Goal: Transaction & Acquisition: Purchase product/service

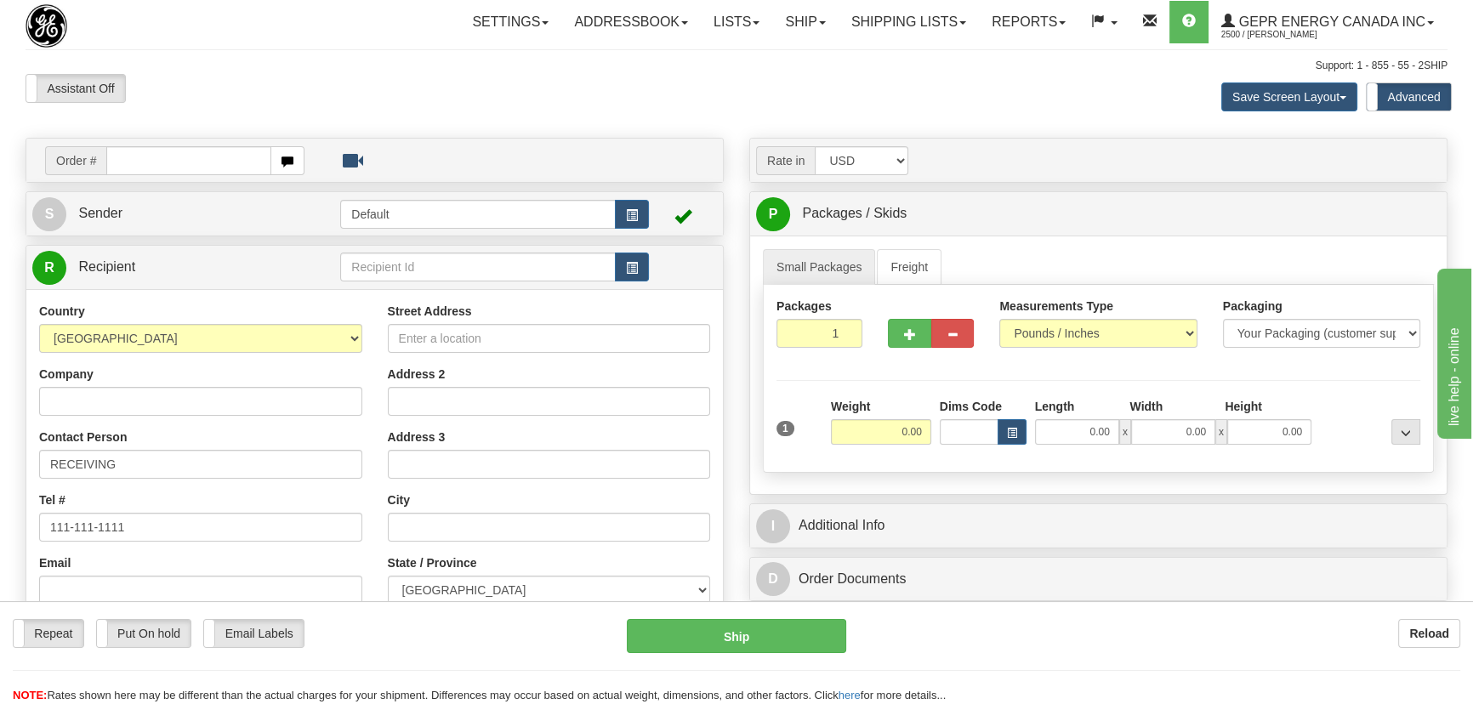
select select "US"
click at [39, 324] on select "[GEOGRAPHIC_DATA] [GEOGRAPHIC_DATA] [GEOGRAPHIC_DATA] [GEOGRAPHIC_DATA] [US_STA…" at bounding box center [200, 338] width 323 height 29
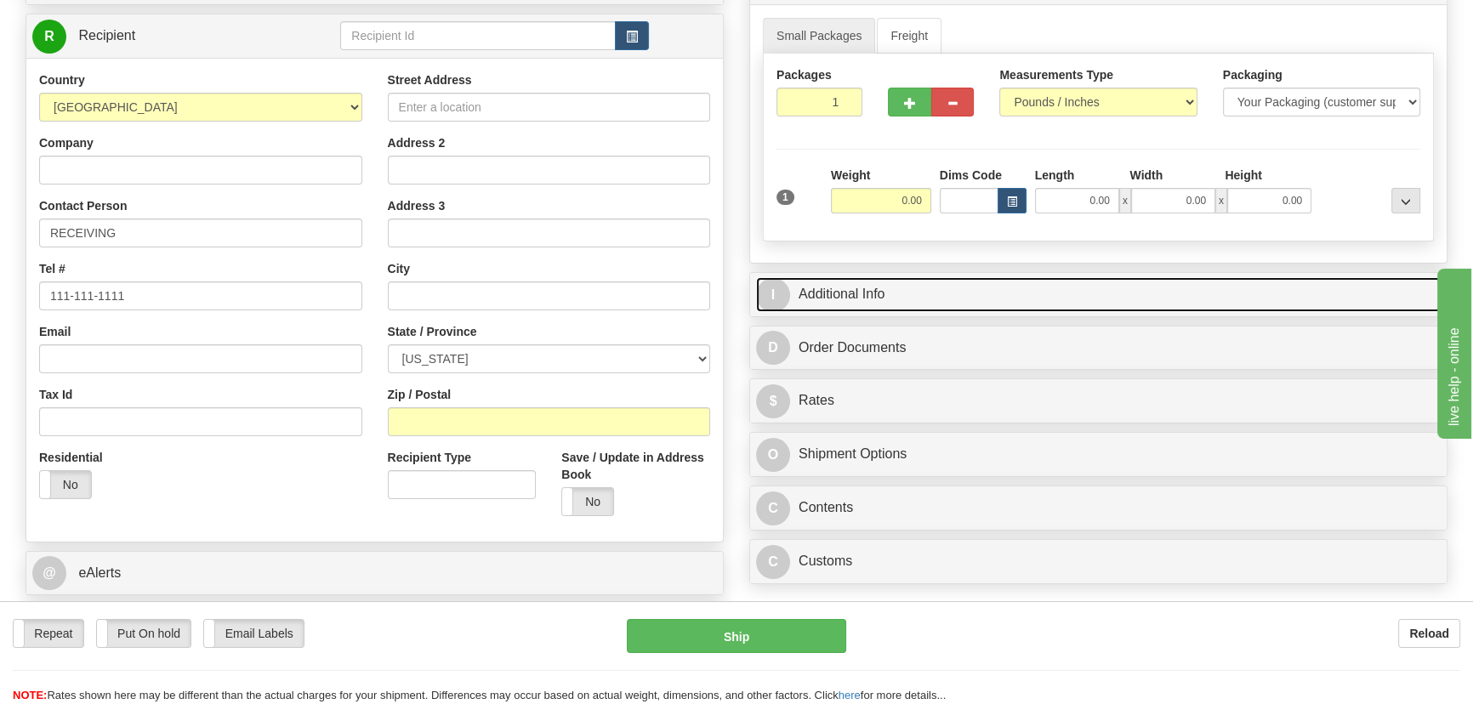
click at [1056, 304] on link "I Additional Info" at bounding box center [1098, 294] width 684 height 35
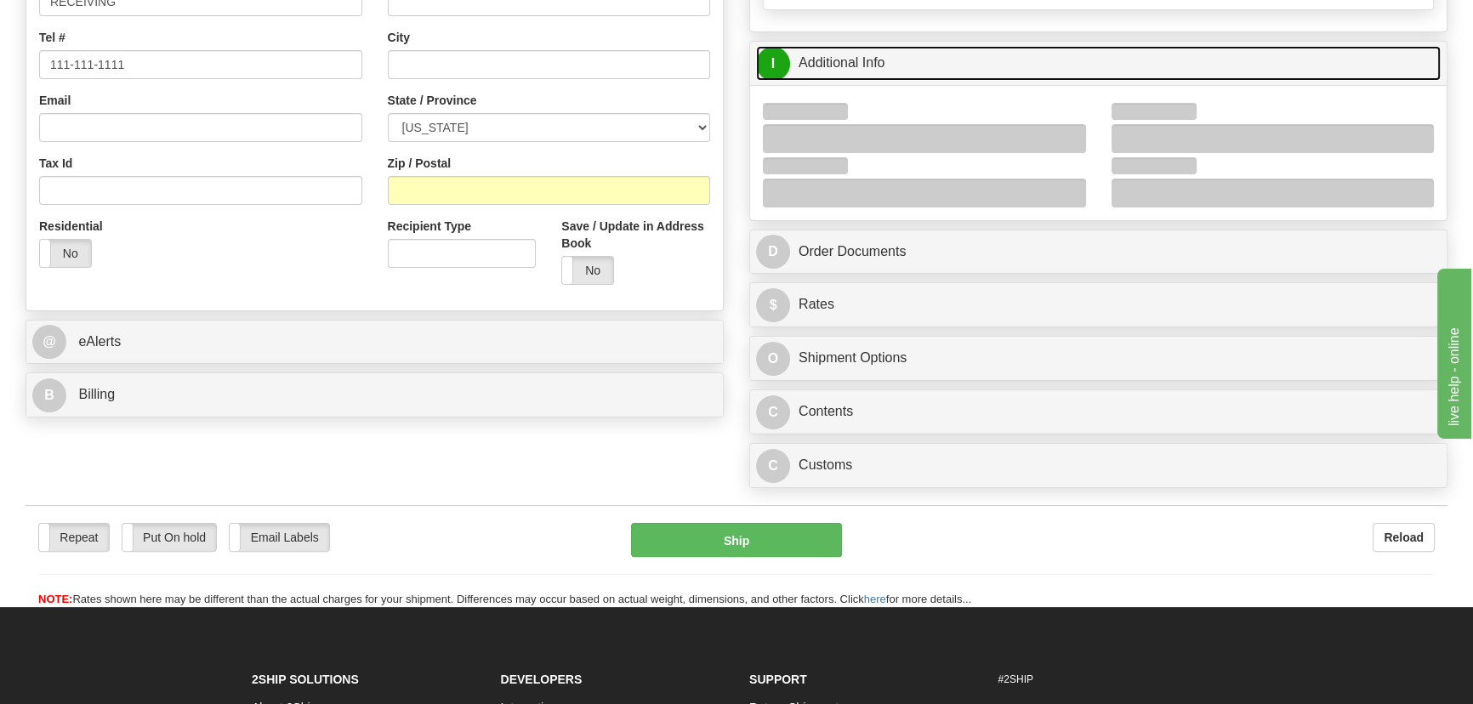
scroll to position [463, 0]
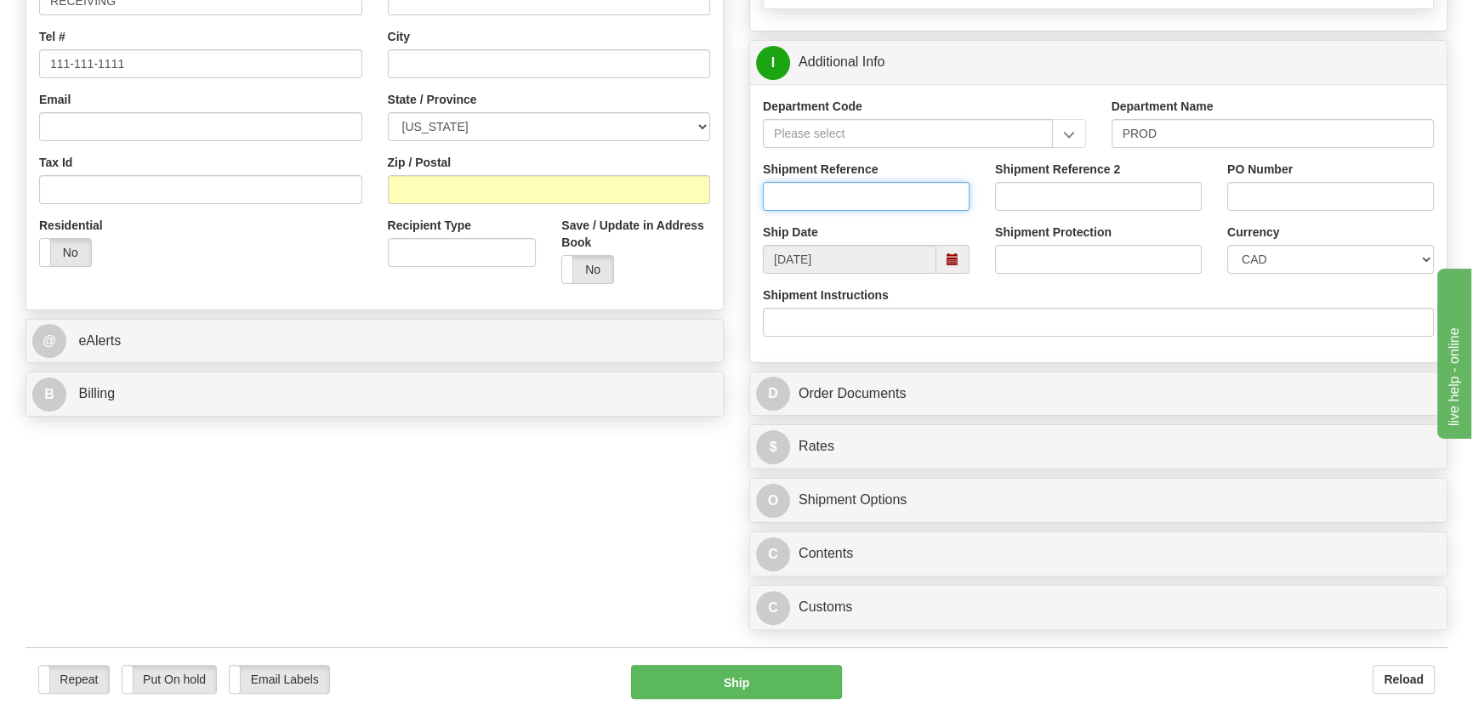
click at [938, 184] on input "Shipment Reference" at bounding box center [866, 196] width 207 height 29
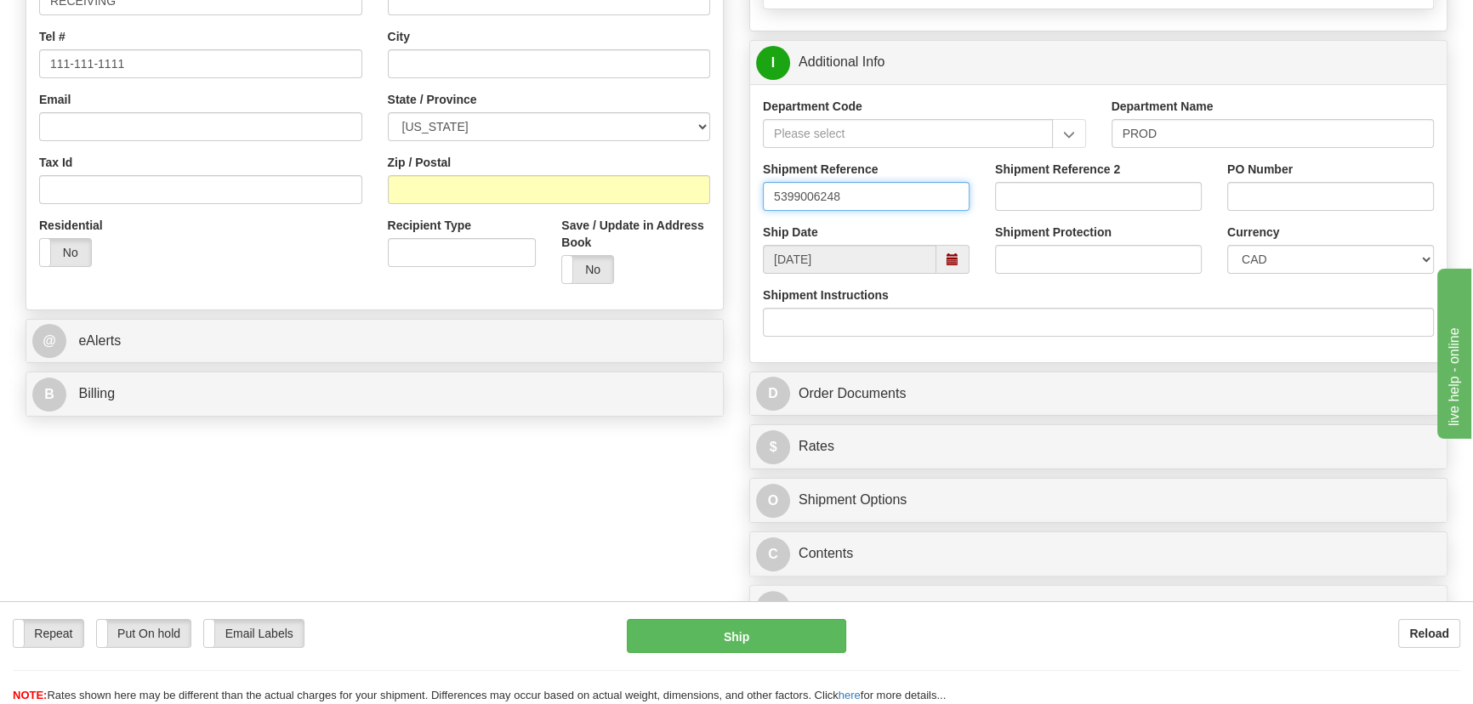
type input "5399006248"
click at [1331, 194] on input "PO Number" at bounding box center [1330, 196] width 207 height 29
paste input "7166967OLS99528996"
type input "7166967OLS99528996"
click at [1247, 264] on select "CAD USD EUR ZAR [PERSON_NAME] ARN AUD AUS AWG BBD BFR BGN BHD BMD BND BRC BRL C…" at bounding box center [1330, 259] width 207 height 29
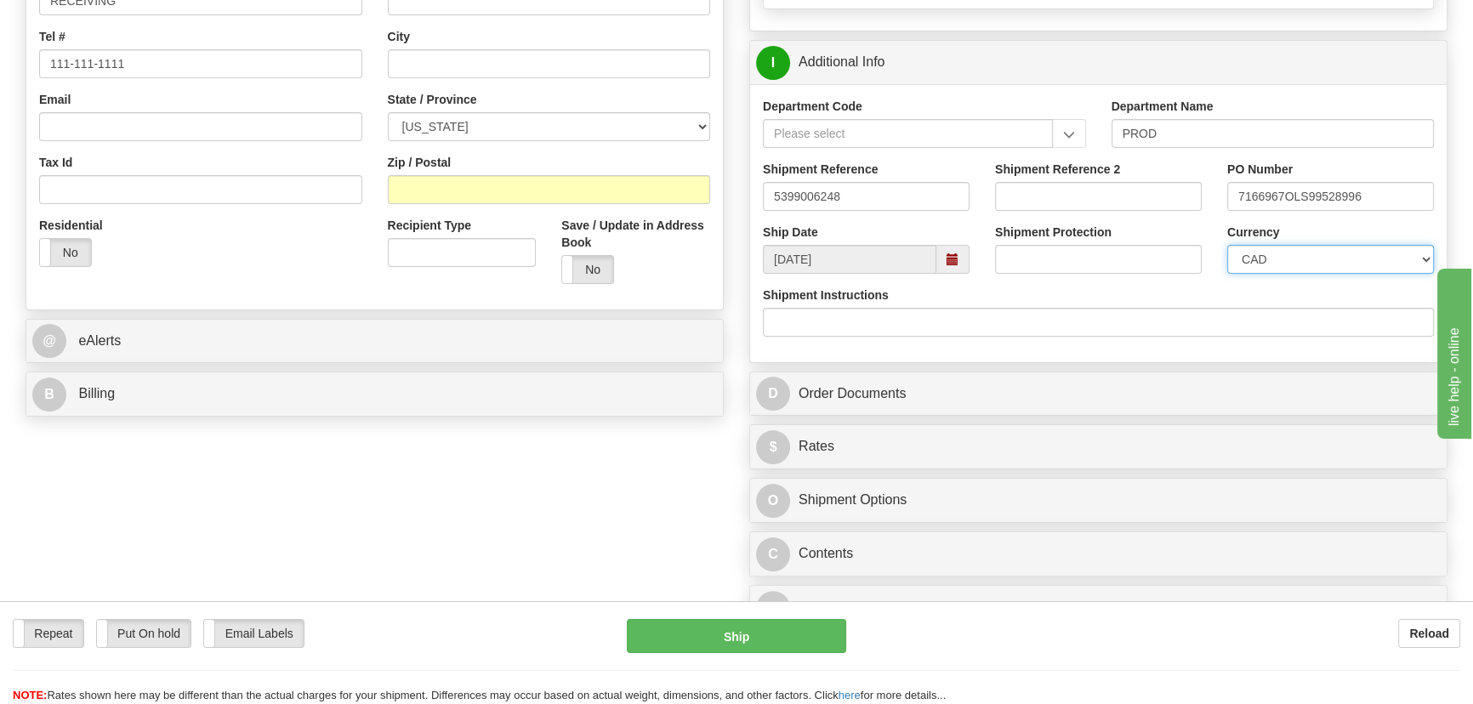
select select "1"
click at [1227, 245] on select "CAD USD EUR ZAR [PERSON_NAME] ARN AUD AUS AWG BBD BFR BGN BHD BMD BND BRC BRL C…" at bounding box center [1330, 259] width 207 height 29
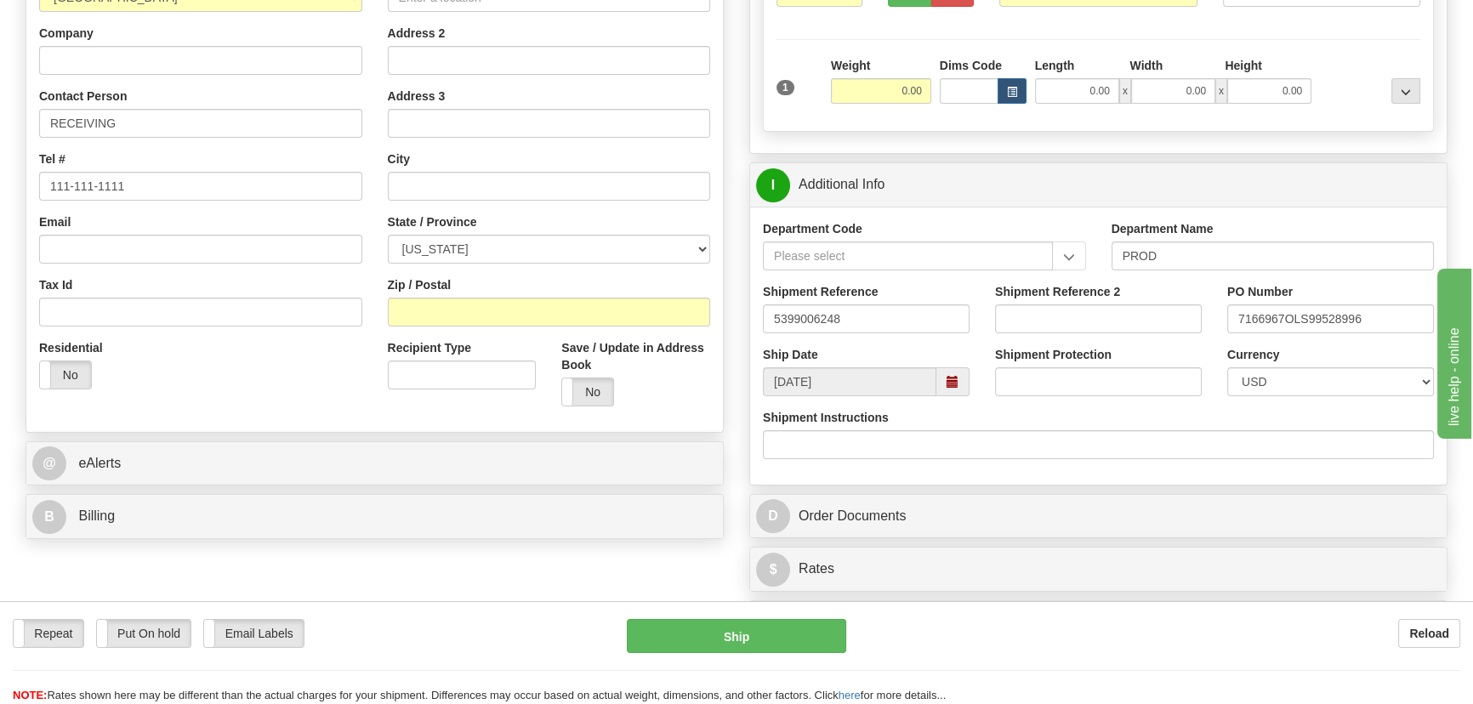
scroll to position [309, 0]
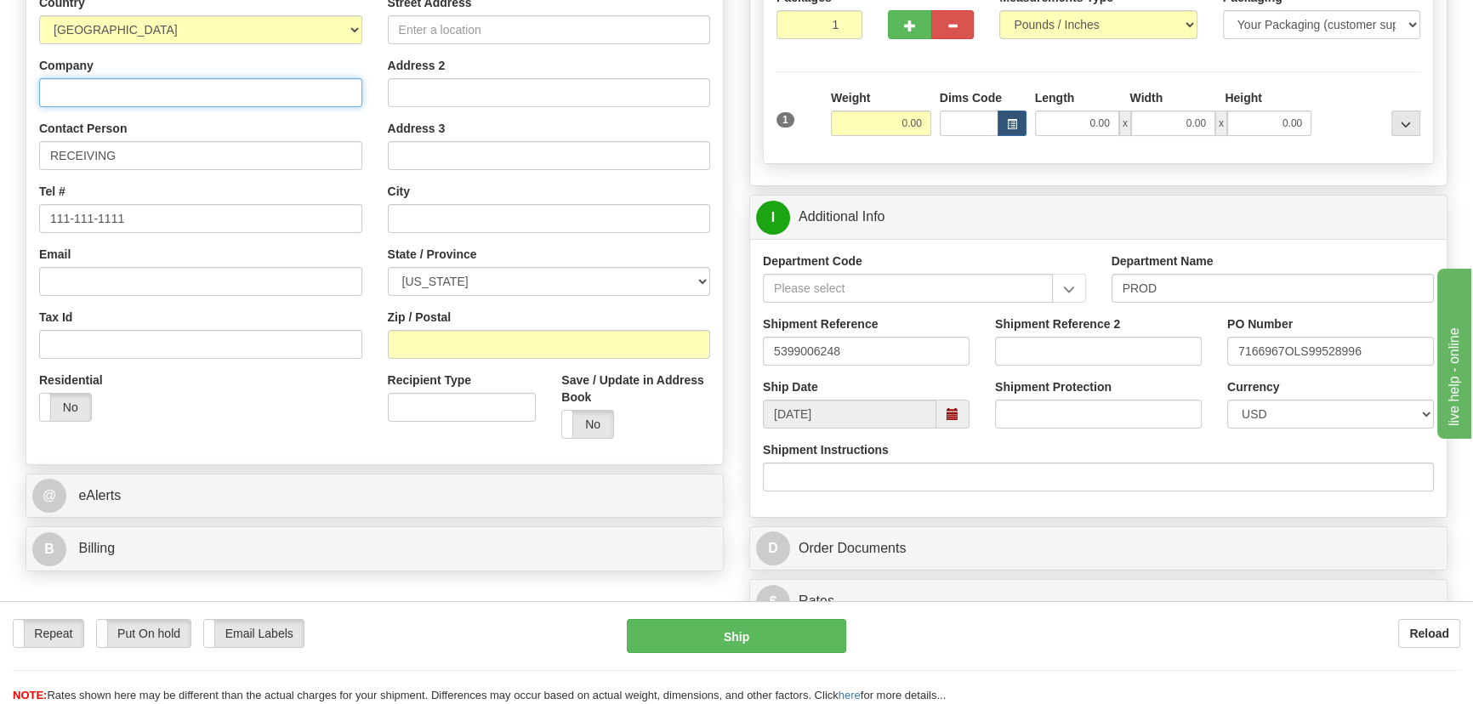
click at [235, 80] on input "Company" at bounding box center [200, 92] width 323 height 29
paste input "Toshiba WLY - CPP Motor Dock 7A, 7B"
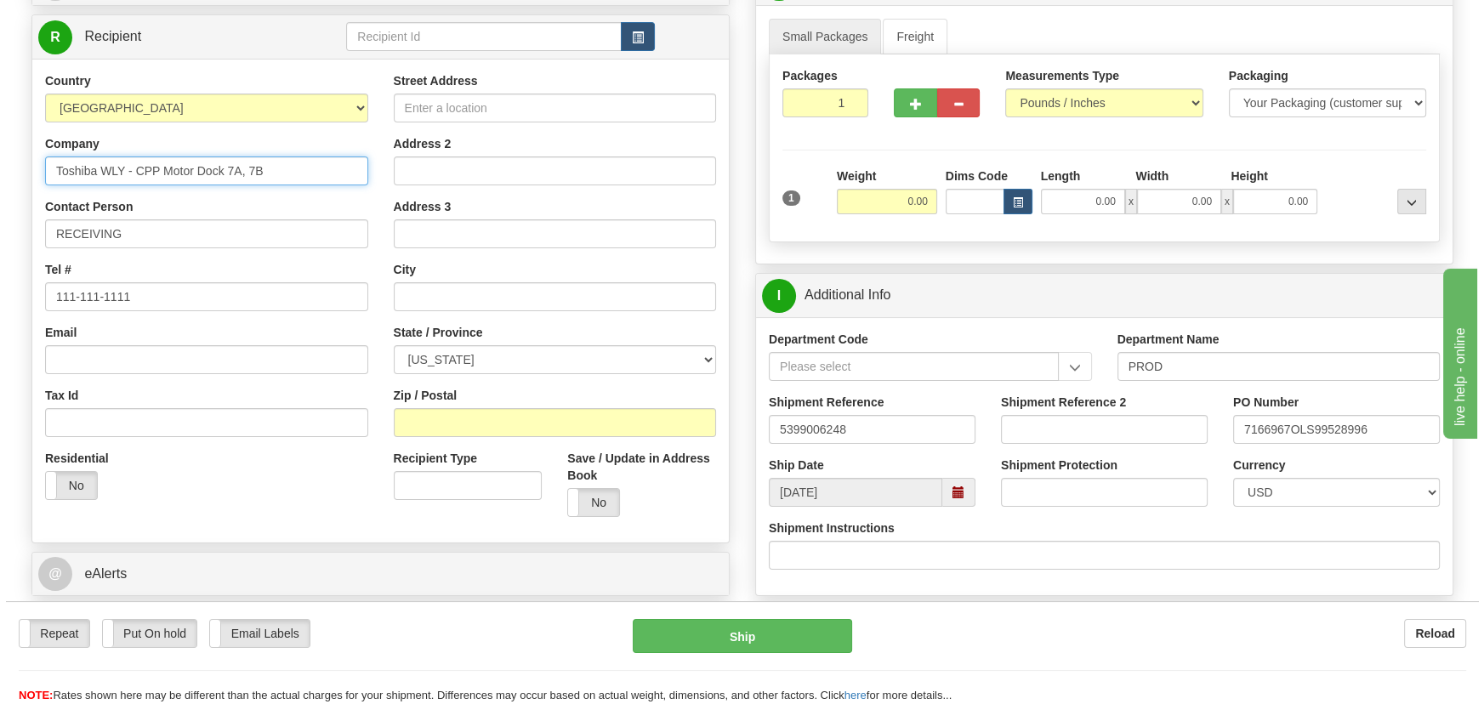
scroll to position [77, 0]
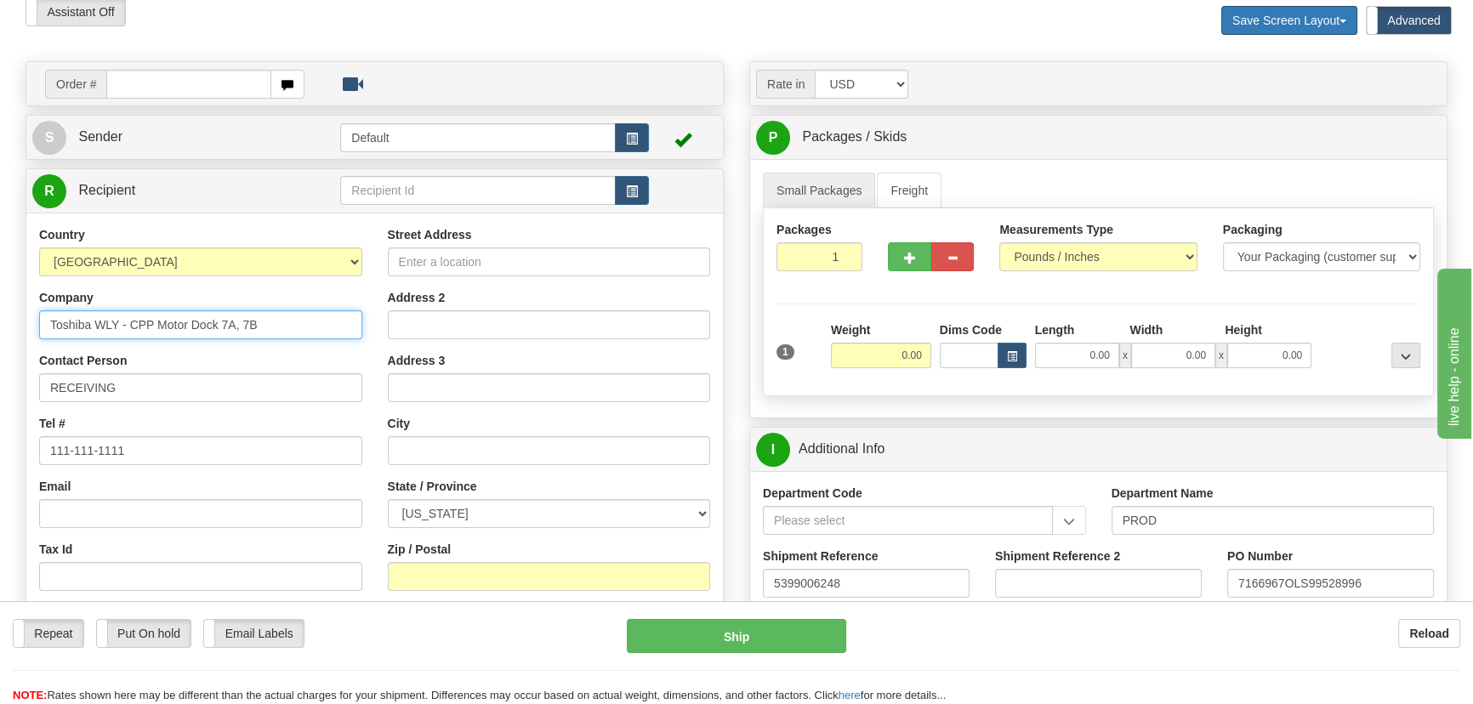
type input "Toshiba WLY - CPP Motor Dock 7A, 7B"
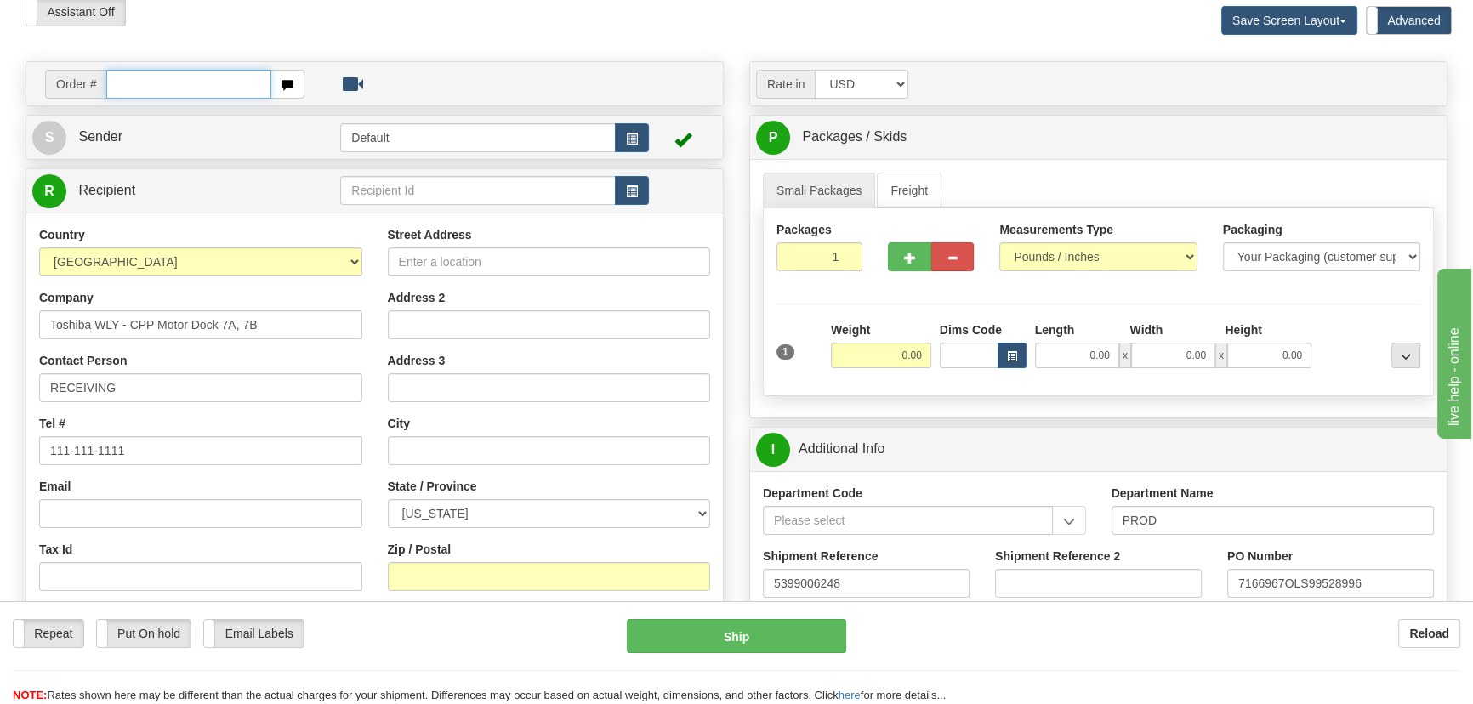
drag, startPoint x: 228, startPoint y: 82, endPoint x: 338, endPoint y: 25, distance: 124.3
click at [228, 82] on input "text" at bounding box center [188, 84] width 165 height 29
paste input "86709269"
type input "86709269"
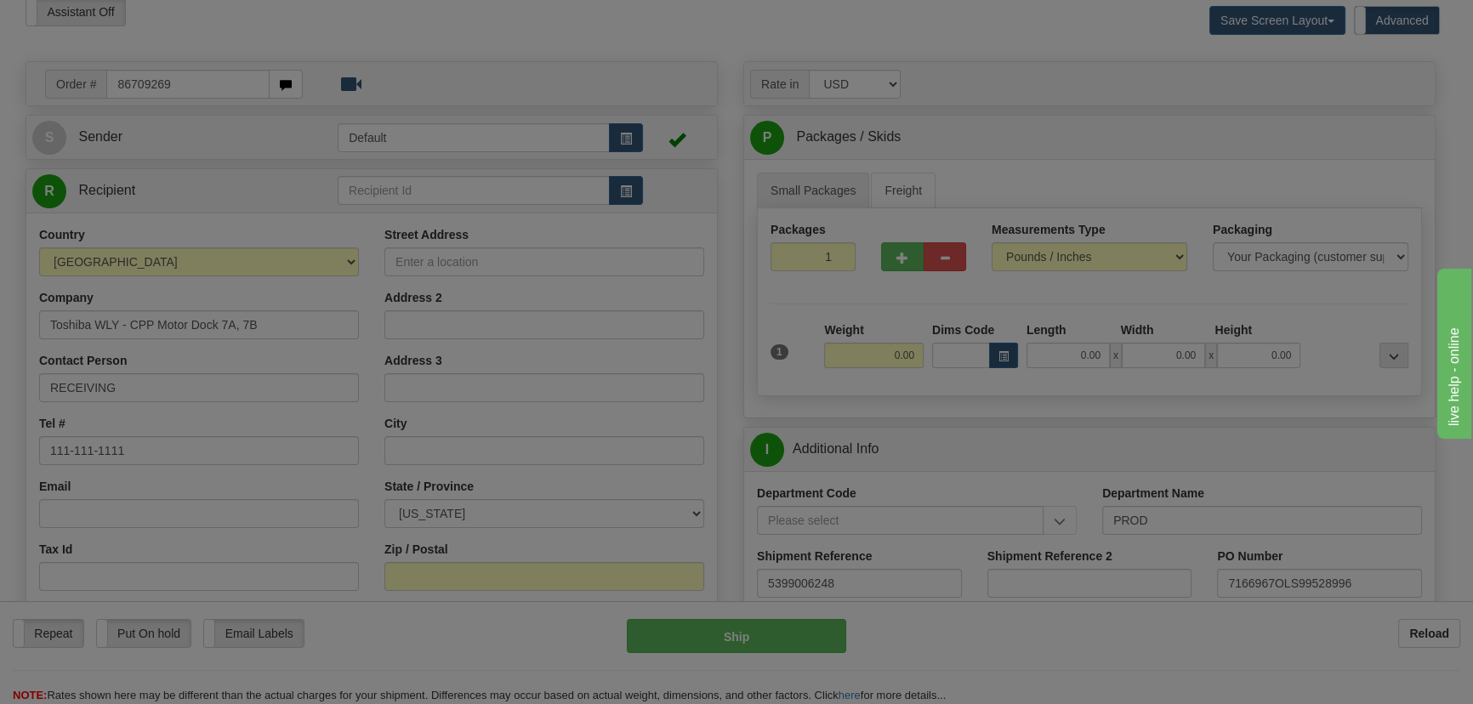
click at [338, 25] on body "Training Course Close Toggle navigation Settings Shipping Preferences New Recip…" at bounding box center [736, 275] width 1473 height 704
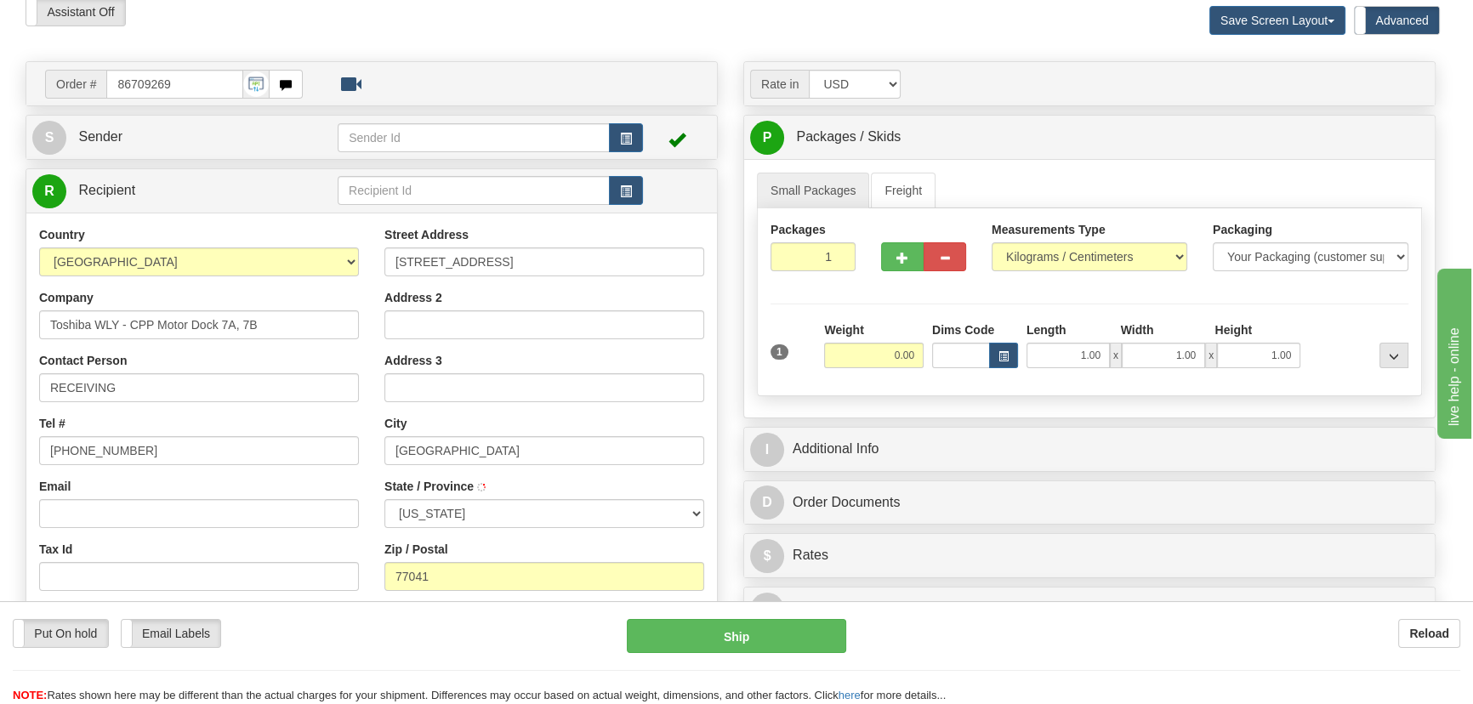
type input "[GEOGRAPHIC_DATA]"
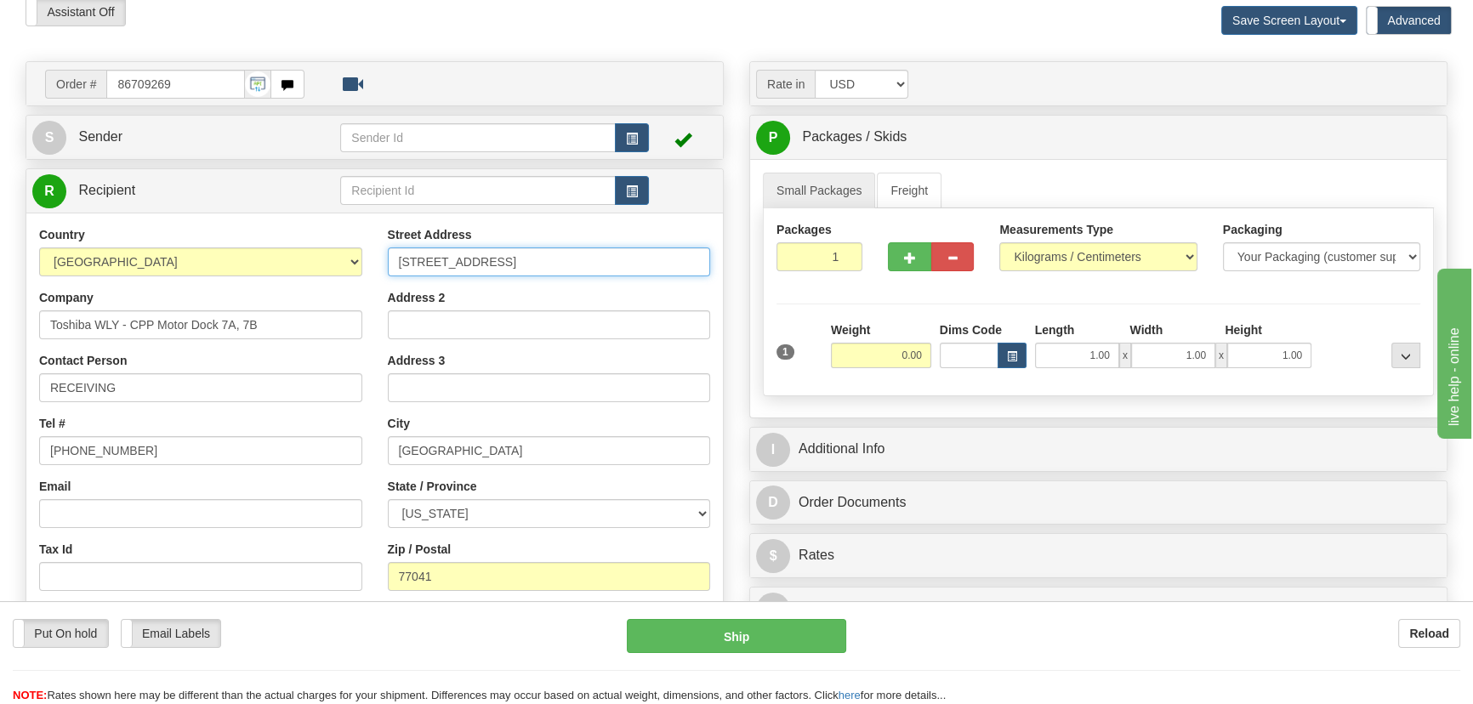
drag, startPoint x: 545, startPoint y: 264, endPoint x: 348, endPoint y: 272, distance: 197.4
click at [348, 272] on div "Country AFGHANISTAN ALAND ISLANDS ALBANIA ALGERIA AMERICAN SAMOA ANDORRA ANGOLA…" at bounding box center [374, 454] width 696 height 457
drag, startPoint x: 196, startPoint y: 83, endPoint x: 0, endPoint y: 85, distance: 196.4
click at [0, 84] on div "Toggle navigation Settings Shipping Preferences Fields Preferences New" at bounding box center [736, 410] width 1473 height 975
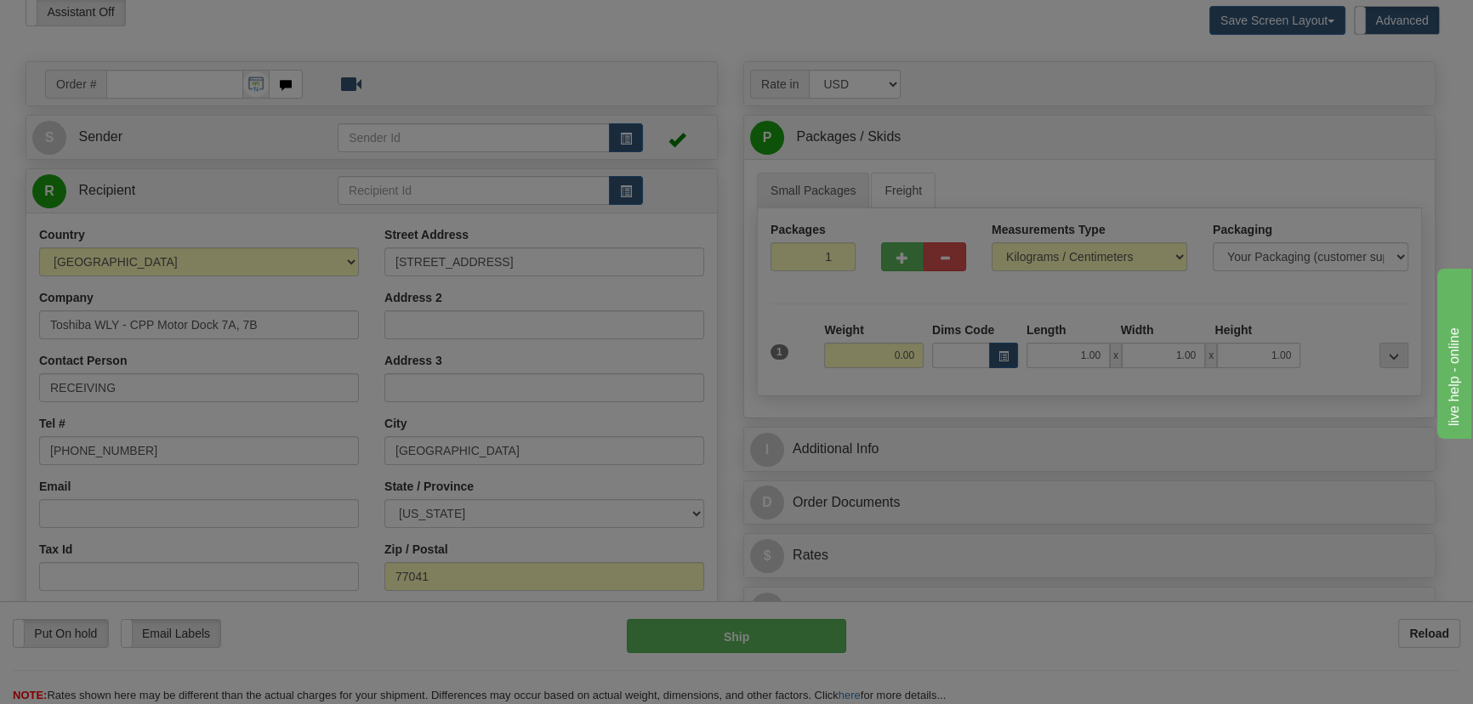
drag, startPoint x: 510, startPoint y: 35, endPoint x: 495, endPoint y: 48, distance: 20.5
click at [510, 35] on body "Training Course Close Toggle navigation Settings Shipping Preferences New Recip…" at bounding box center [736, 275] width 1473 height 704
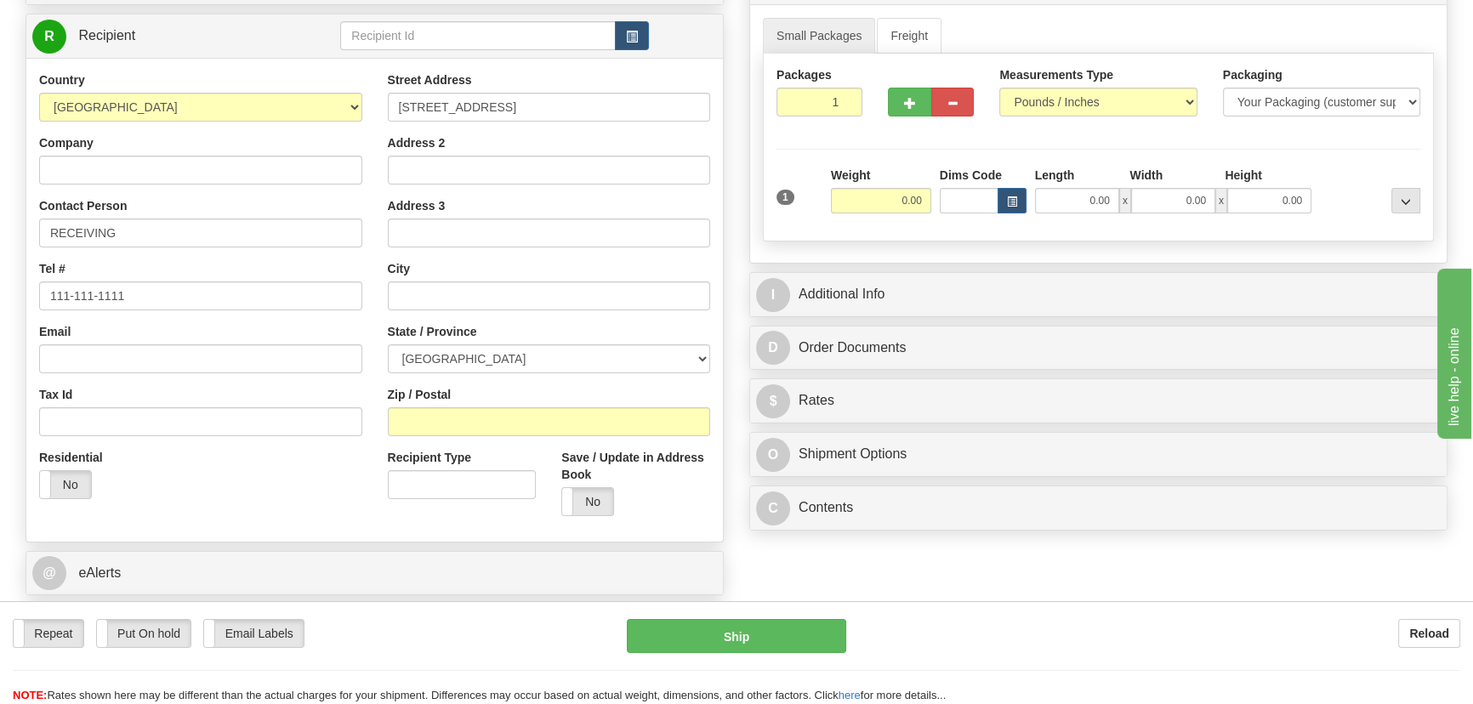
type input "[STREET_ADDRESS]"
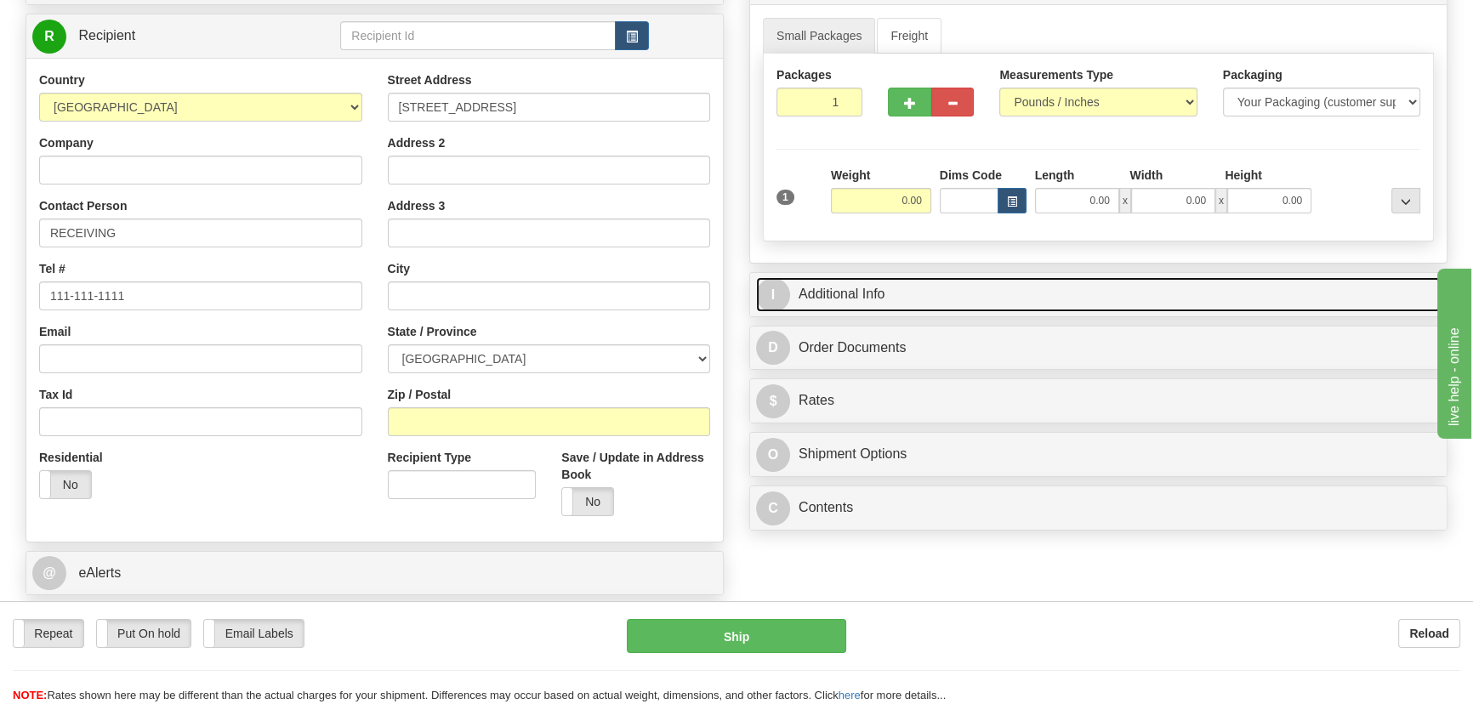
click at [1121, 293] on link "I Additional Info" at bounding box center [1098, 294] width 684 height 35
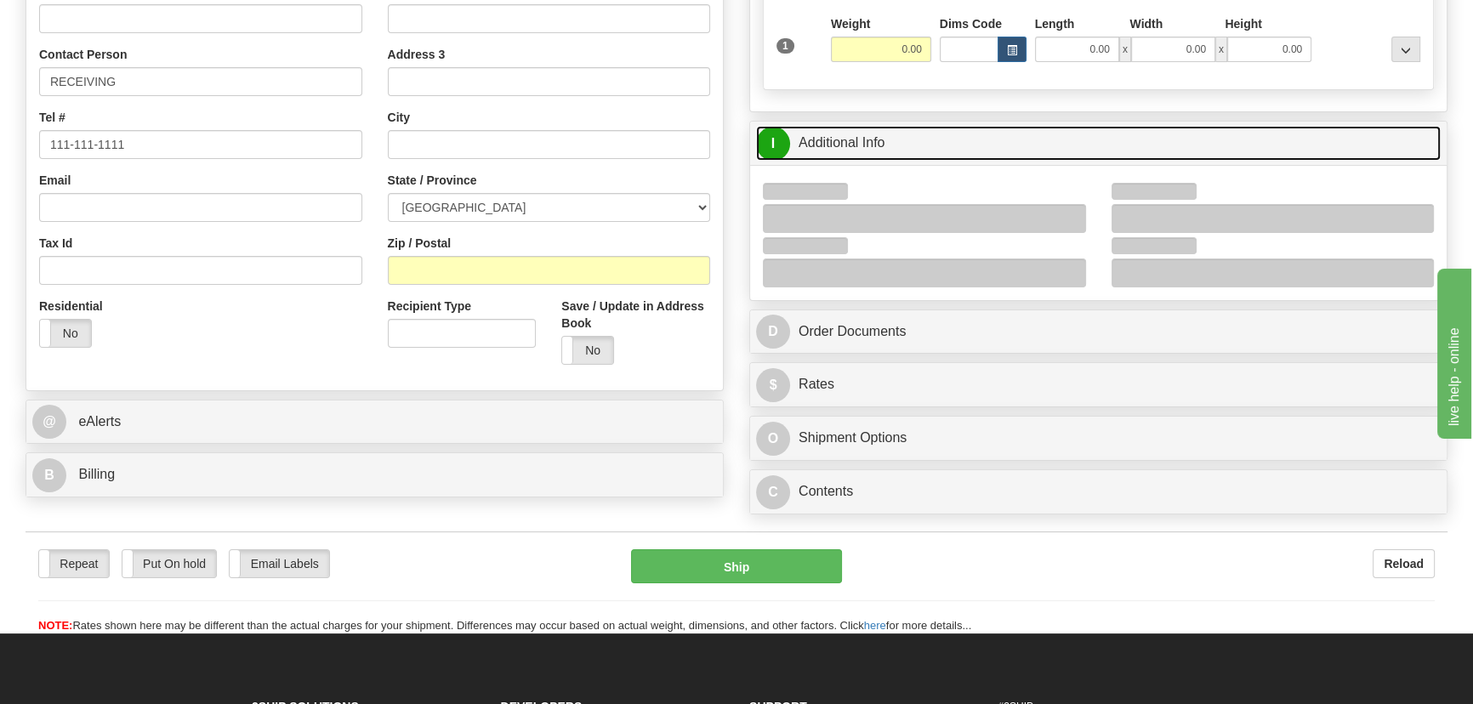
scroll to position [386, 0]
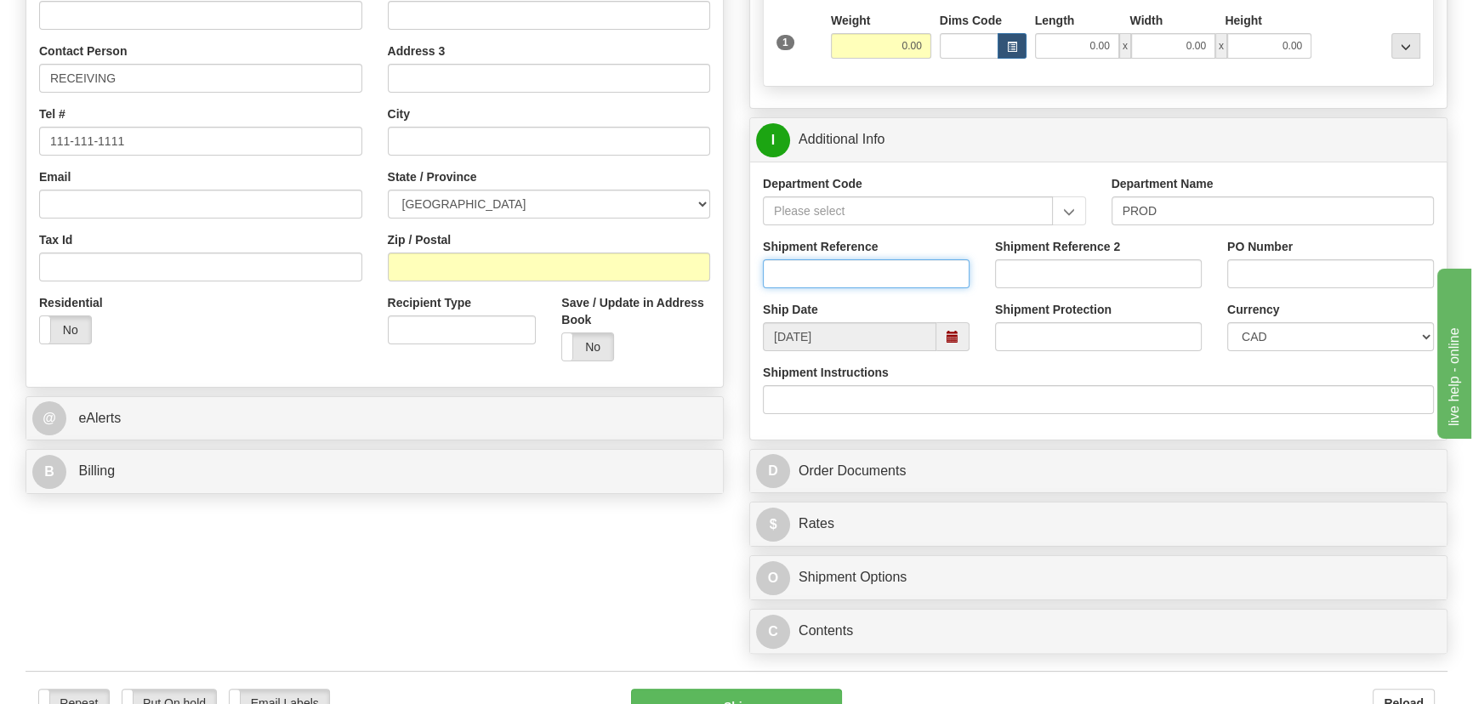
click at [910, 282] on input "Shipment Reference" at bounding box center [866, 273] width 207 height 29
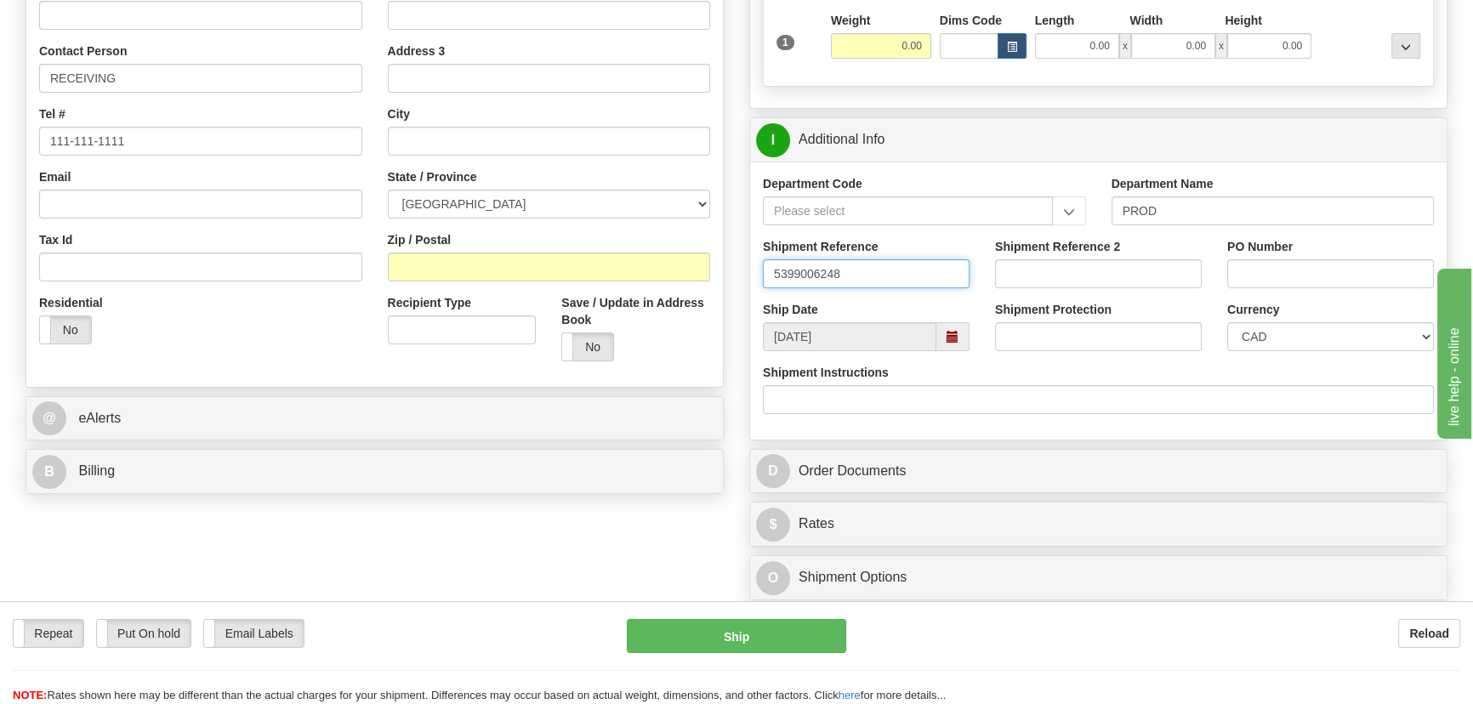
type input "5399006248"
click at [1258, 281] on input "PO Number" at bounding box center [1330, 273] width 207 height 29
paste input "7166967OLS99528996"
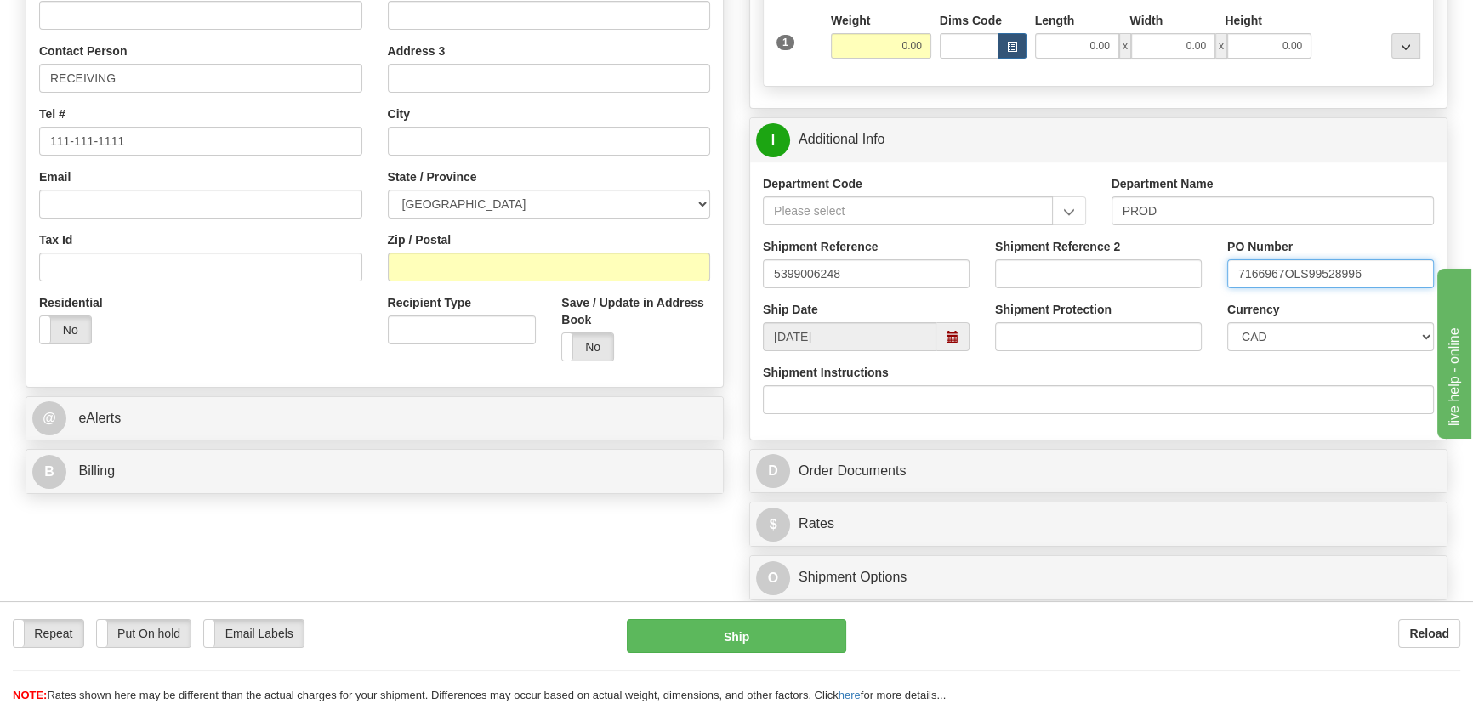
type input "7166967OLS99528996"
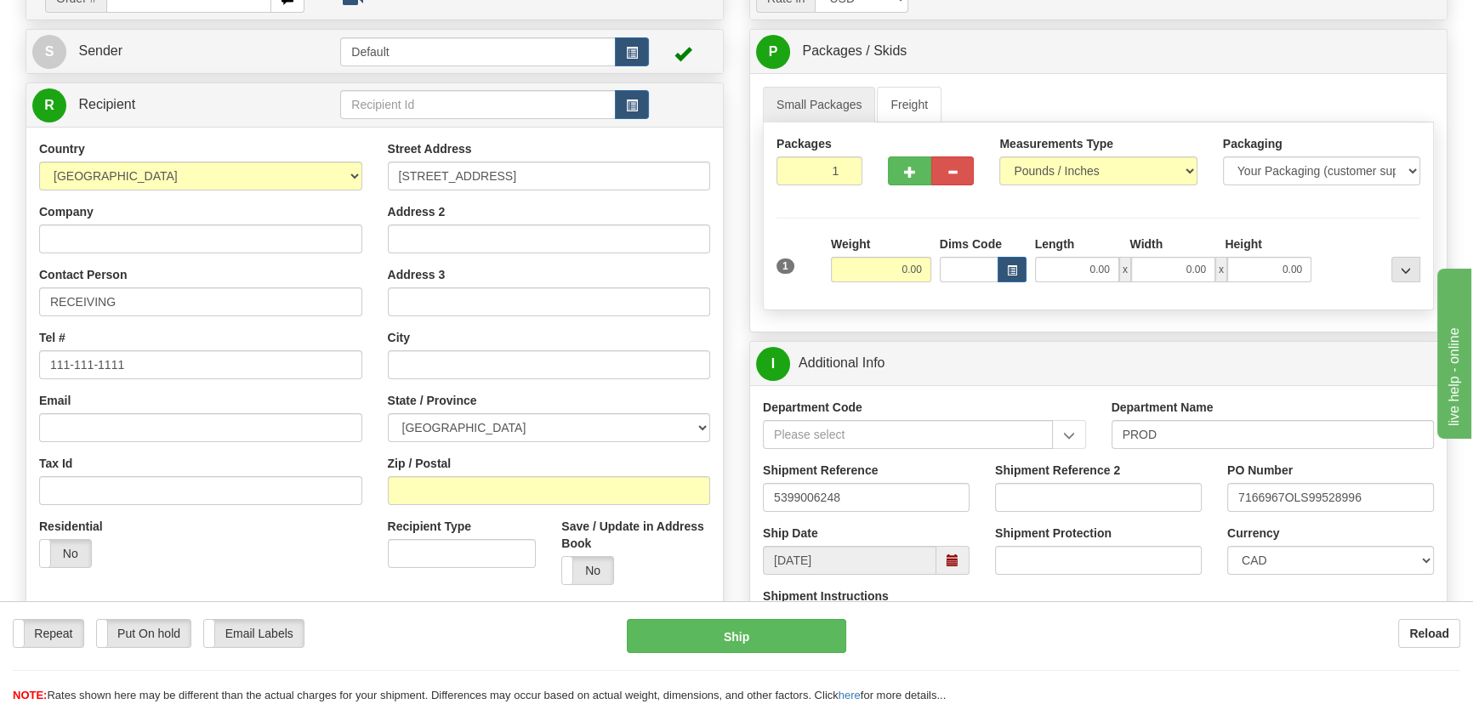
scroll to position [154, 0]
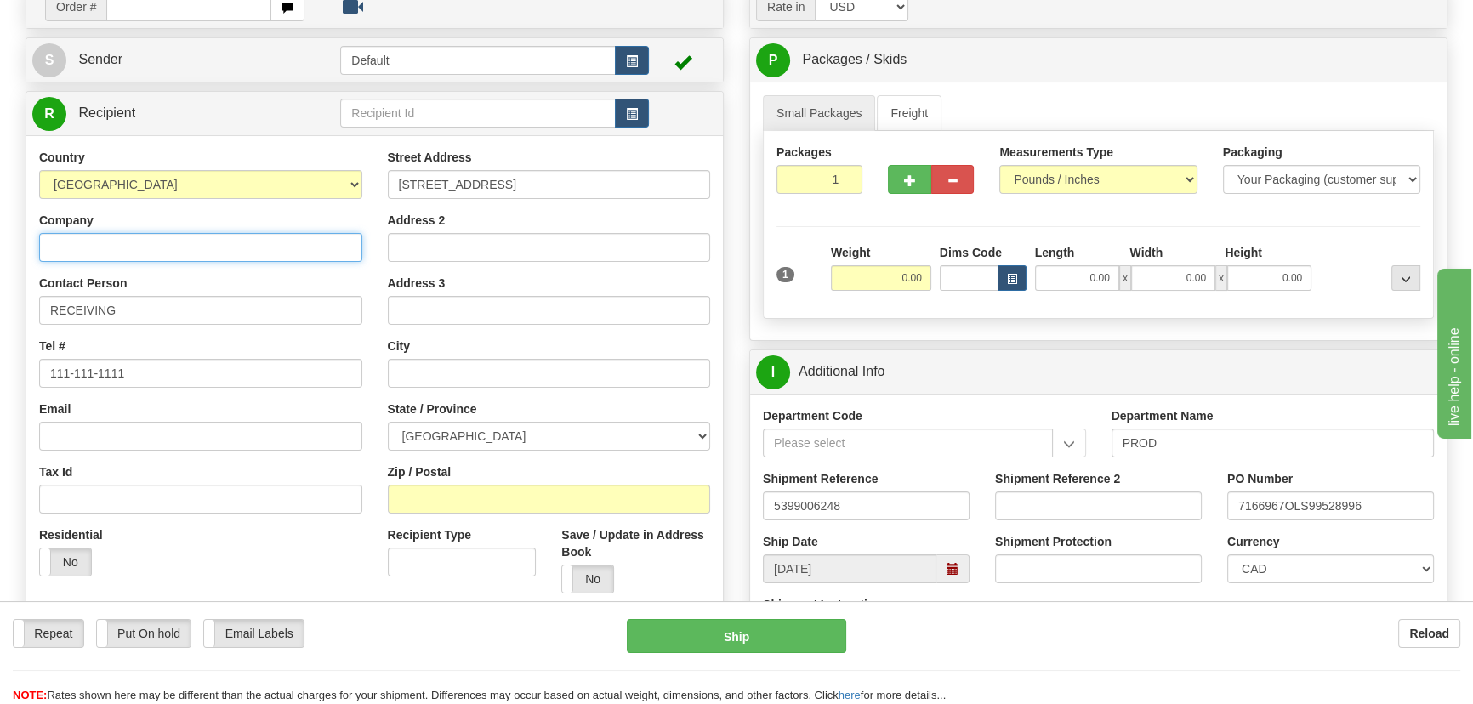
drag, startPoint x: 220, startPoint y: 245, endPoint x: 230, endPoint y: 239, distance: 11.1
click at [220, 245] on input "Company" at bounding box center [200, 247] width 323 height 29
paste input "Toshiba WLY - CPP Motor Dock 7A, 7B"
type input "Toshiba WLY - CPP Motor Dock 7A, 7B"
click at [289, 207] on div "Country [GEOGRAPHIC_DATA] [GEOGRAPHIC_DATA] [GEOGRAPHIC_DATA] [GEOGRAPHIC_DATA]…" at bounding box center [200, 369] width 349 height 440
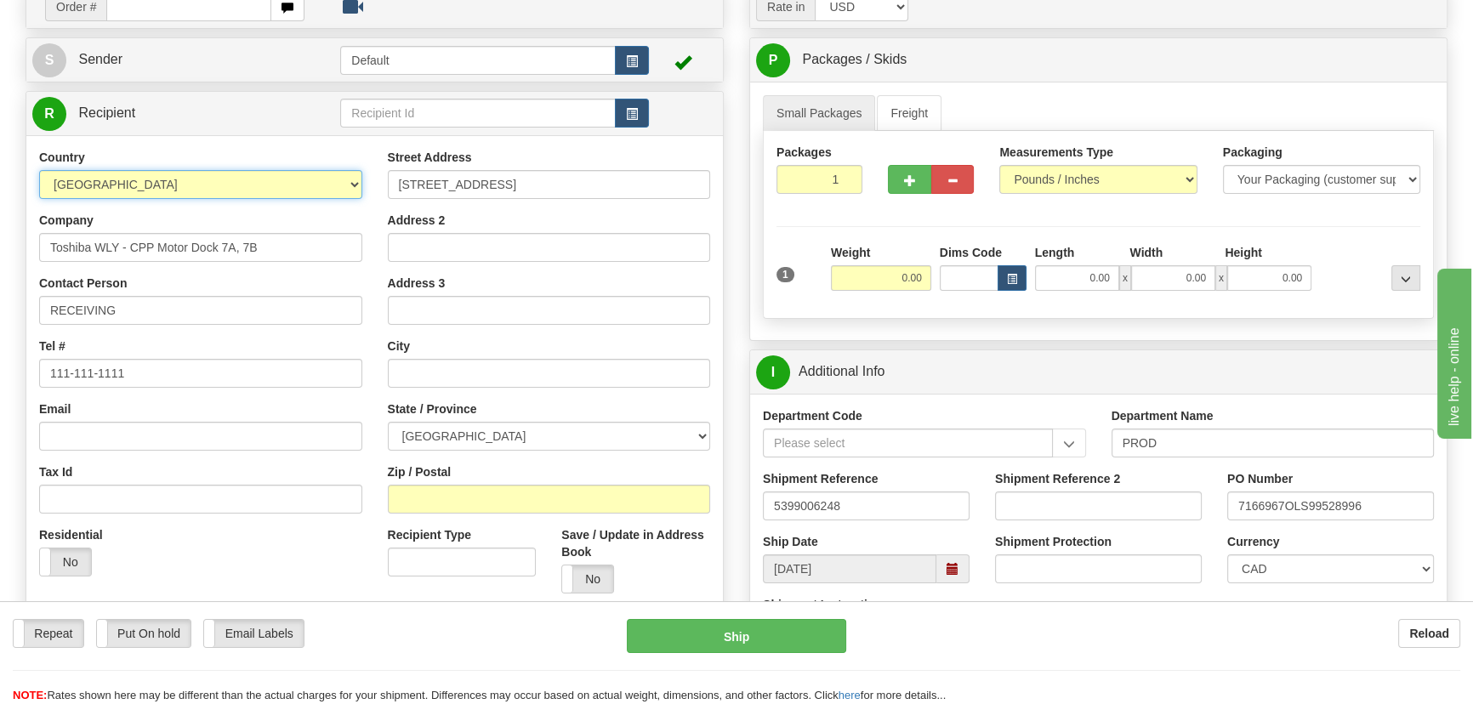
click at [297, 195] on select "[GEOGRAPHIC_DATA] [GEOGRAPHIC_DATA] [GEOGRAPHIC_DATA] [GEOGRAPHIC_DATA] [US_STA…" at bounding box center [200, 184] width 323 height 29
select select "US"
click at [39, 170] on select "[GEOGRAPHIC_DATA] [GEOGRAPHIC_DATA] [GEOGRAPHIC_DATA] [GEOGRAPHIC_DATA] [US_STA…" at bounding box center [200, 184] width 323 height 29
drag, startPoint x: 552, startPoint y: 495, endPoint x: 542, endPoint y: 497, distance: 10.3
click at [552, 495] on input "Zip / Postal" at bounding box center [549, 499] width 323 height 29
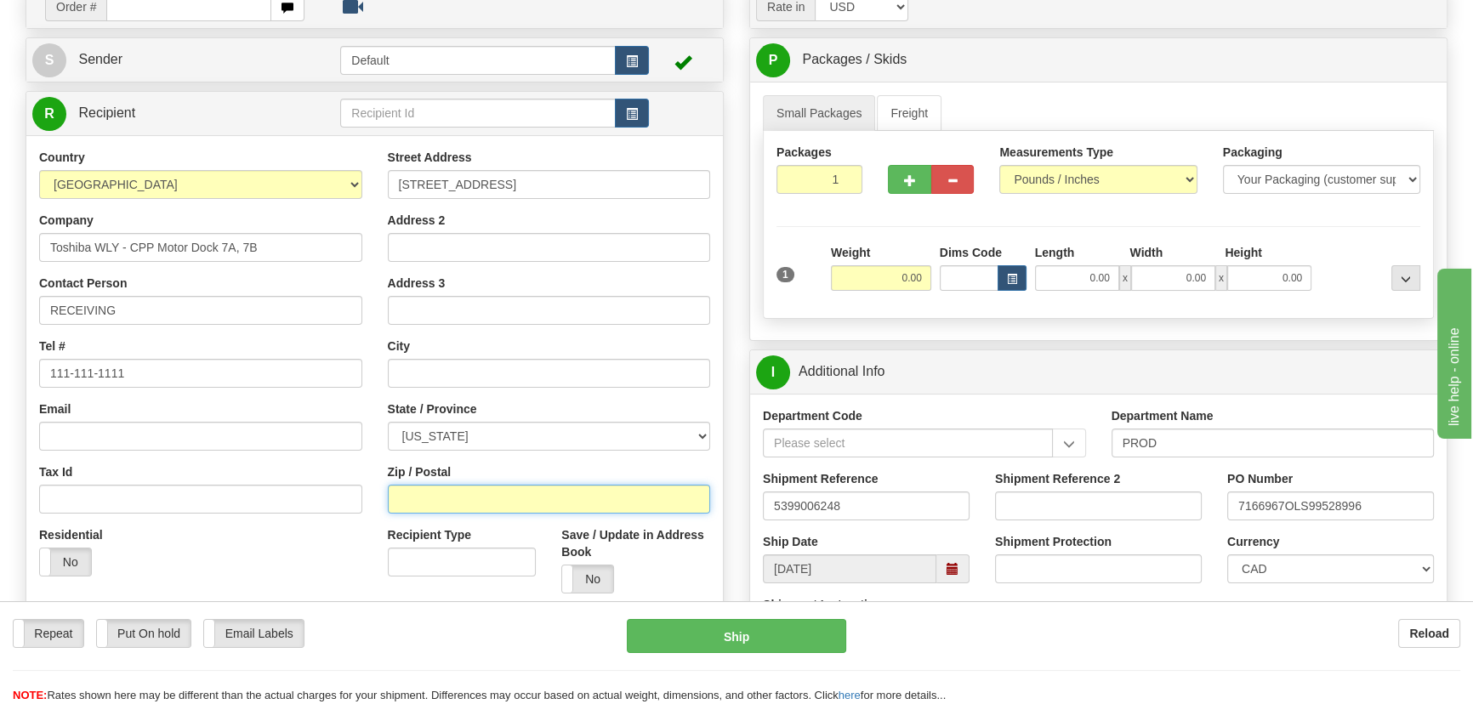
paste input "77041"
type input "77041"
click at [230, 559] on div "Residential Yes No" at bounding box center [200, 557] width 349 height 63
type input "[GEOGRAPHIC_DATA]"
select select "[GEOGRAPHIC_DATA]"
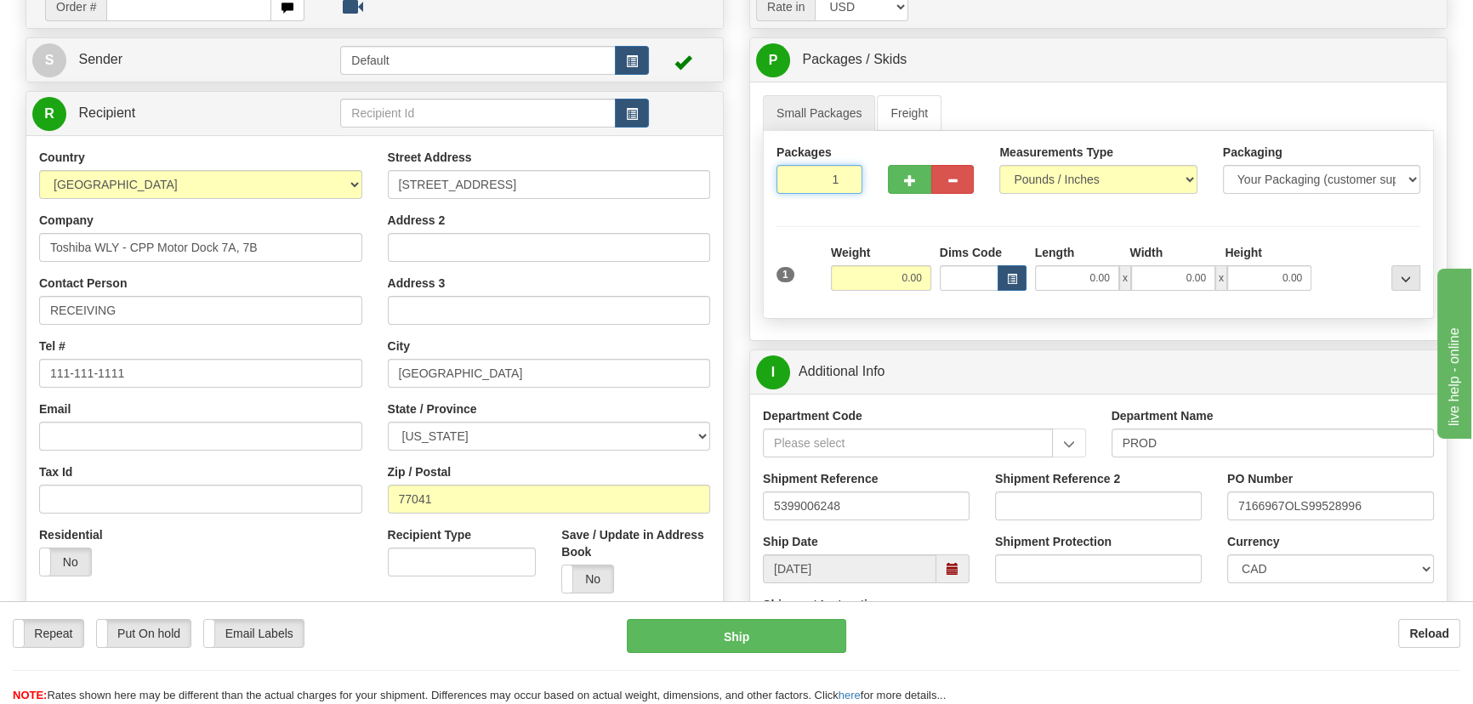
drag, startPoint x: 809, startPoint y: 192, endPoint x: 860, endPoint y: 210, distance: 54.9
click at [860, 202] on div "Packages 1 1" at bounding box center [818, 175] width 111 height 63
type input "7"
drag, startPoint x: 895, startPoint y: 224, endPoint x: 978, endPoint y: 223, distance: 82.5
click at [899, 224] on div "Packages 7 1 Measurements Type" at bounding box center [1098, 225] width 671 height 188
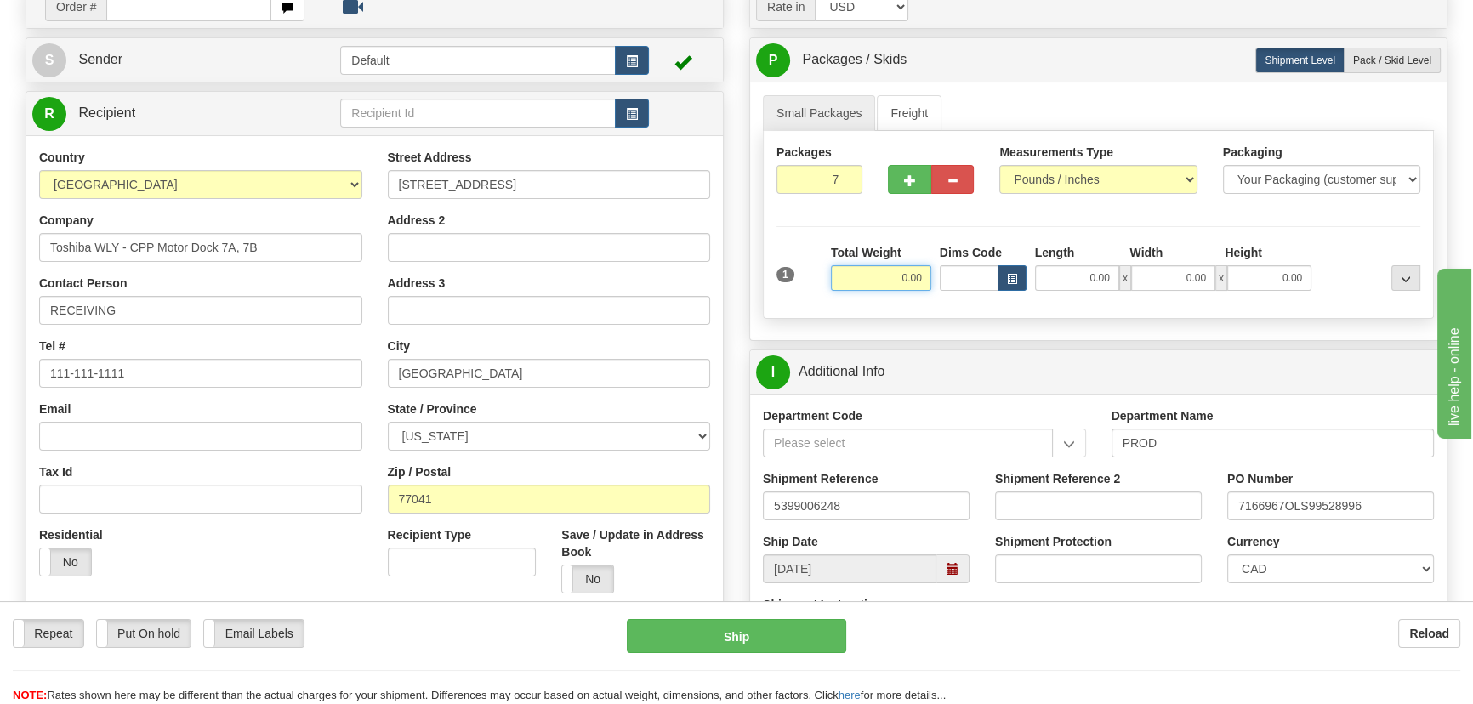
drag, startPoint x: 883, startPoint y: 281, endPoint x: 957, endPoint y: 298, distance: 76.7
click at [957, 297] on div "1 Total Weight 0.00 Dims Code x" at bounding box center [1098, 274] width 652 height 60
type input "147.00"
click at [1326, 260] on div at bounding box center [1369, 267] width 109 height 47
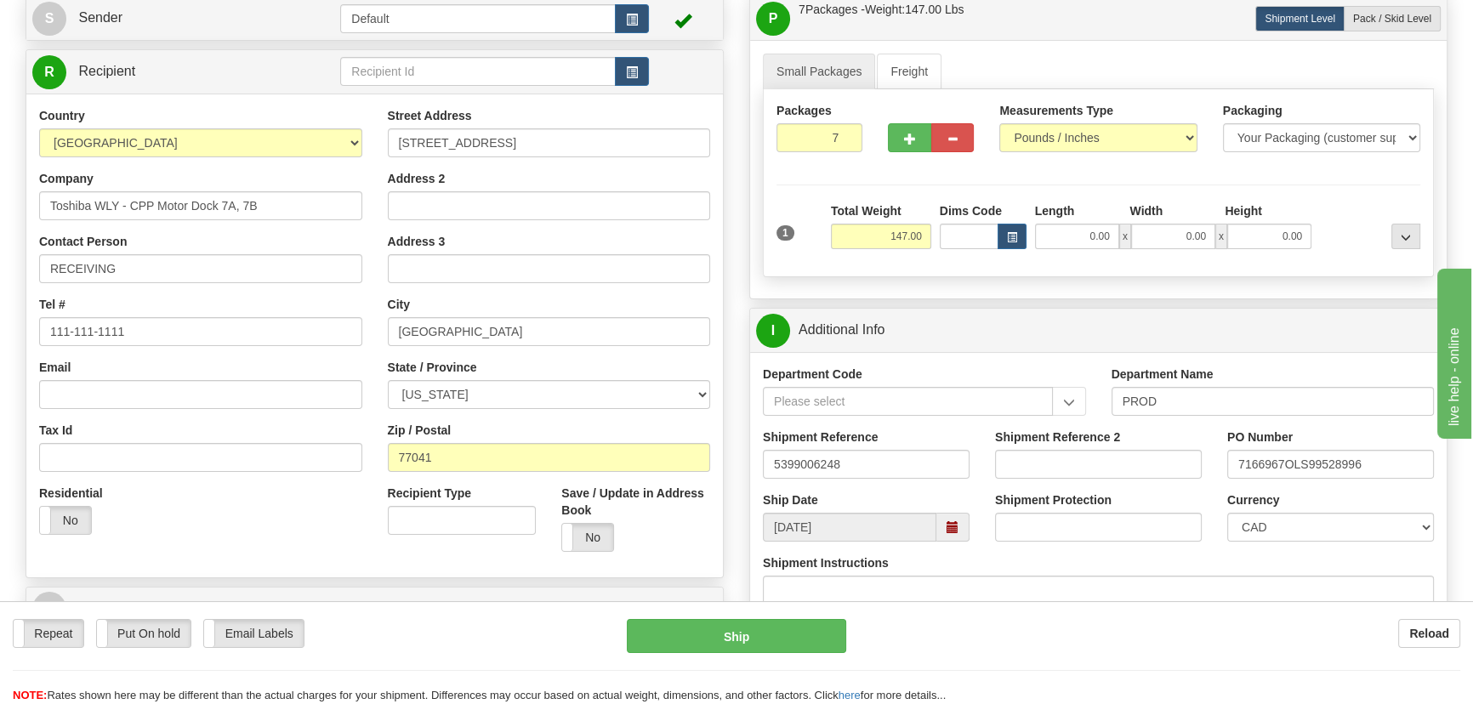
scroll to position [231, 0]
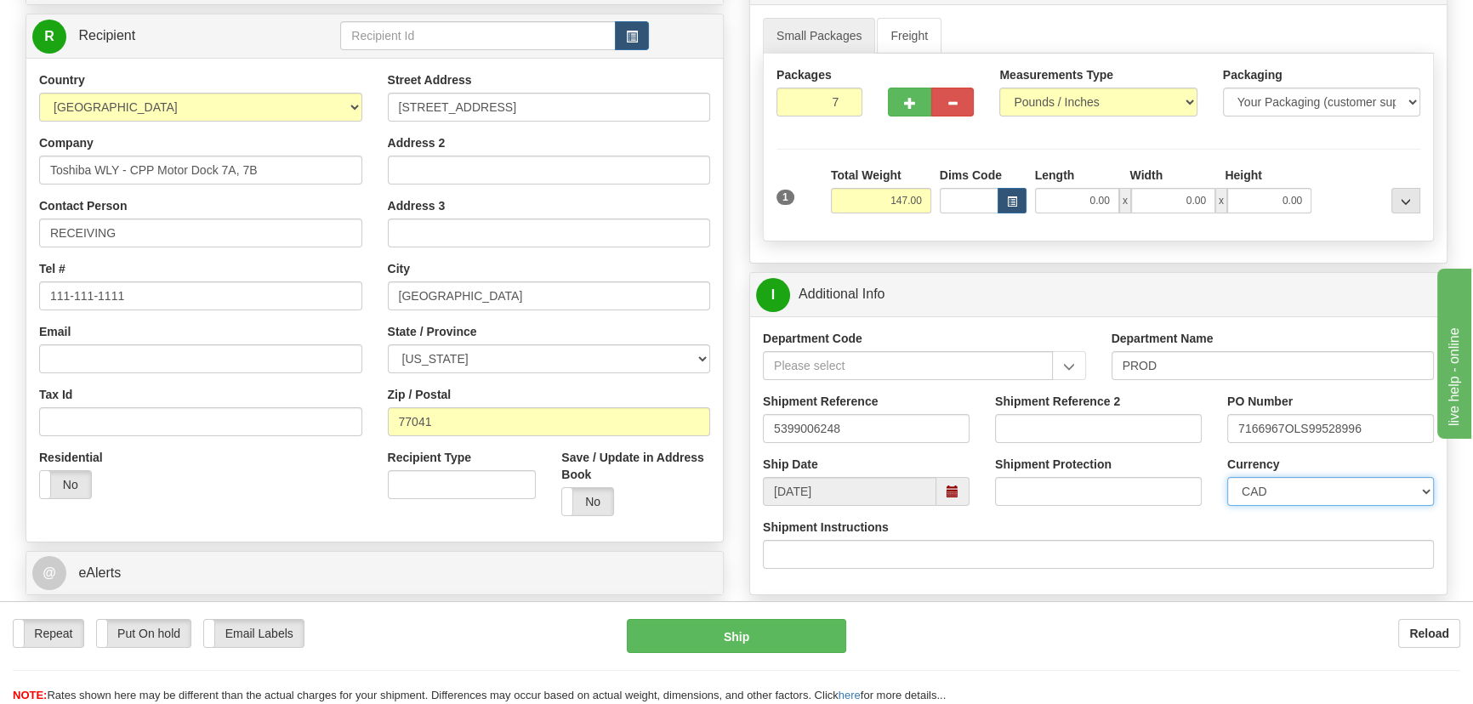
click at [1286, 483] on select "CAD USD EUR ZAR [PERSON_NAME] ARN AUD AUS AWG BBD BFR BGN BHD BMD BND BRC BRL C…" at bounding box center [1330, 491] width 207 height 29
select select "1"
click at [1227, 477] on select "CAD USD EUR ZAR [PERSON_NAME] ARN AUD AUS AWG BBD BFR BGN BHD BMD BND BRC BRL C…" at bounding box center [1330, 491] width 207 height 29
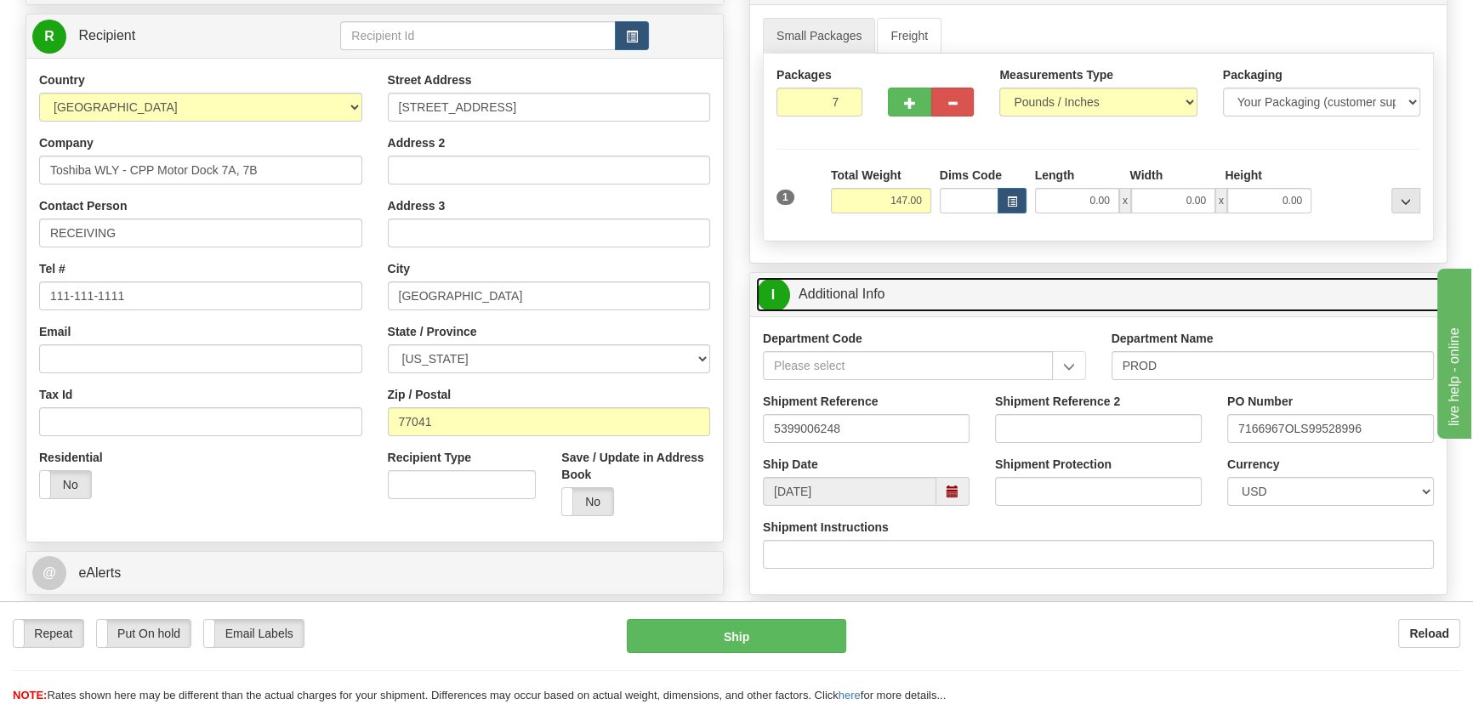
click at [1268, 289] on link "I Additional Info" at bounding box center [1098, 294] width 684 height 35
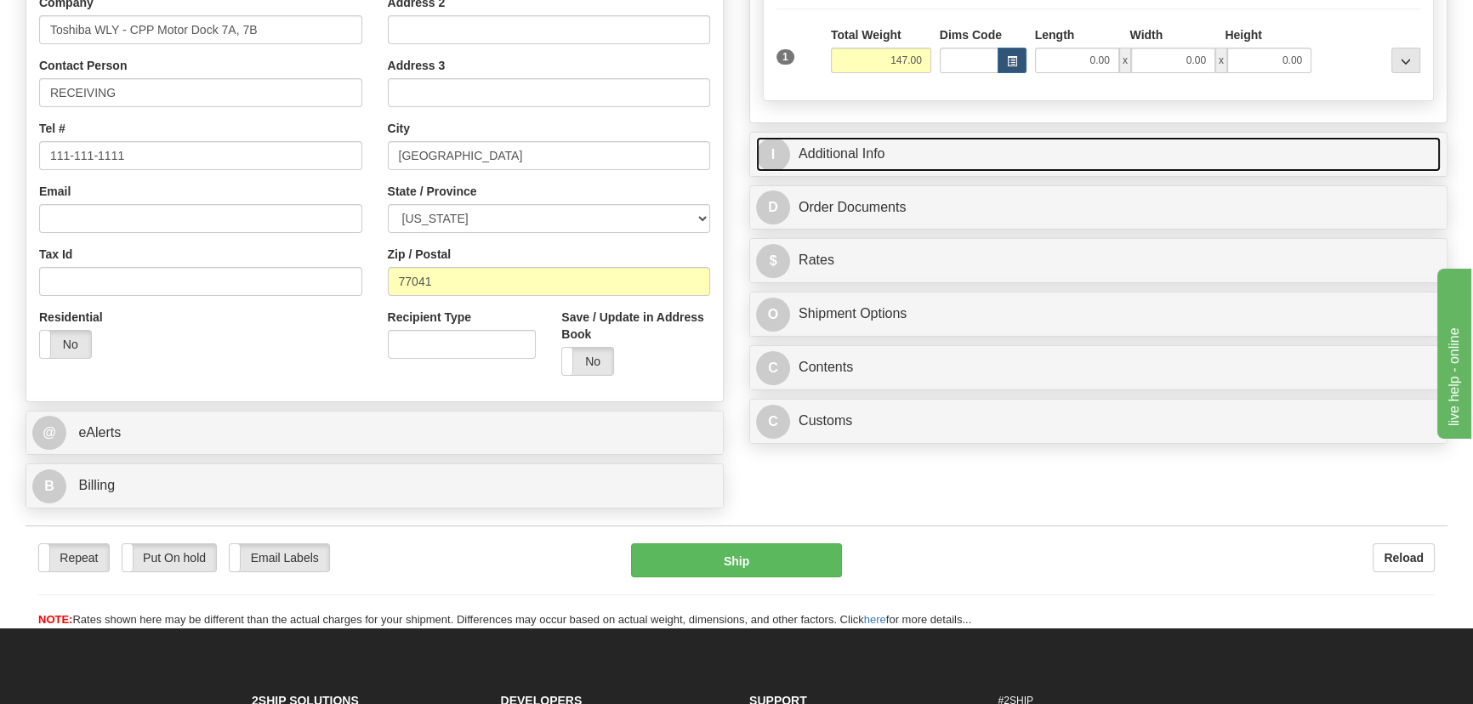
scroll to position [386, 0]
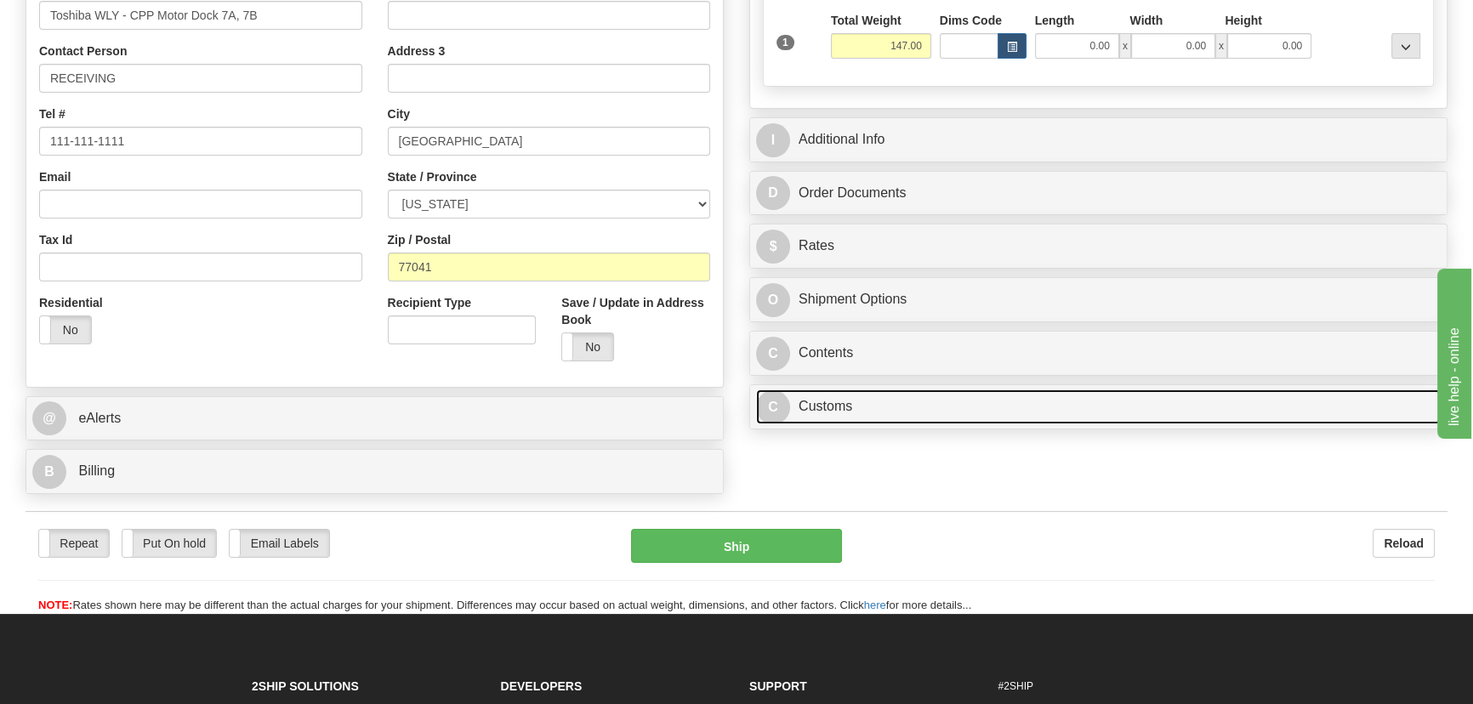
click at [952, 408] on link "C Customs" at bounding box center [1098, 406] width 684 height 35
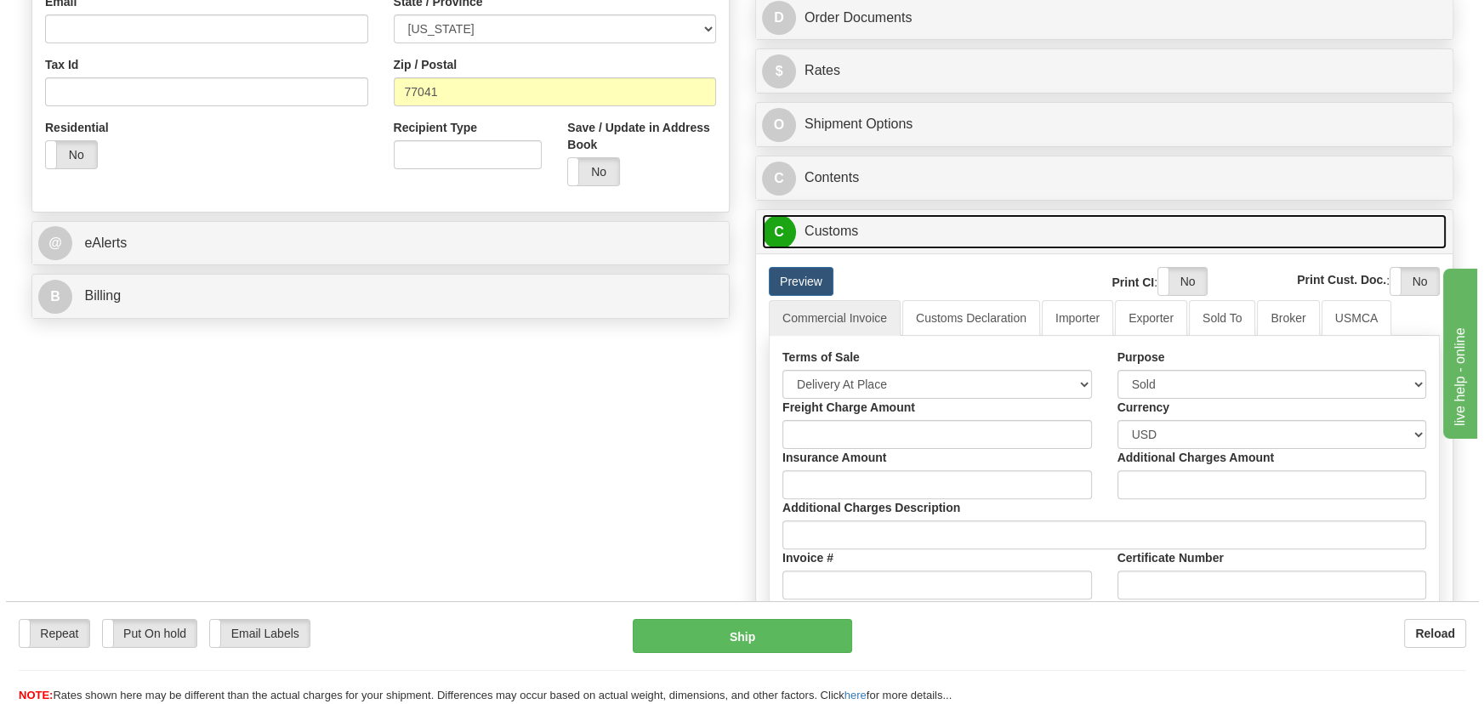
scroll to position [618, 0]
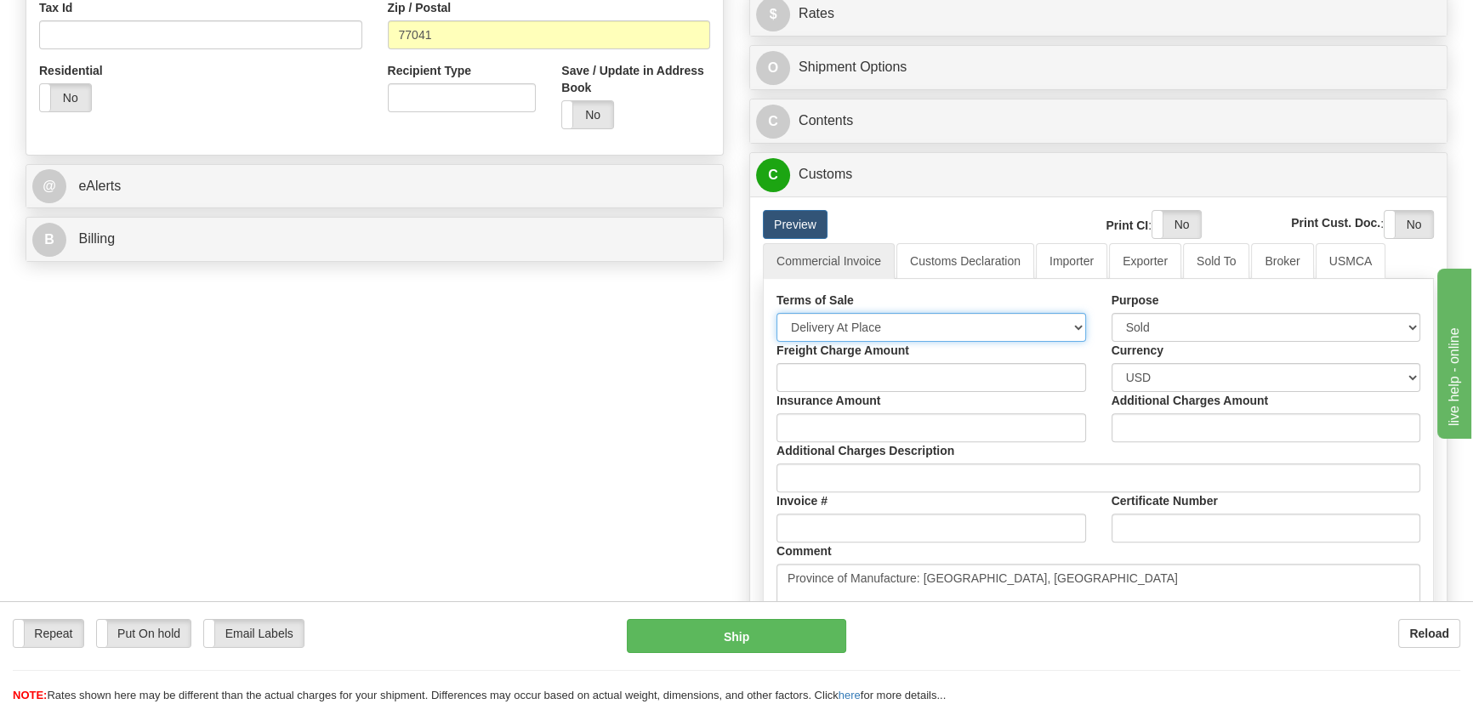
drag, startPoint x: 920, startPoint y: 332, endPoint x: 910, endPoint y: 338, distance: 11.8
click at [920, 332] on select "Free Carrier Free On Board Ex Works Delivered Duty Unpaid Delivered Duty Paid C…" at bounding box center [930, 327] width 309 height 29
select select "7"
click at [776, 313] on select "Free Carrier Free On Board Ex Works Delivered Duty Unpaid Delivered Duty Paid C…" at bounding box center [930, 327] width 309 height 29
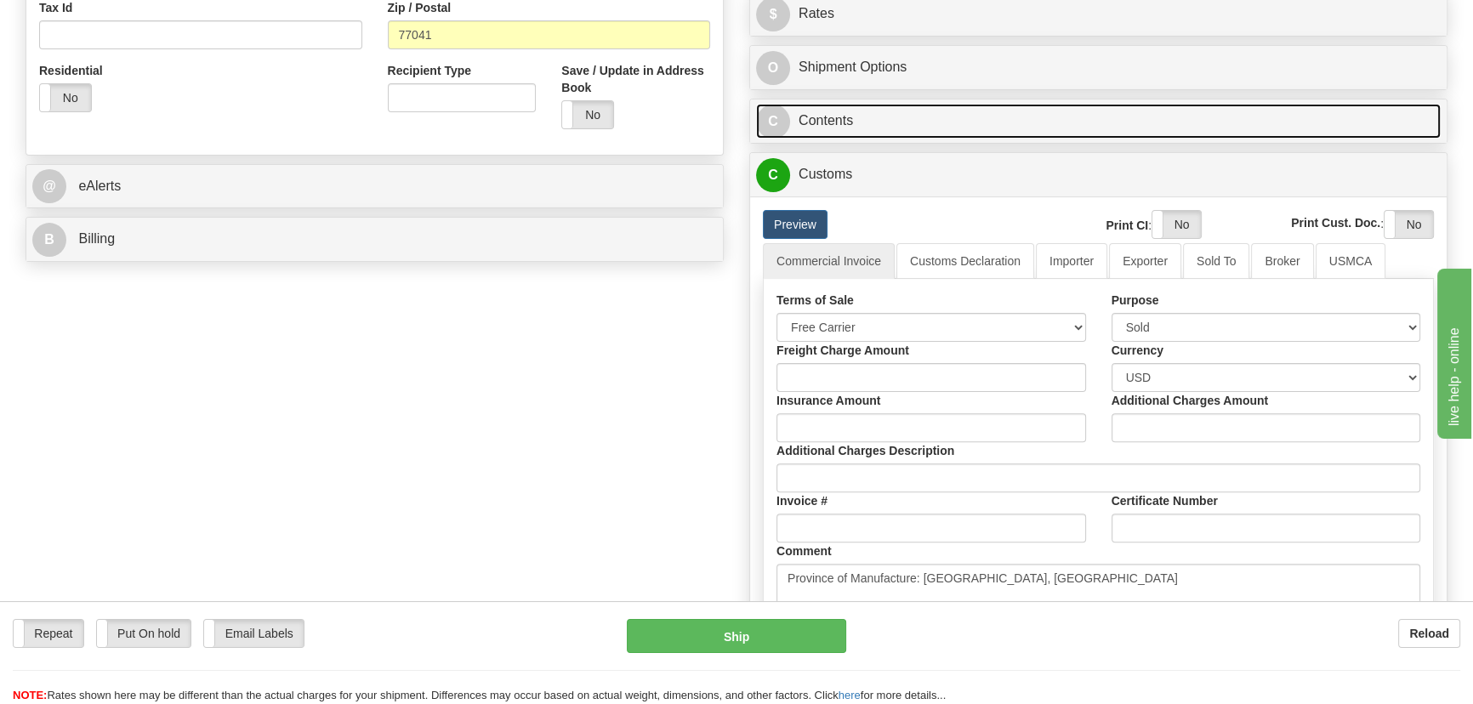
click at [1211, 120] on link "C Contents" at bounding box center [1098, 121] width 684 height 35
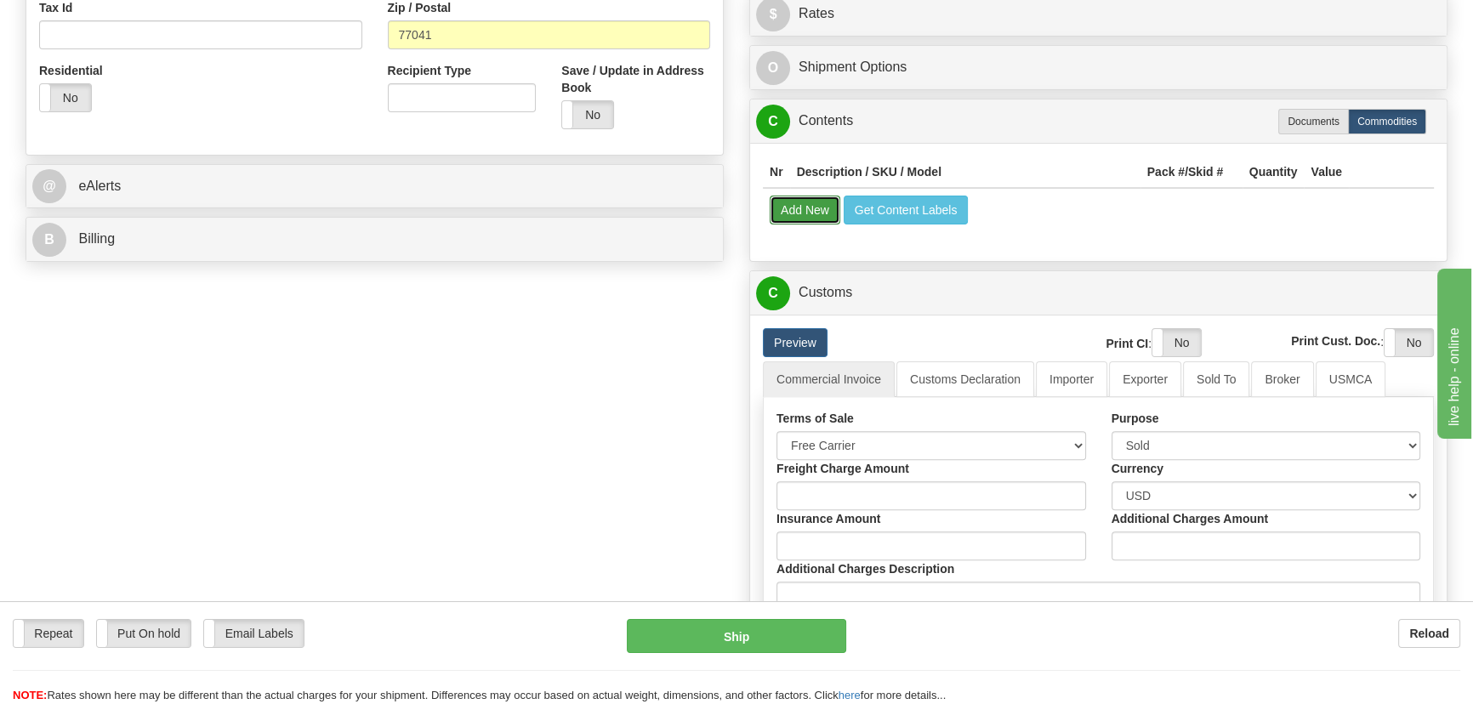
click at [803, 202] on button "Add New" at bounding box center [804, 210] width 71 height 29
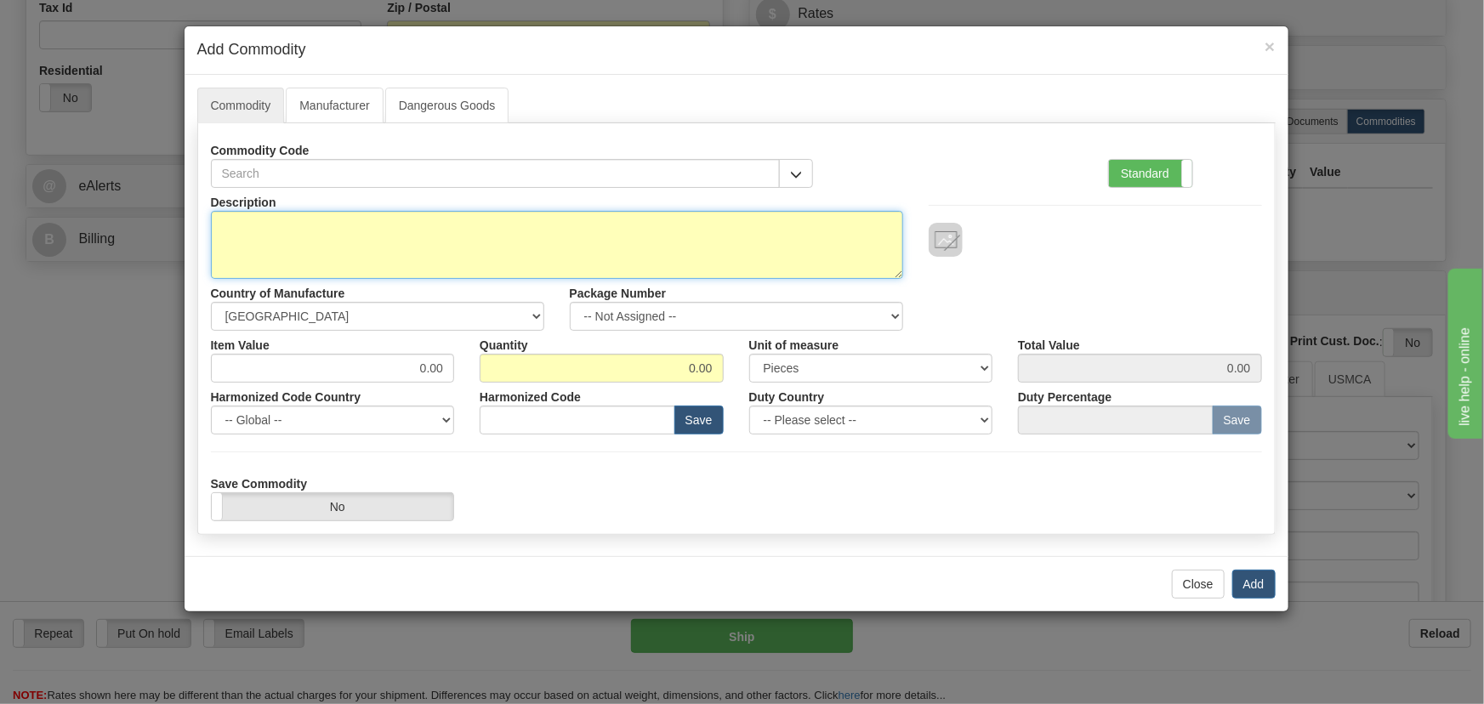
click at [399, 247] on textarea "Description" at bounding box center [557, 245] width 692 height 68
paste textarea "869EP5P5B5HSSANNMMPFBSENNB4"
type textarea "869EP5P5B5HSSANNMMPFBSENNB4"
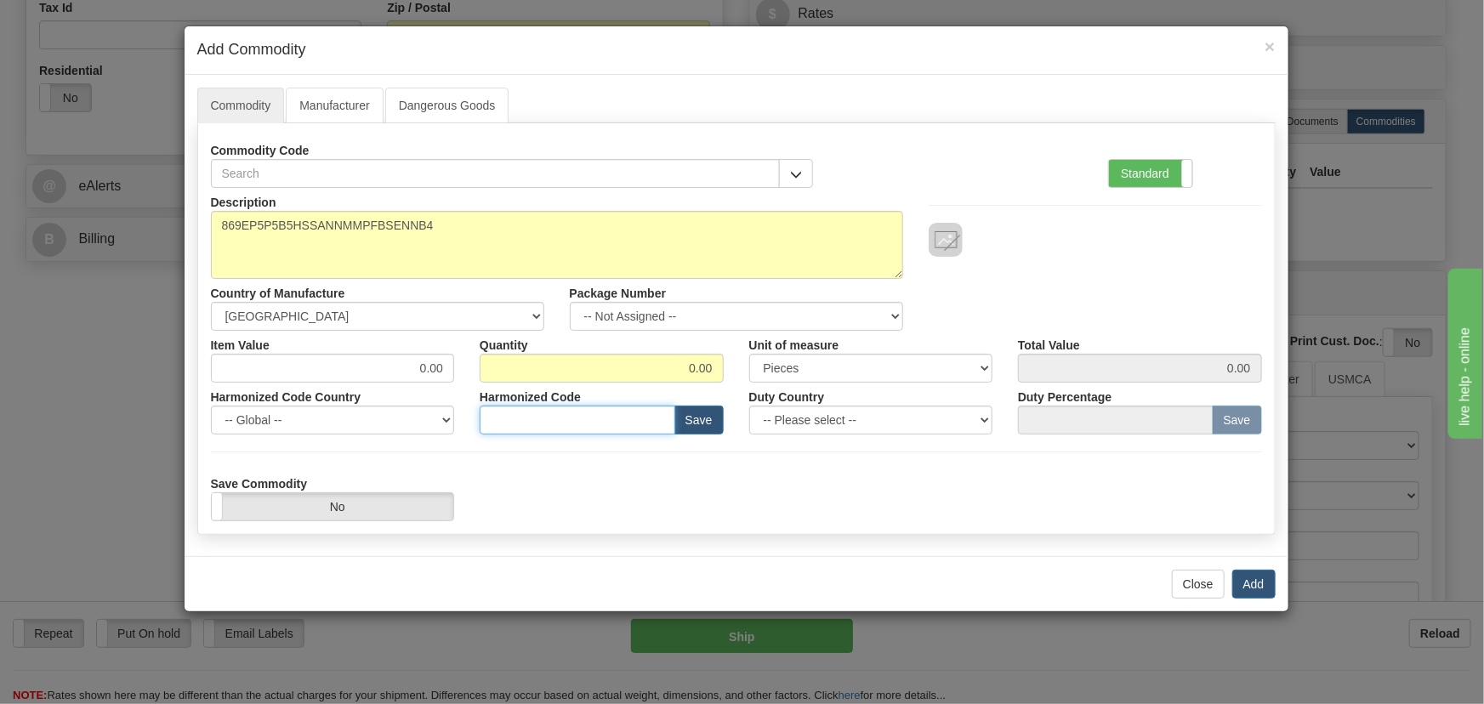
click at [620, 409] on input "text" at bounding box center [578, 420] width 196 height 29
paste input "8537.10.9160"
type input "8537.10.9160"
click at [1189, 172] on span at bounding box center [1192, 173] width 22 height 27
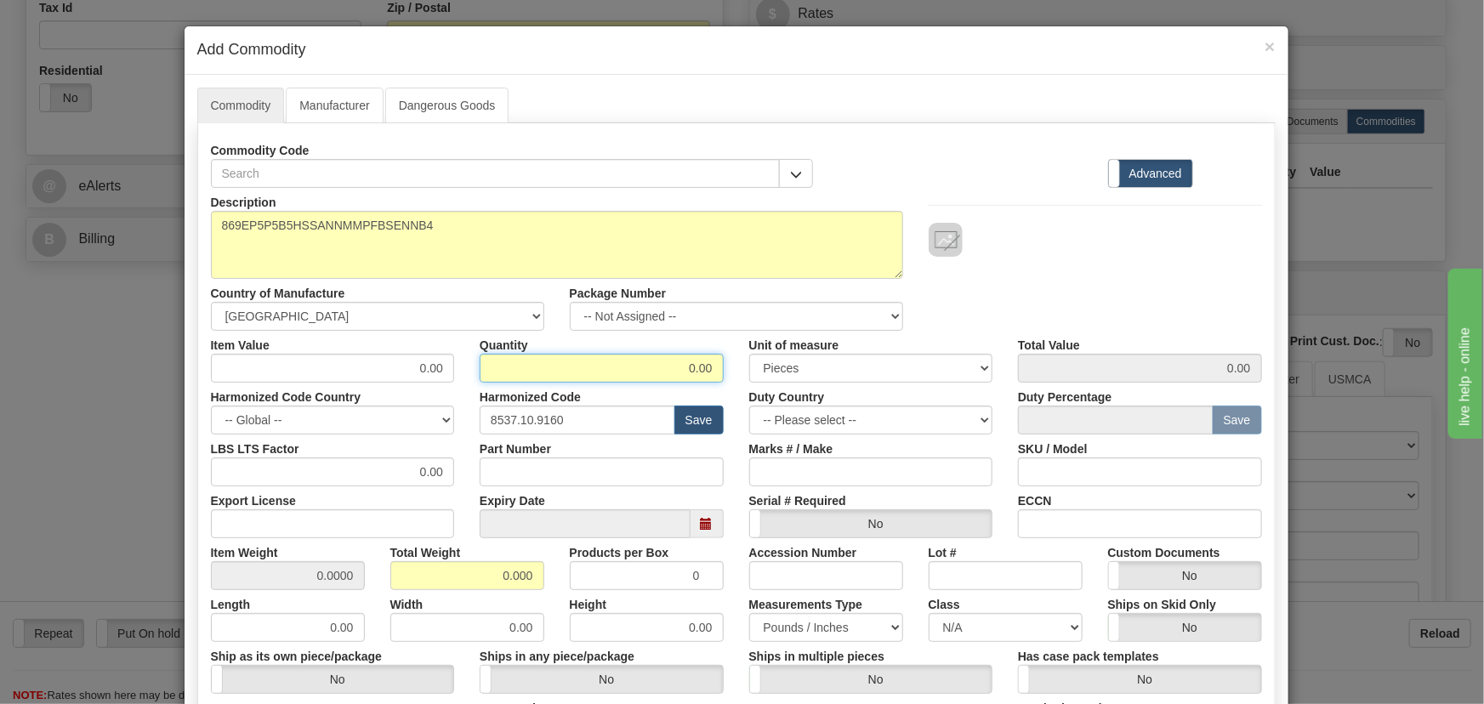
drag, startPoint x: 673, startPoint y: 371, endPoint x: 758, endPoint y: 383, distance: 86.7
click at [751, 383] on div "Description 869EP5P5B5HSSANNMMPFBSENNB4 Country of Manufacture -- Unknown -- [G…" at bounding box center [736, 562] width 1051 height 748
type input "7"
drag, startPoint x: 484, startPoint y: 576, endPoint x: 539, endPoint y: 583, distance: 55.7
click at [536, 582] on input "0.000" at bounding box center [467, 575] width 154 height 29
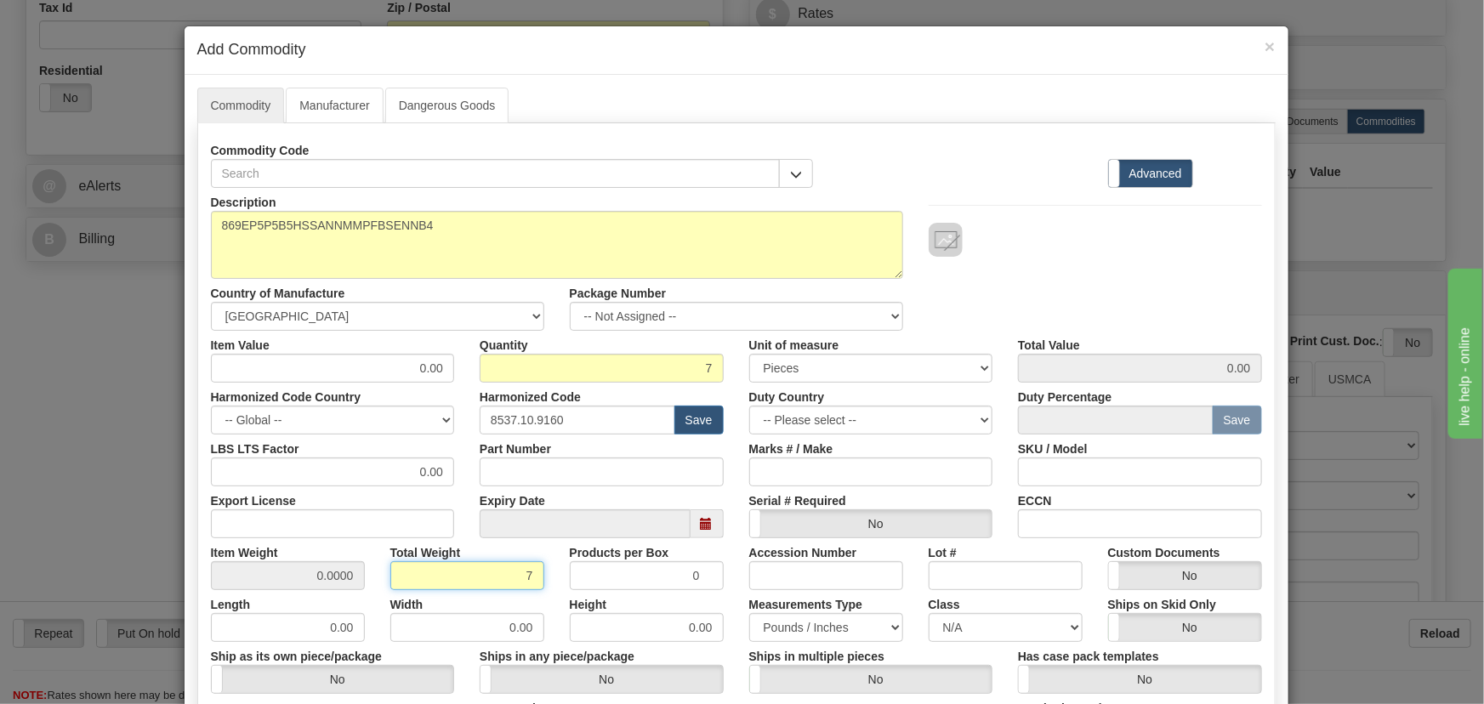
type input "7"
type input "1.0000"
click at [544, 583] on div "Total Weight 7" at bounding box center [466, 564] width 179 height 52
drag, startPoint x: 417, startPoint y: 357, endPoint x: 468, endPoint y: 377, distance: 54.9
click at [472, 378] on div "Item Value 0.00 Quantity 7 Unit of measure 3 Thousand Square Inches Adjustments…" at bounding box center [736, 357] width 1076 height 52
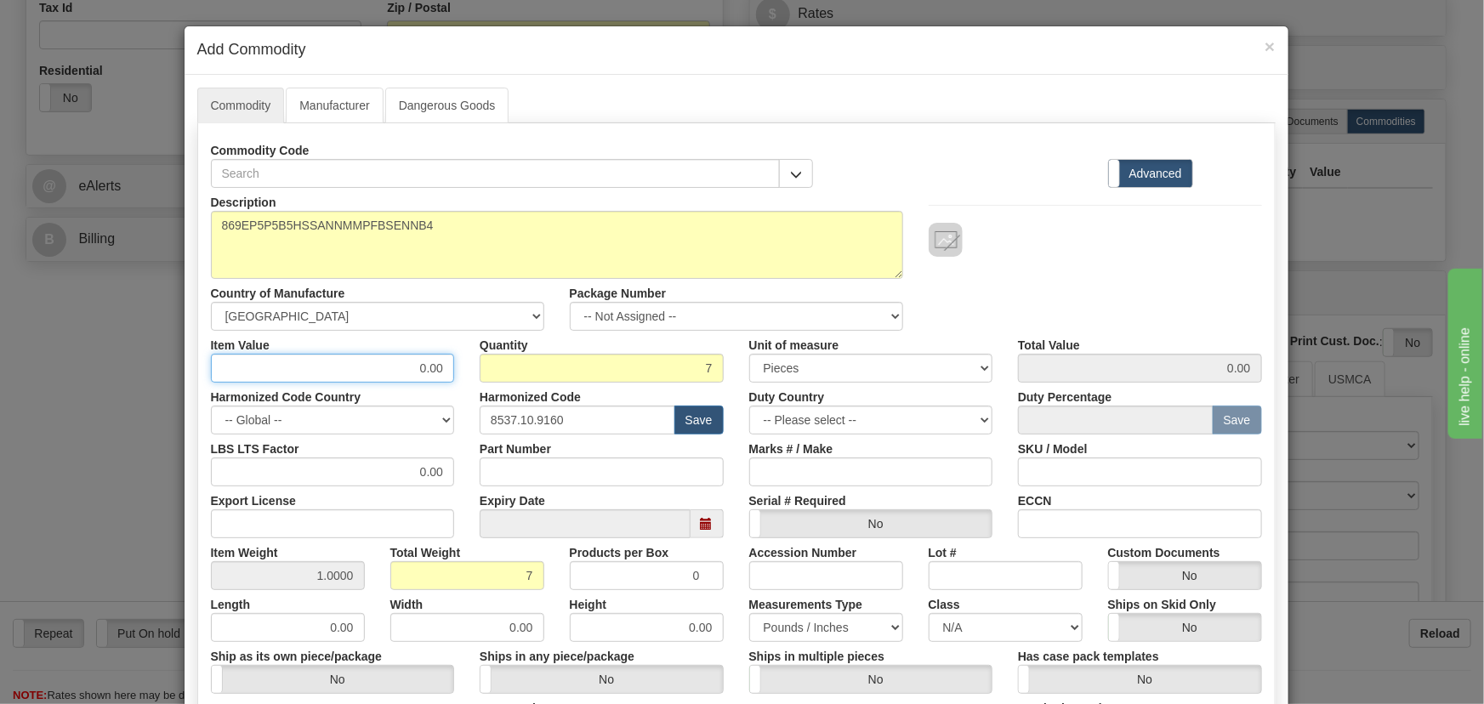
paste input "3.981,98"
type input "3981.98"
type input "27873.86"
click at [1011, 202] on div at bounding box center [1095, 222] width 359 height 69
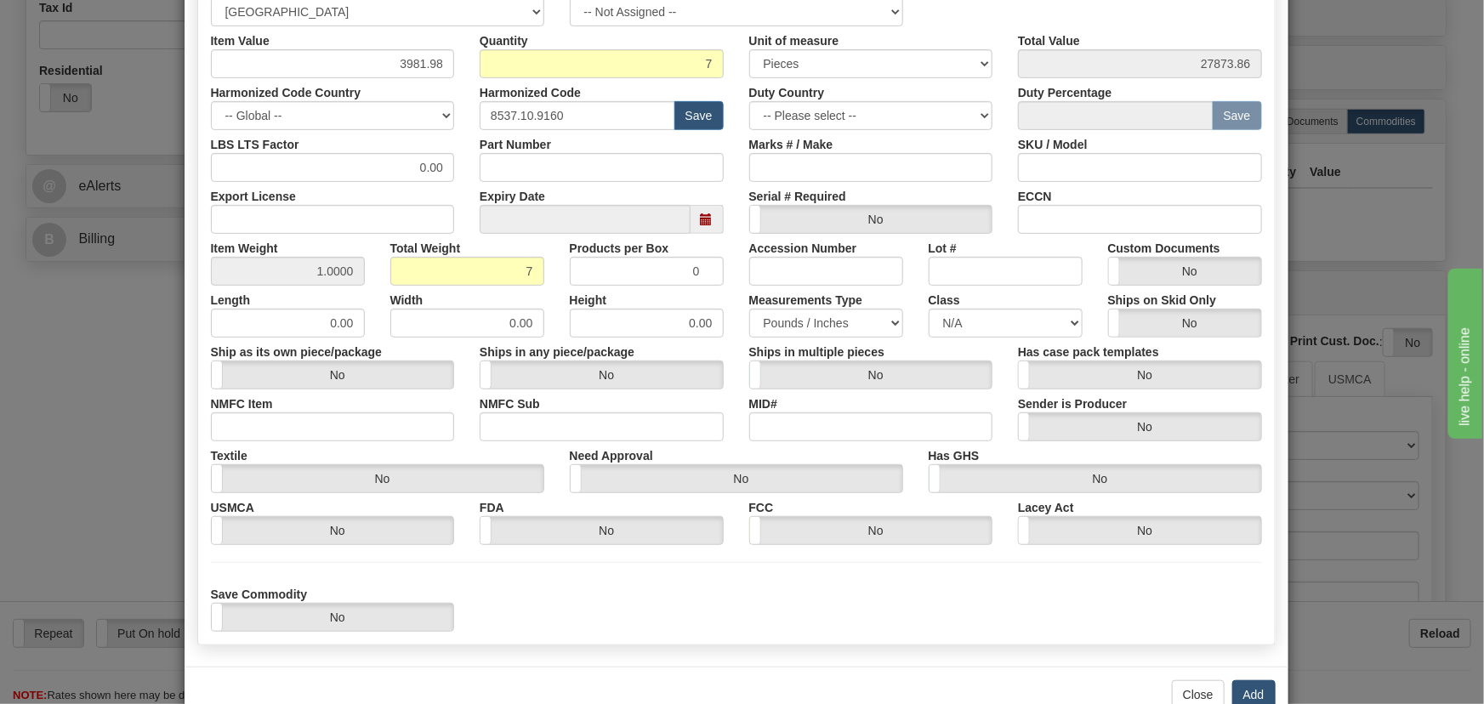
scroll to position [347, 0]
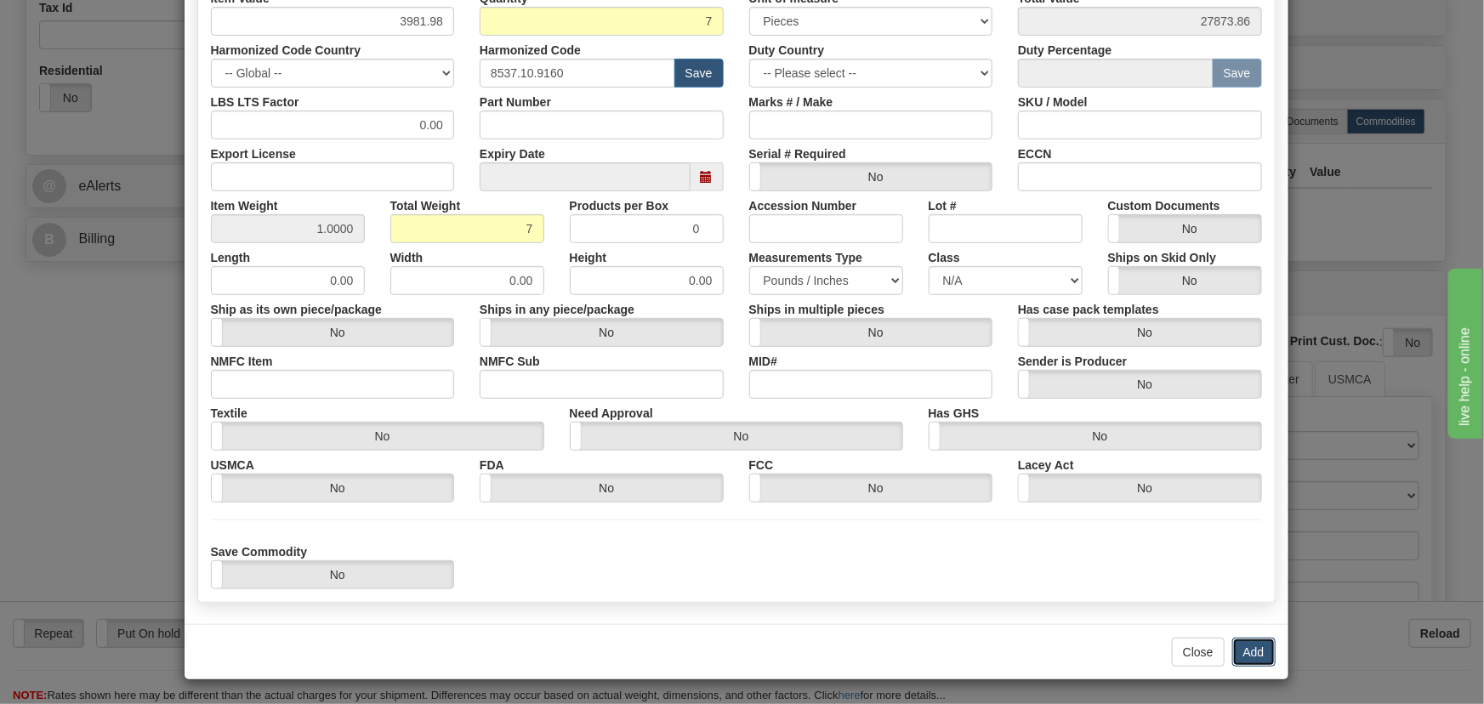
click at [1252, 643] on button "Add" at bounding box center [1253, 652] width 43 height 29
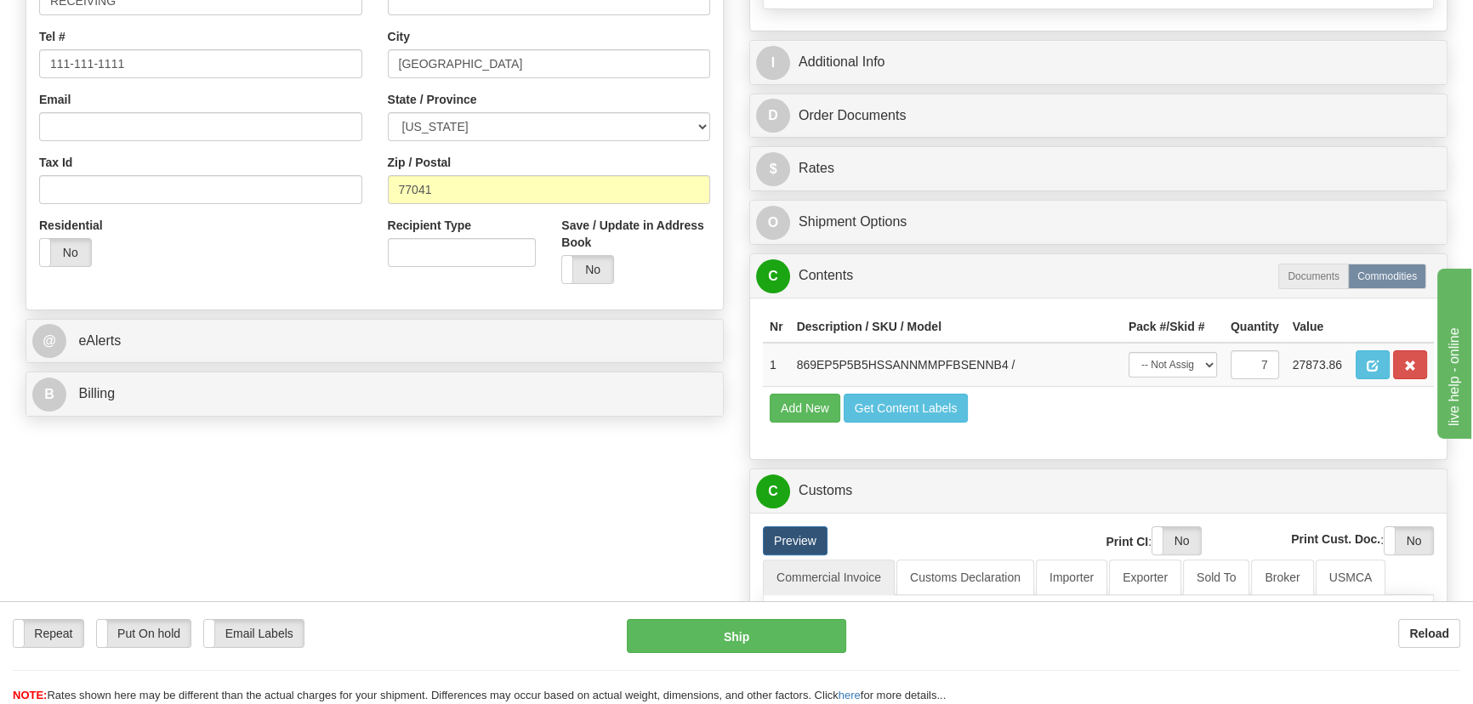
scroll to position [309, 0]
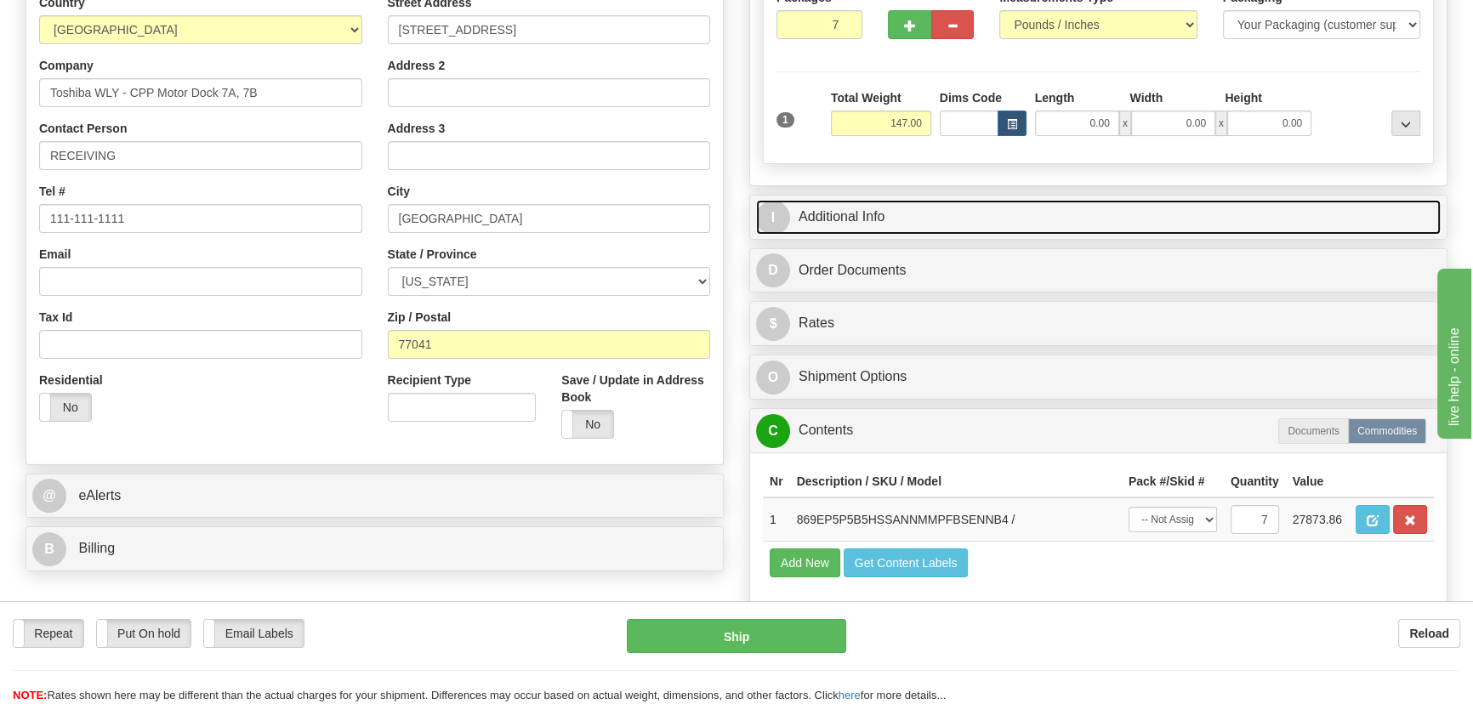
click at [1177, 213] on link "I Additional Info" at bounding box center [1098, 217] width 684 height 35
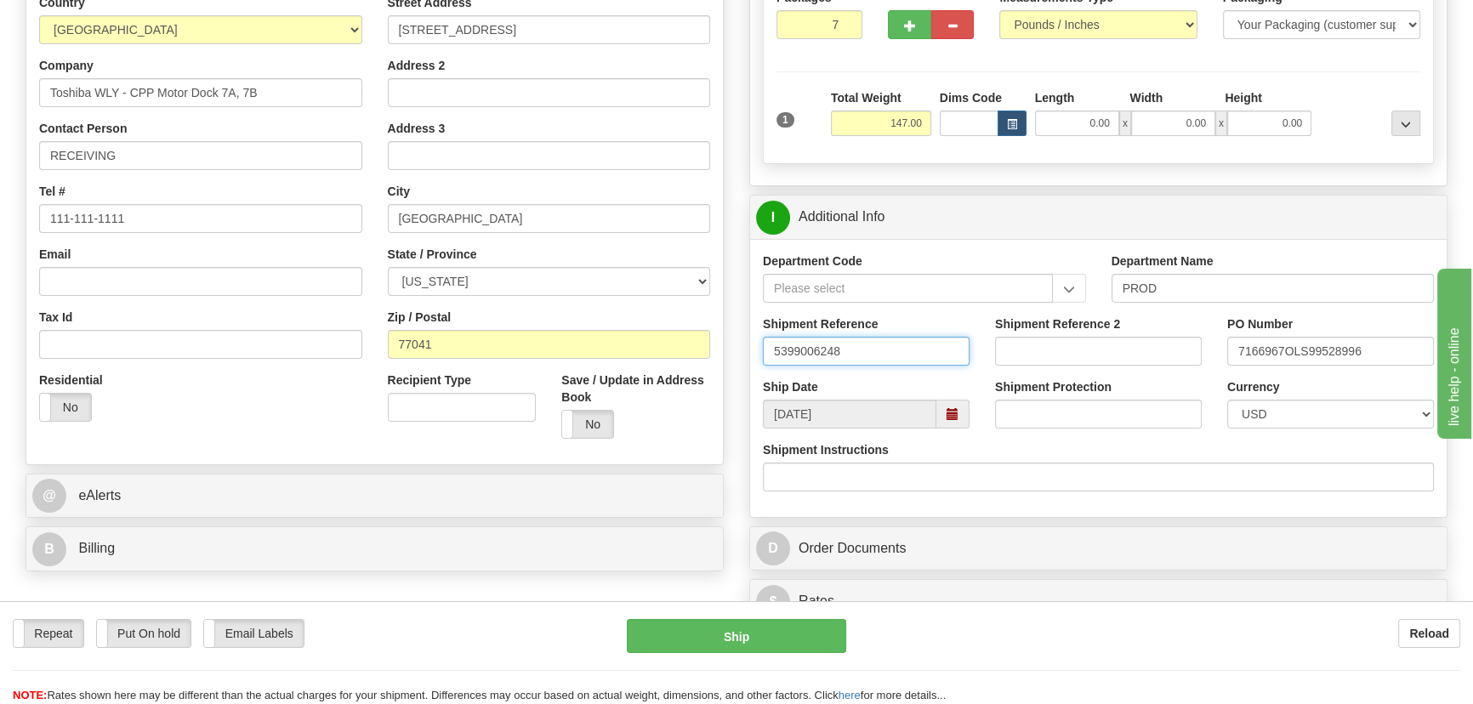
drag, startPoint x: 885, startPoint y: 357, endPoint x: 622, endPoint y: 350, distance: 263.7
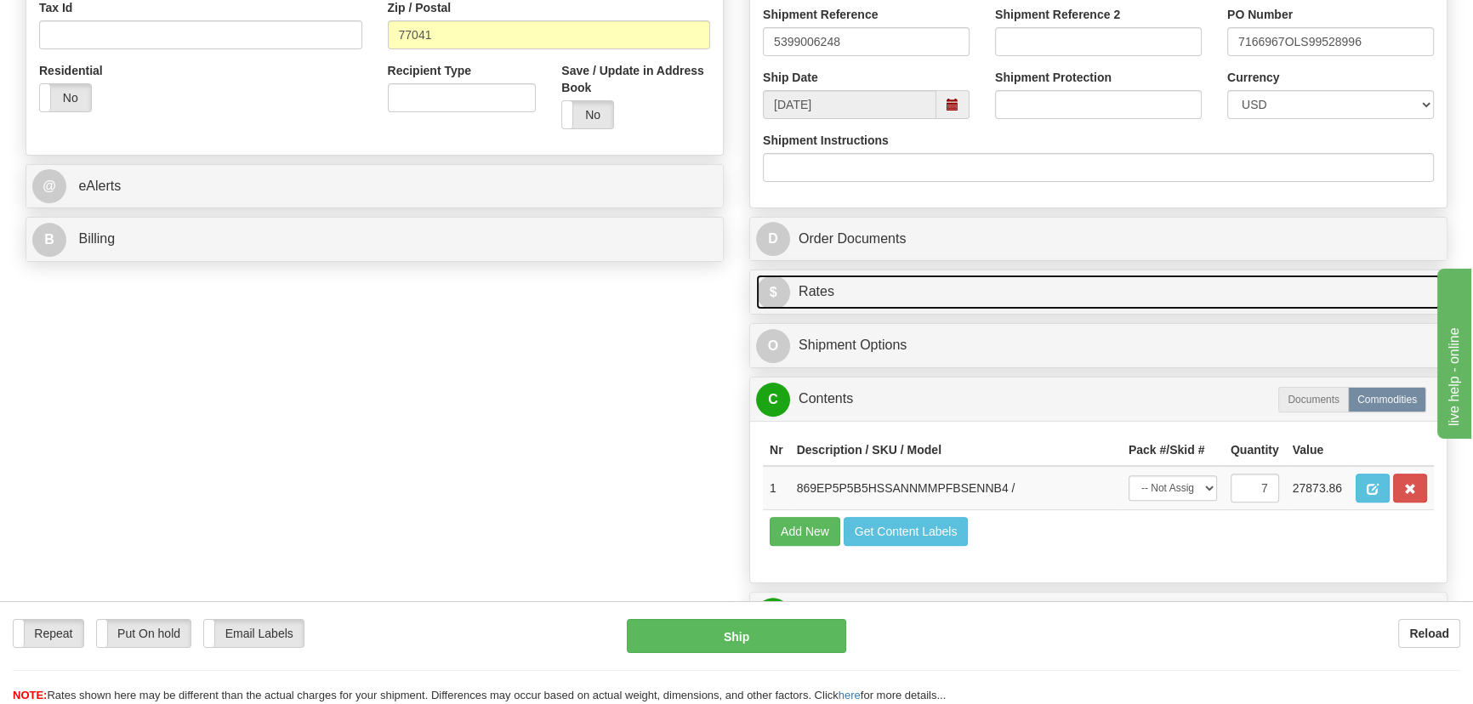
click at [1160, 295] on link "$ Rates" at bounding box center [1098, 292] width 684 height 35
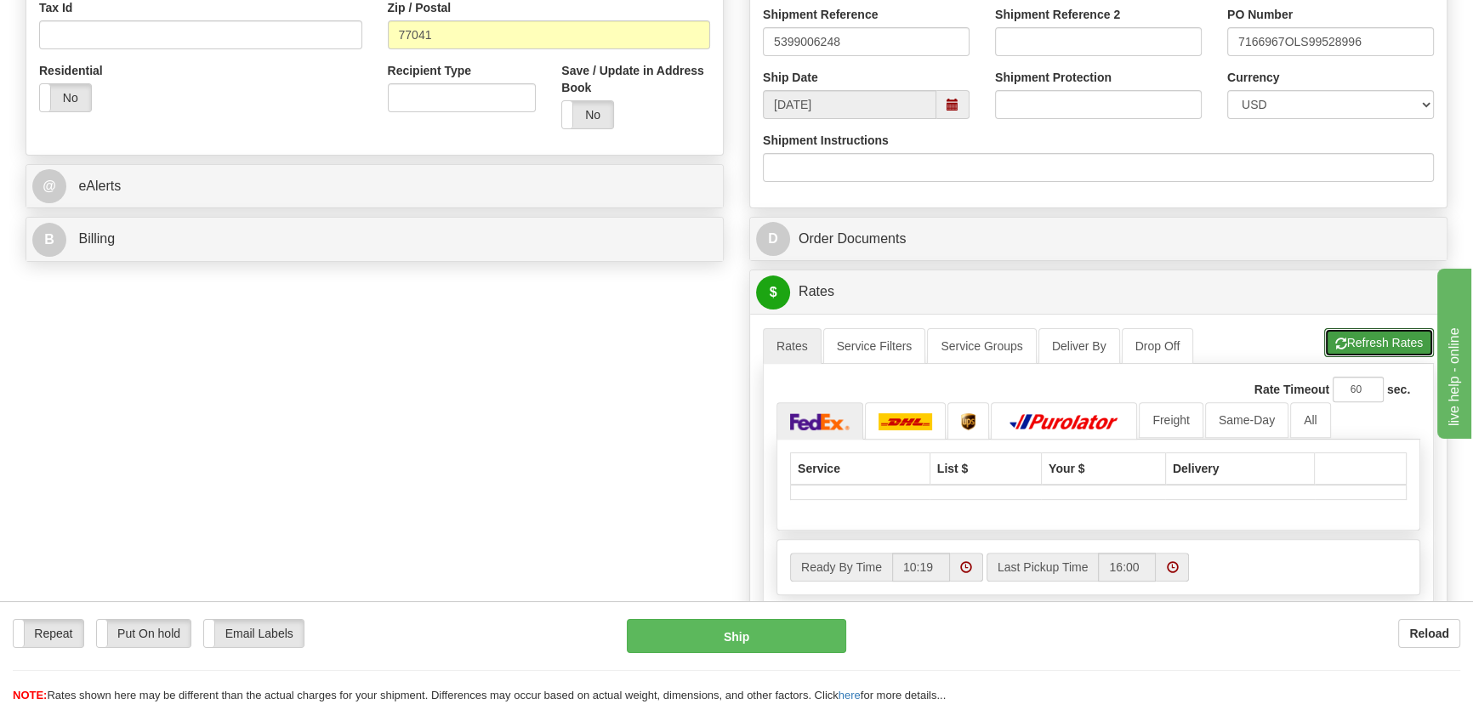
click at [1385, 355] on button "Refresh Rates" at bounding box center [1379, 342] width 110 height 29
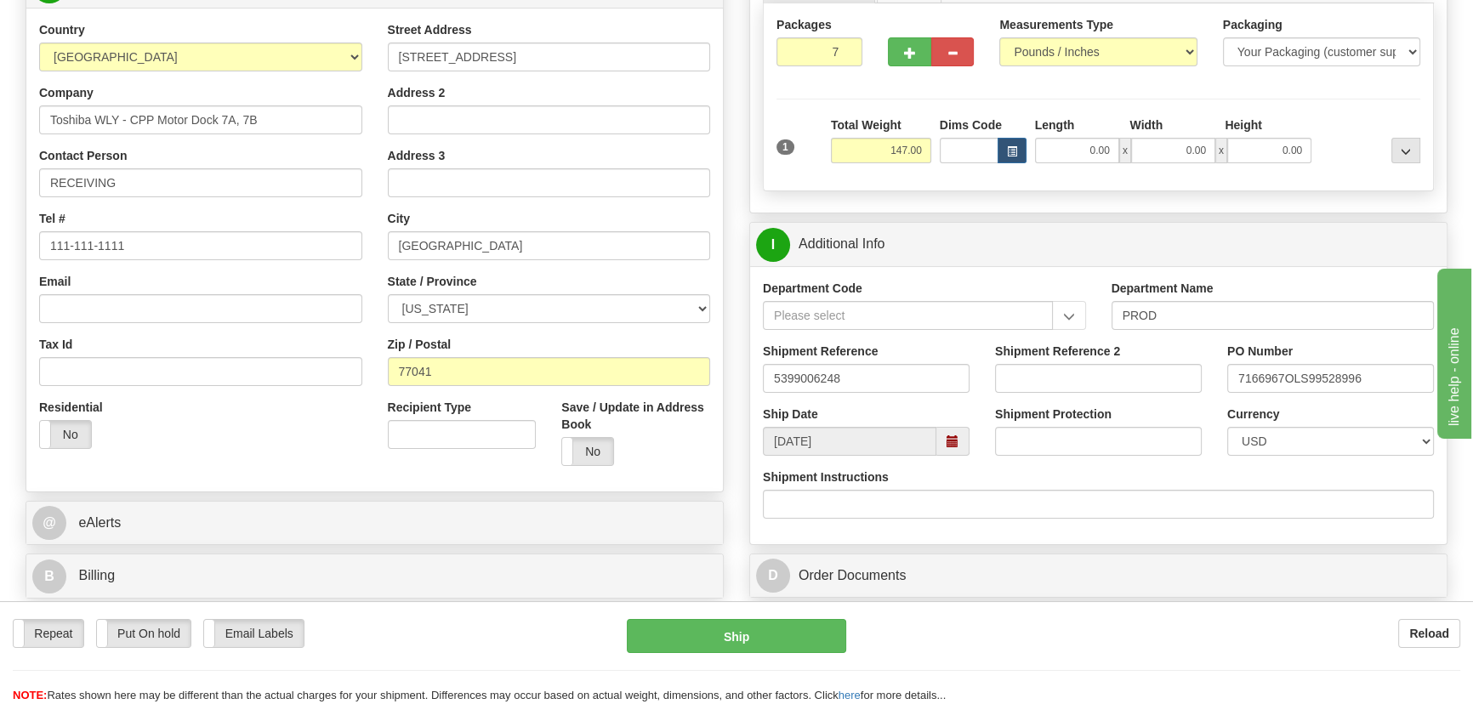
scroll to position [309, 0]
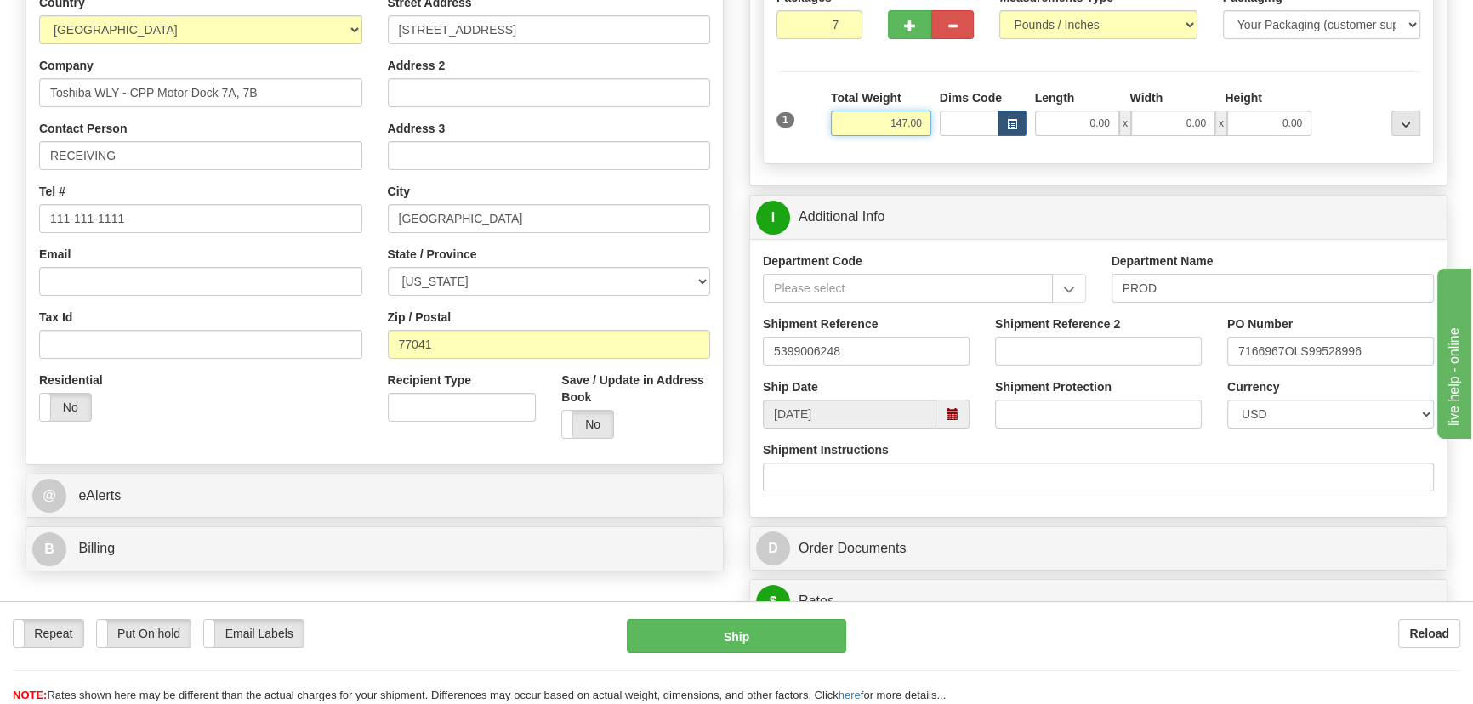
drag, startPoint x: 884, startPoint y: 122, endPoint x: 934, endPoint y: 125, distance: 50.3
click at [930, 125] on div "Total Weight 147.00" at bounding box center [880, 119] width 109 height 60
type input "140.00"
drag, startPoint x: 1358, startPoint y: 111, endPoint x: 1370, endPoint y: 111, distance: 11.9
click at [1359, 111] on div at bounding box center [1369, 112] width 109 height 47
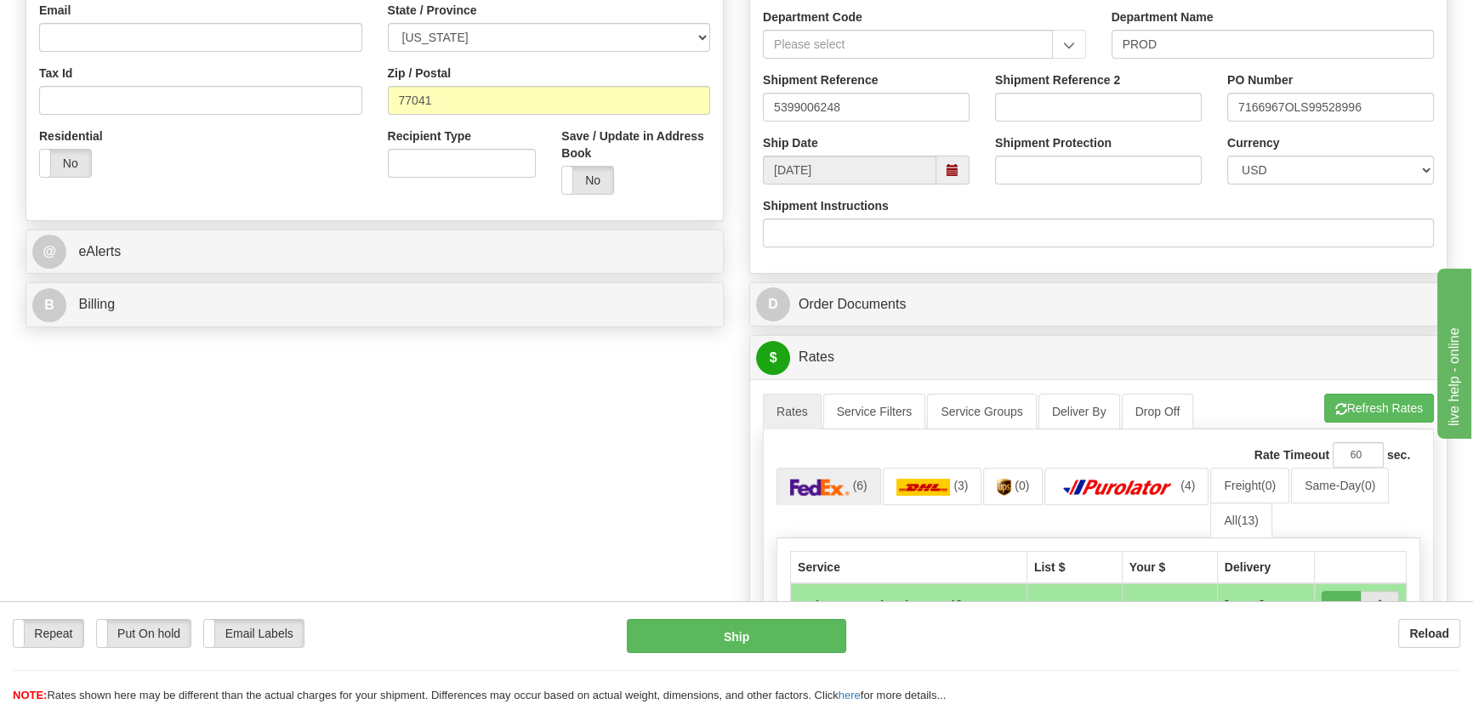
scroll to position [695, 0]
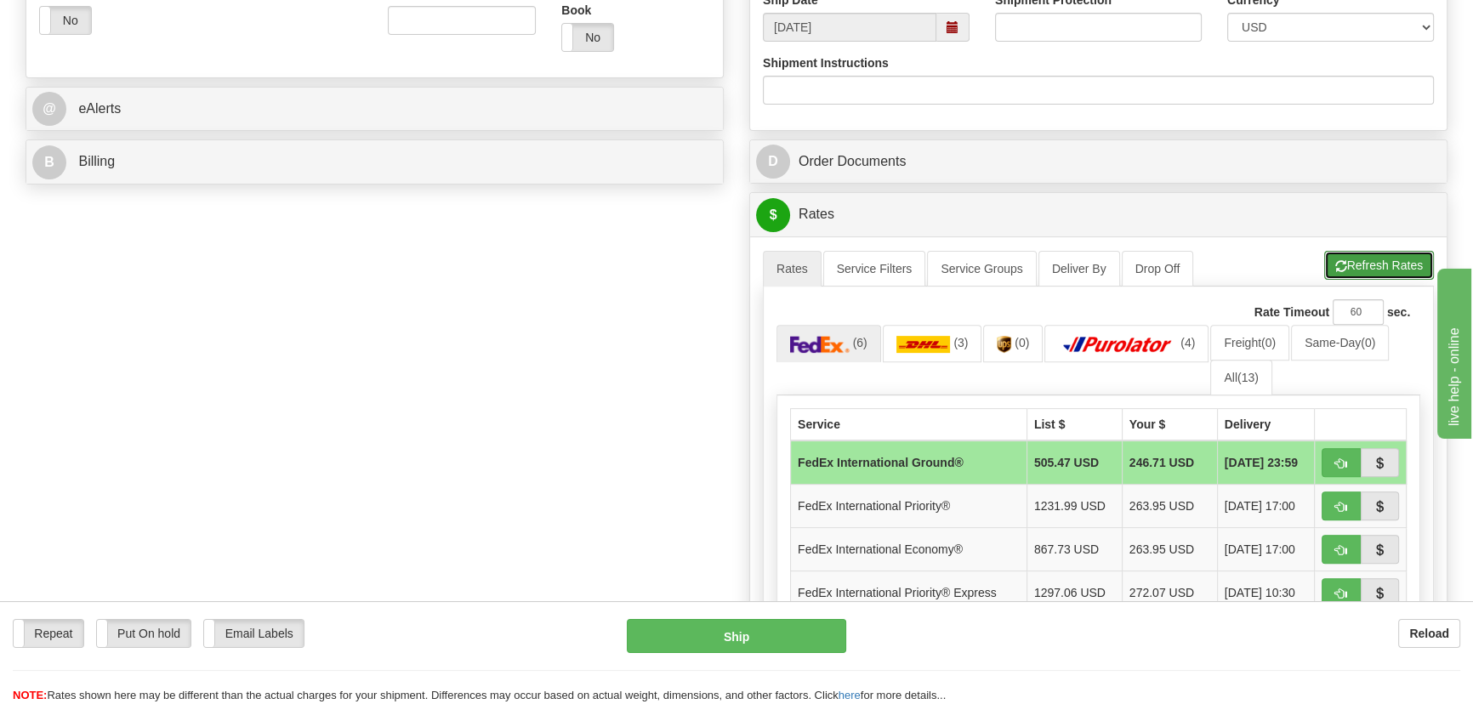
click at [1391, 270] on button "Refresh Rates" at bounding box center [1379, 265] width 110 height 29
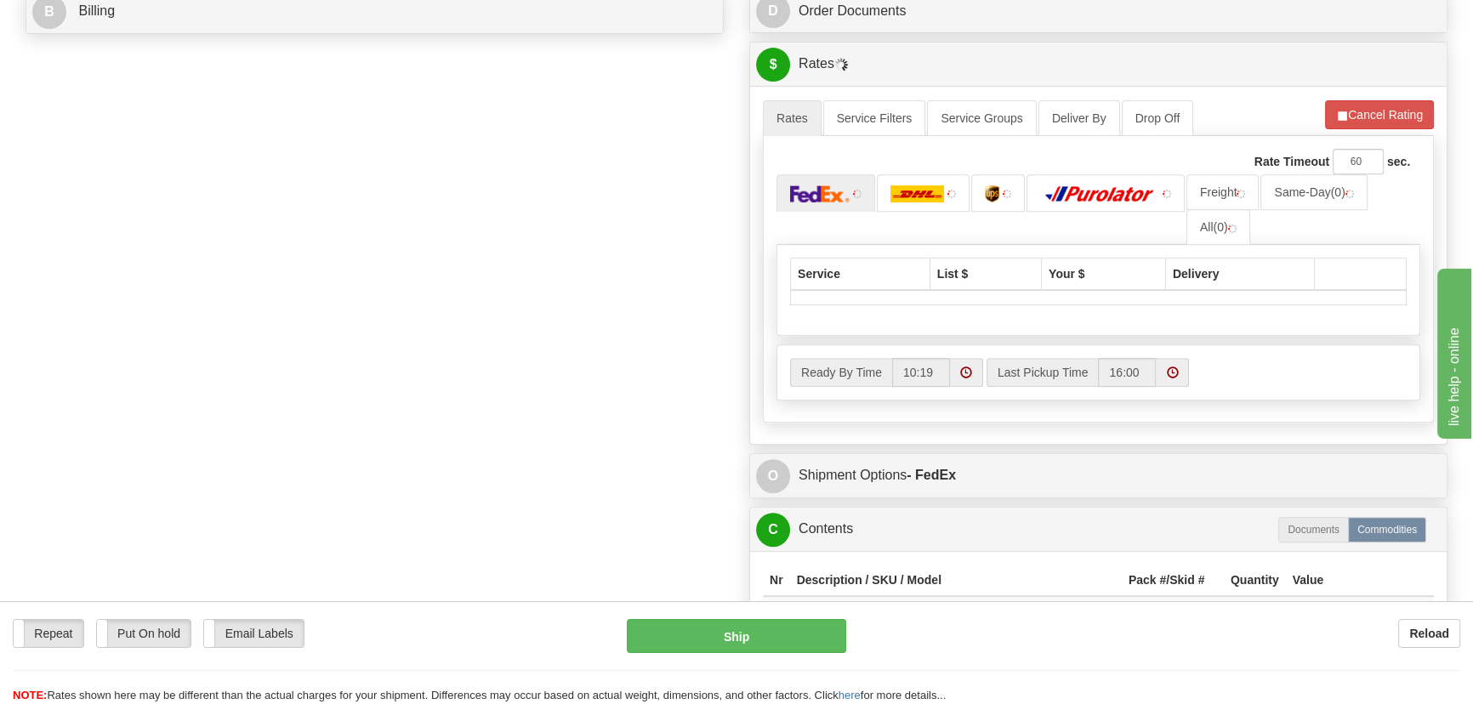
scroll to position [850, 0]
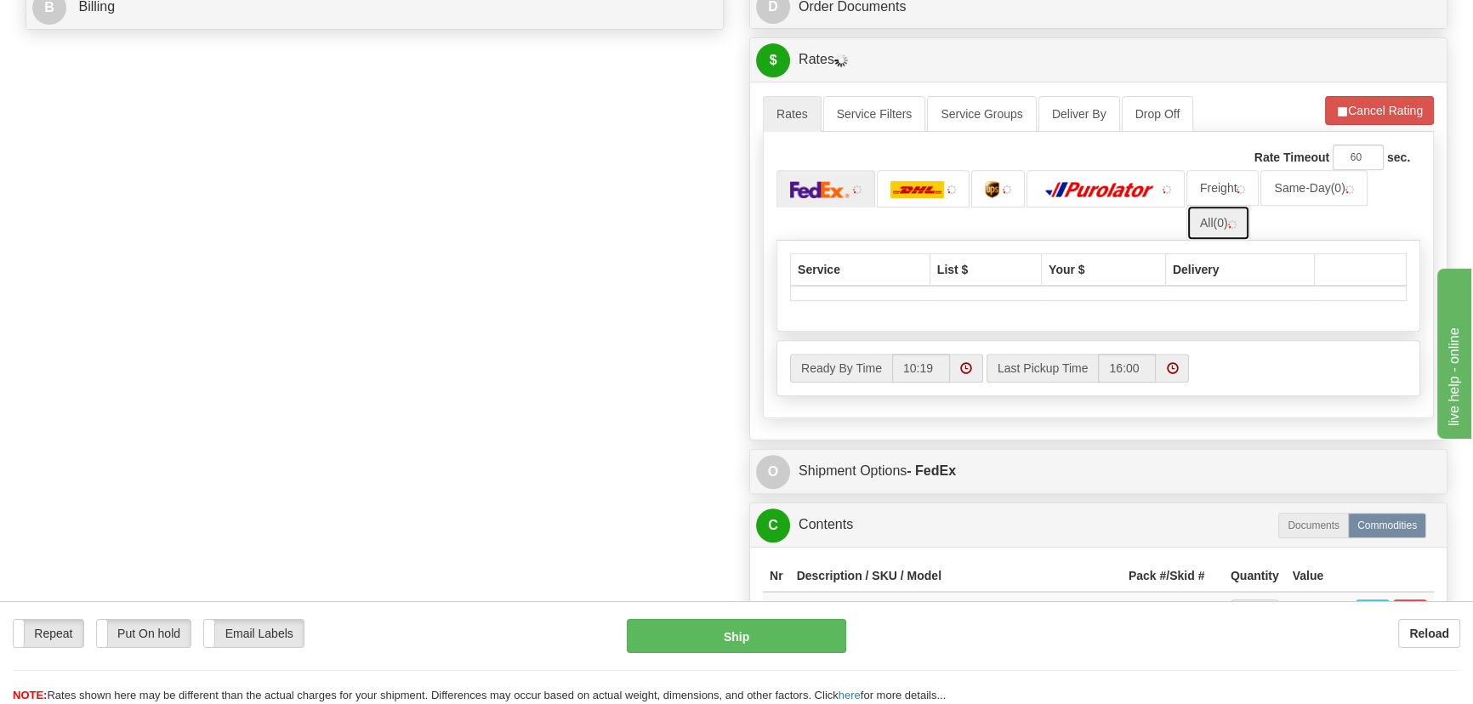
click at [1229, 227] on img at bounding box center [1232, 224] width 9 height 9
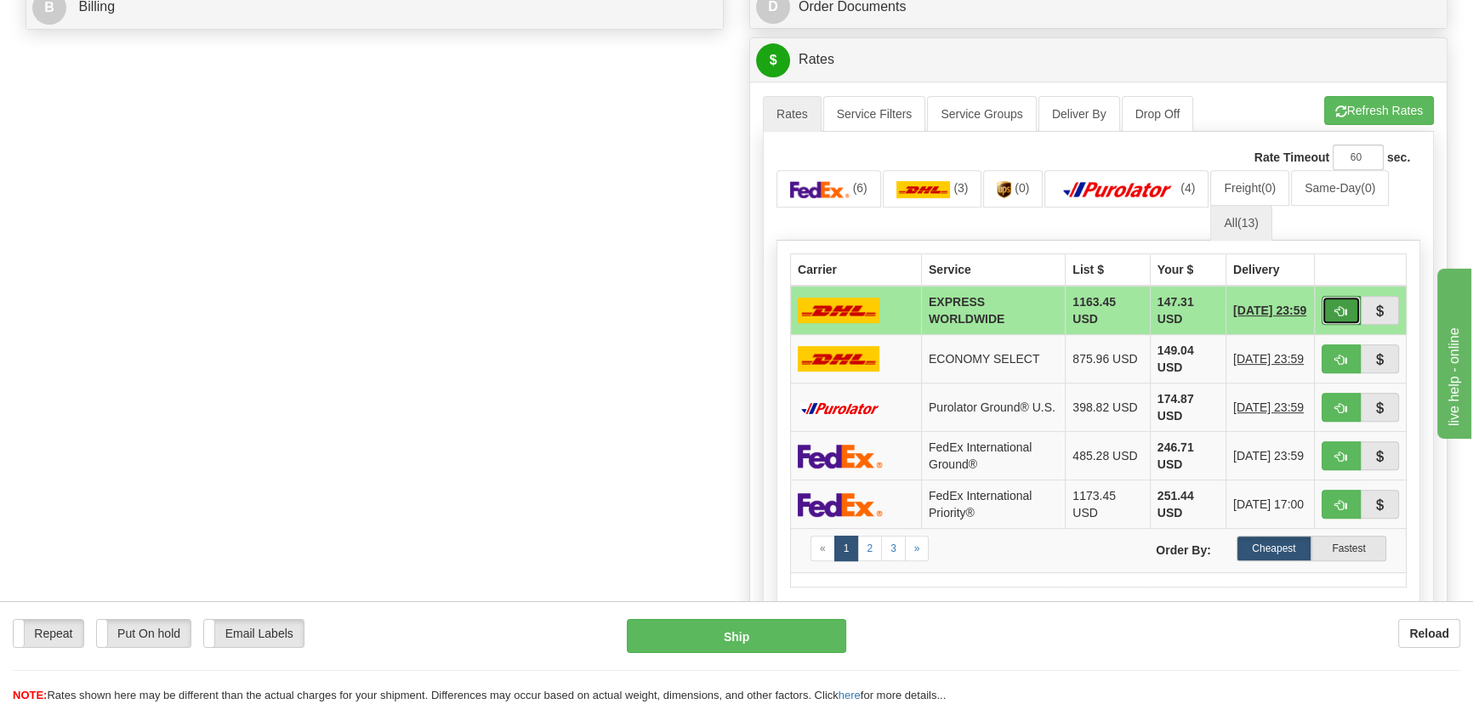
click at [1332, 312] on button "button" at bounding box center [1340, 310] width 39 height 29
type input "P"
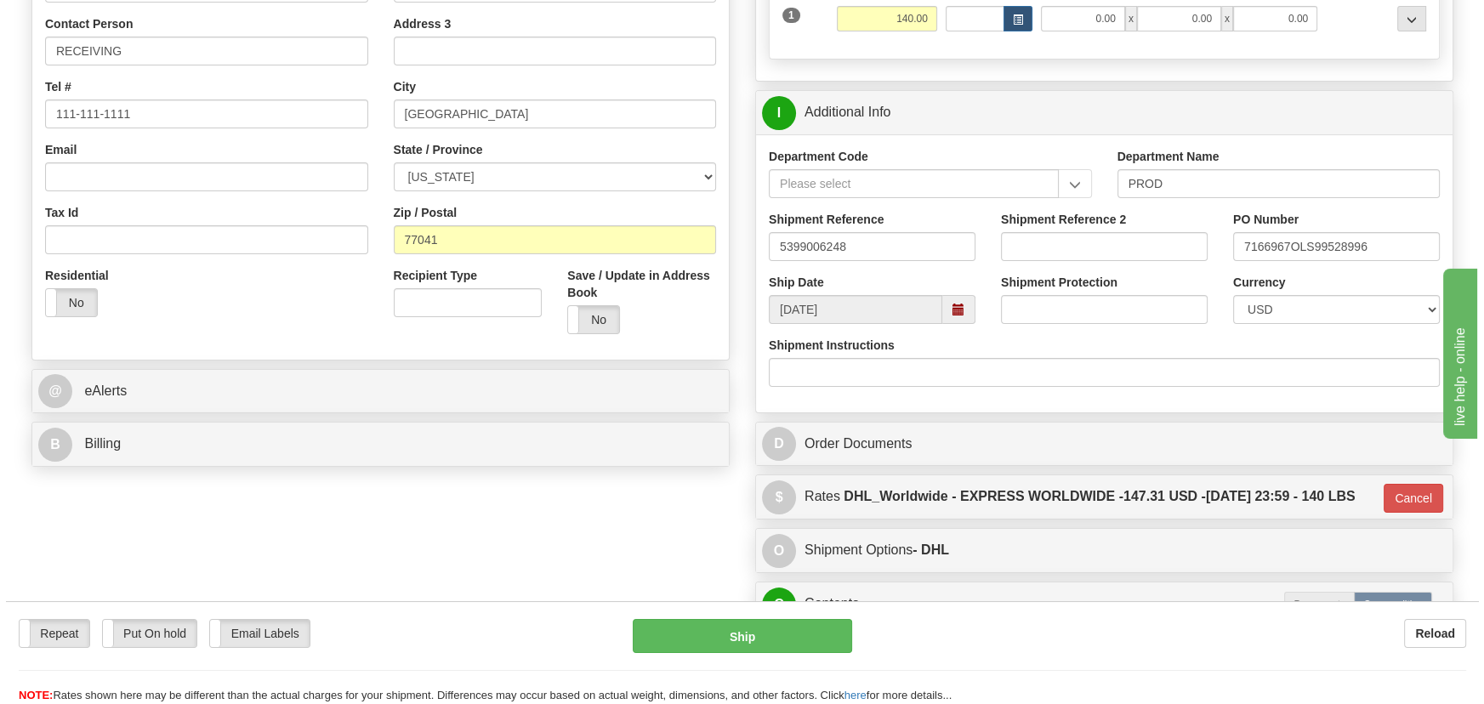
scroll to position [154, 0]
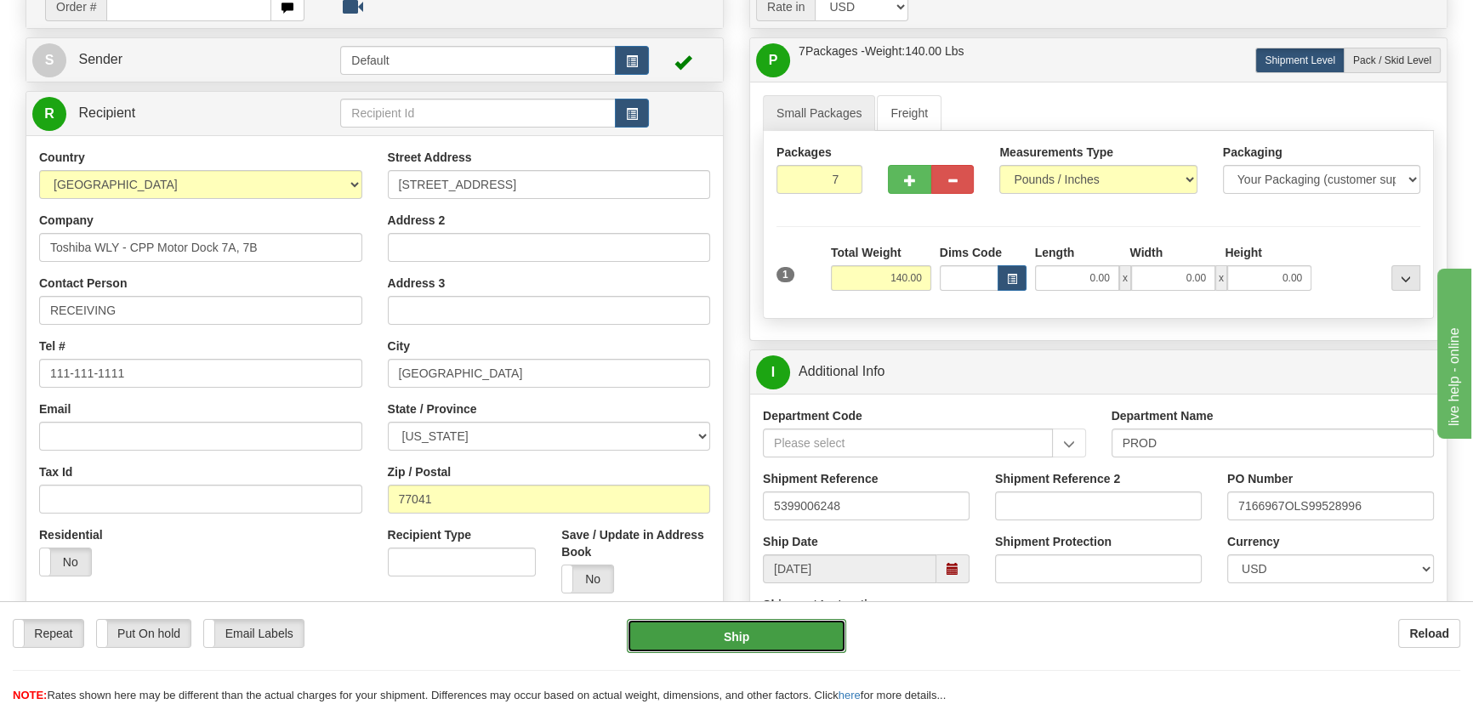
click at [751, 639] on button "Ship" at bounding box center [737, 636] width 220 height 34
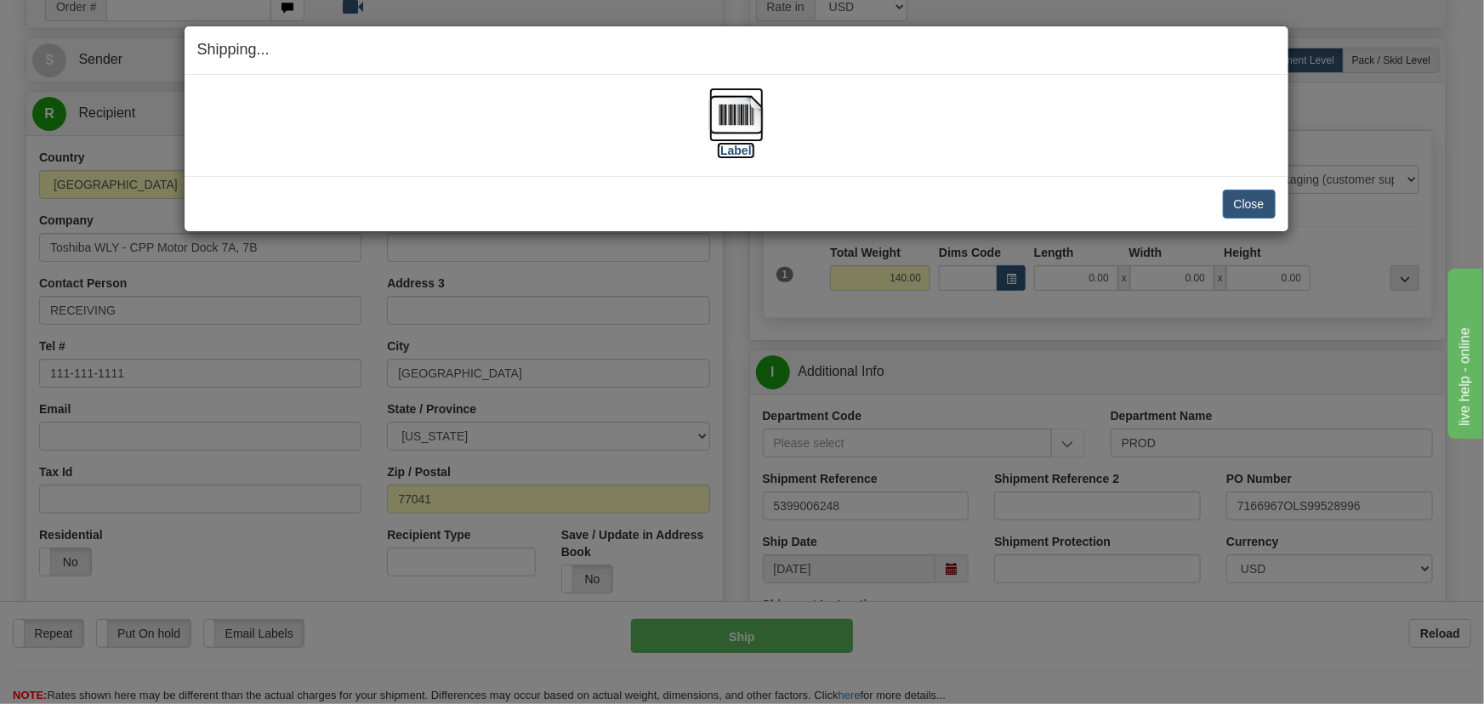
click at [746, 115] on img at bounding box center [736, 115] width 54 height 54
click at [1237, 196] on button "Close" at bounding box center [1249, 204] width 53 height 29
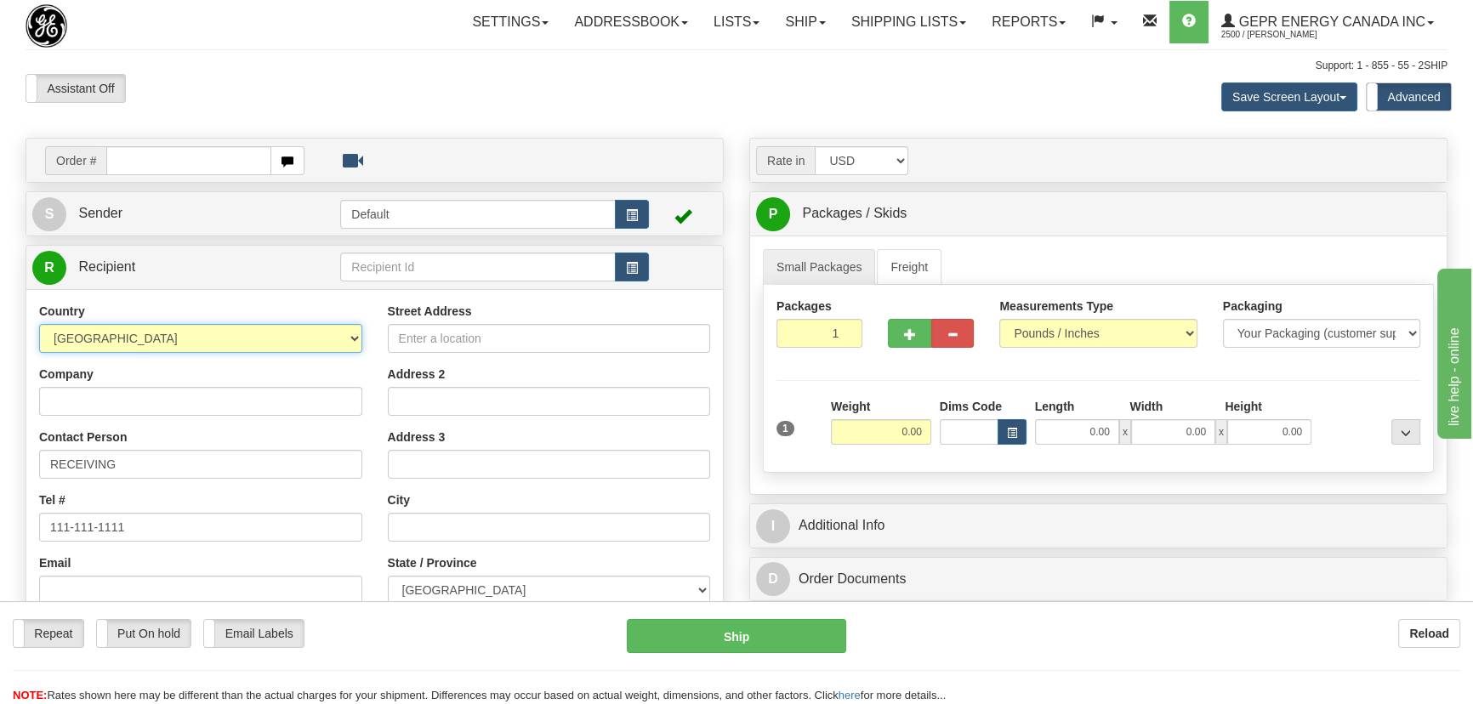
click at [233, 342] on select "[GEOGRAPHIC_DATA] [GEOGRAPHIC_DATA] [GEOGRAPHIC_DATA] [GEOGRAPHIC_DATA] [US_STA…" at bounding box center [200, 338] width 323 height 29
select select "US"
click at [39, 324] on select "[GEOGRAPHIC_DATA] [GEOGRAPHIC_DATA] [GEOGRAPHIC_DATA] [GEOGRAPHIC_DATA] [US_STA…" at bounding box center [200, 338] width 323 height 29
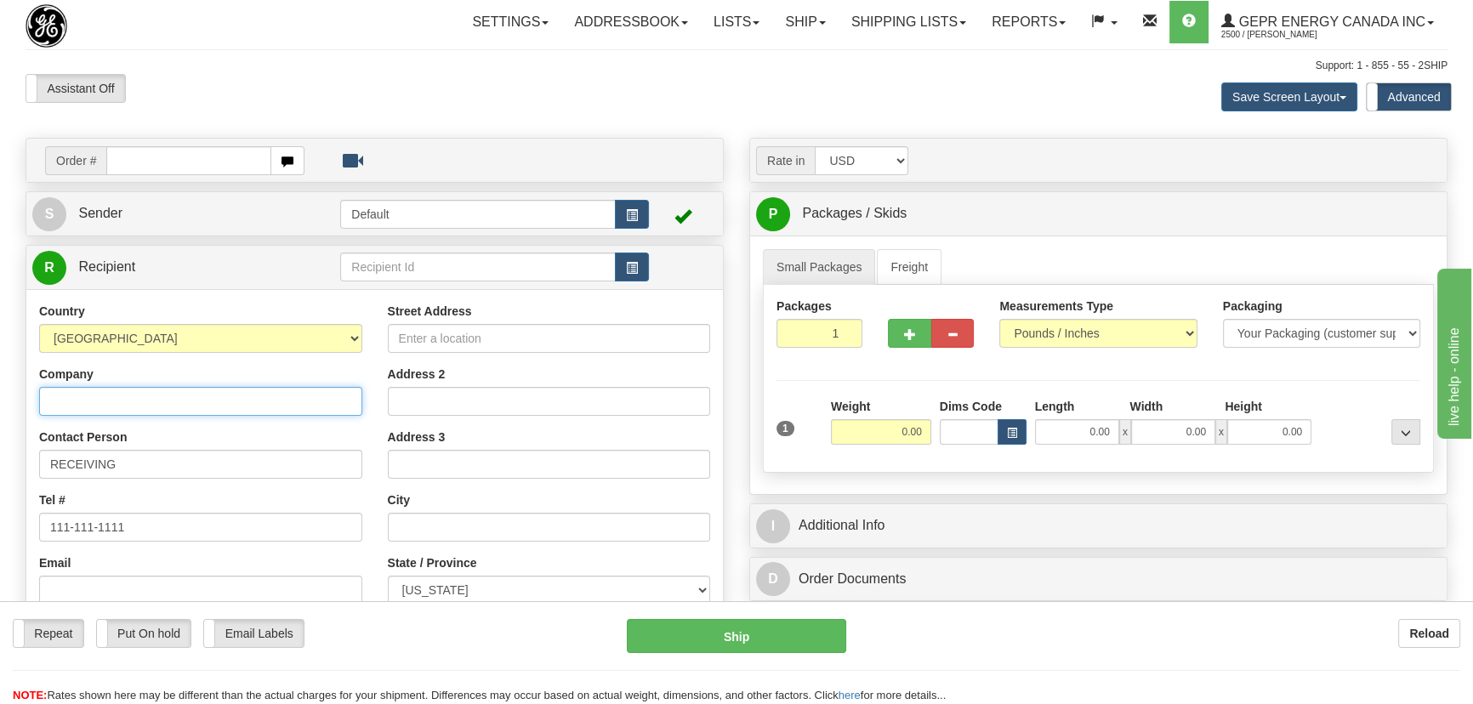
click at [259, 396] on input "Company" at bounding box center [200, 401] width 323 height 29
paste input "Eaton Corporation"
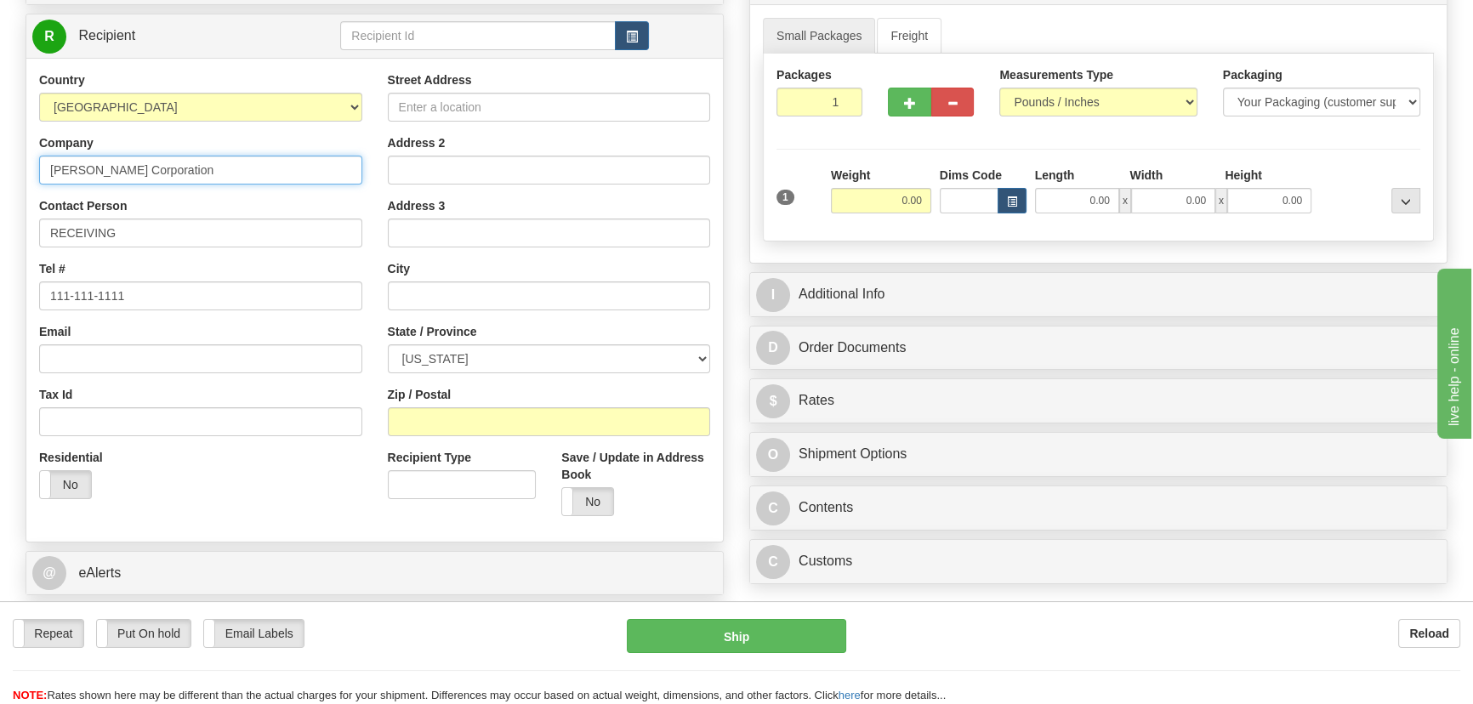
type input "Eaton Corporation"
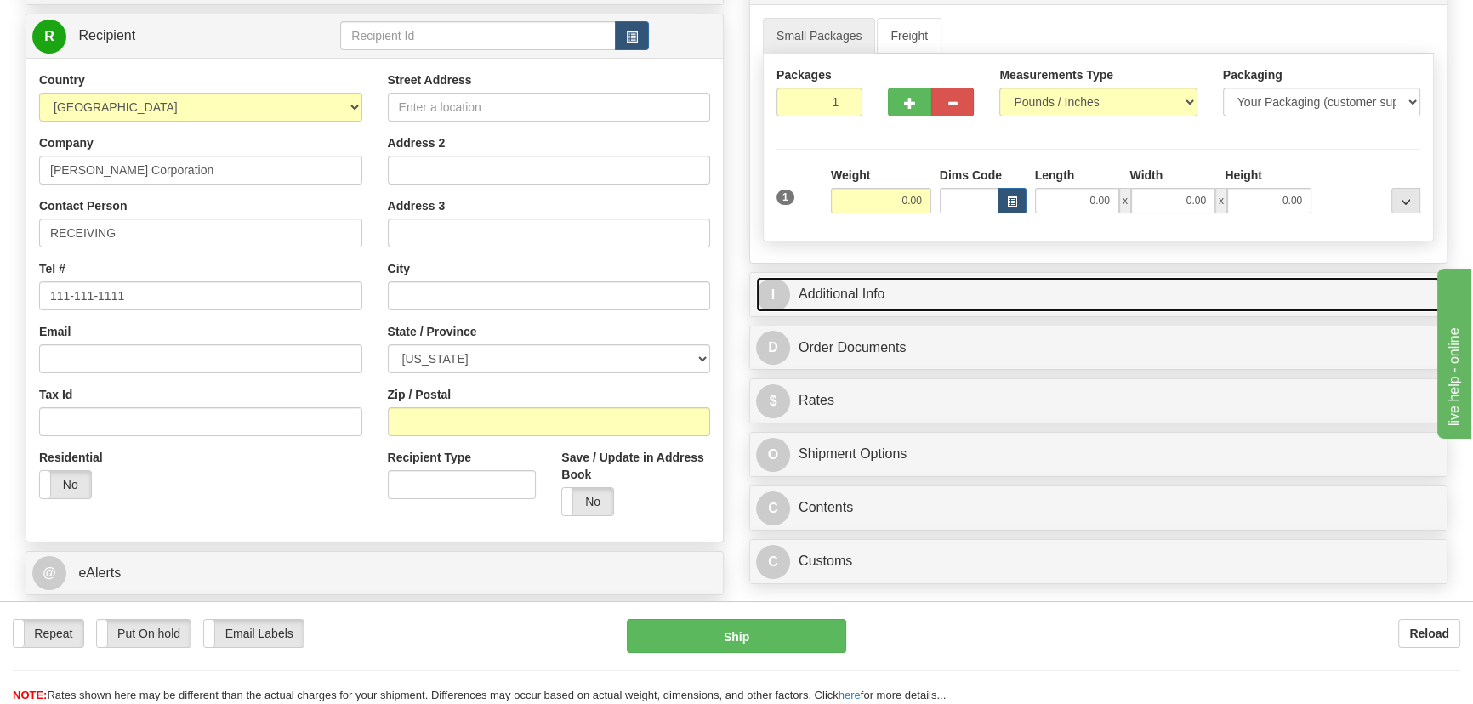
click at [1149, 286] on link "I Additional Info" at bounding box center [1098, 294] width 684 height 35
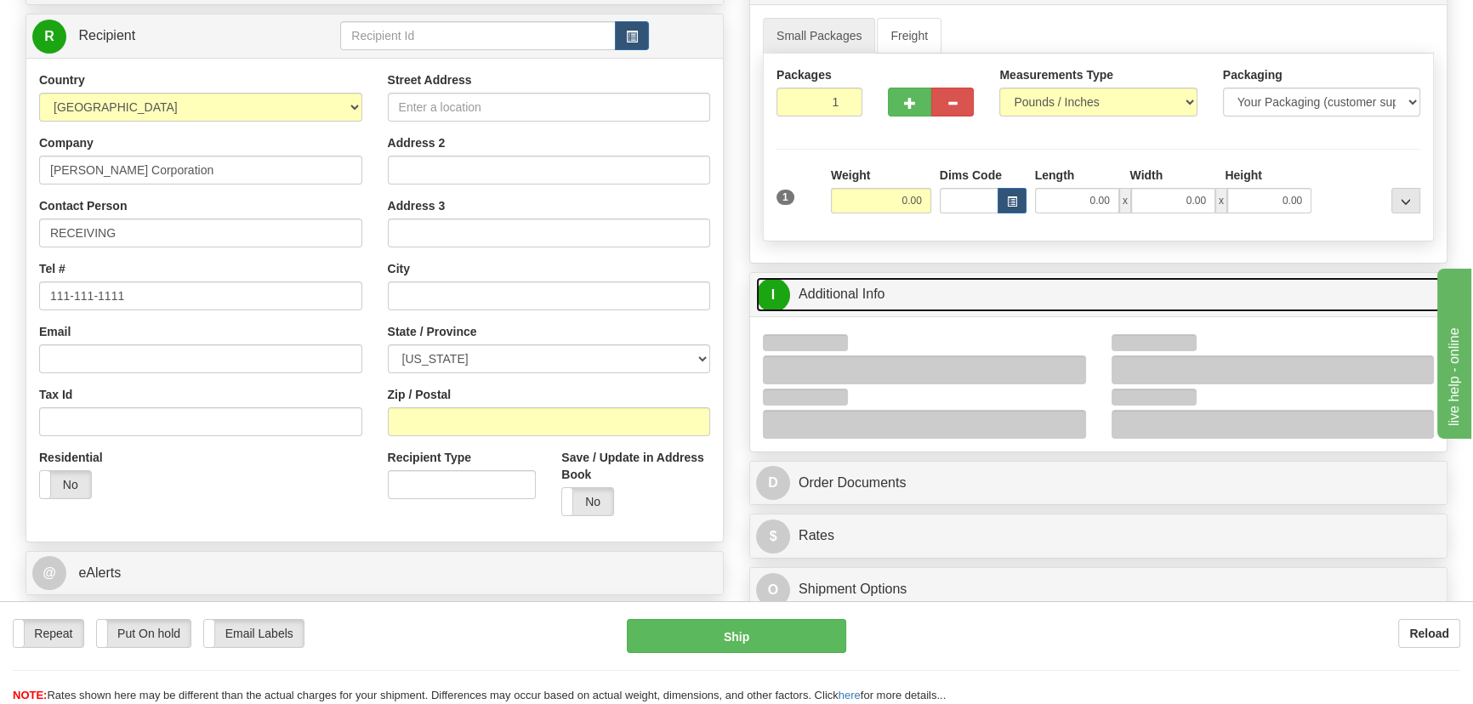
scroll to position [463, 0]
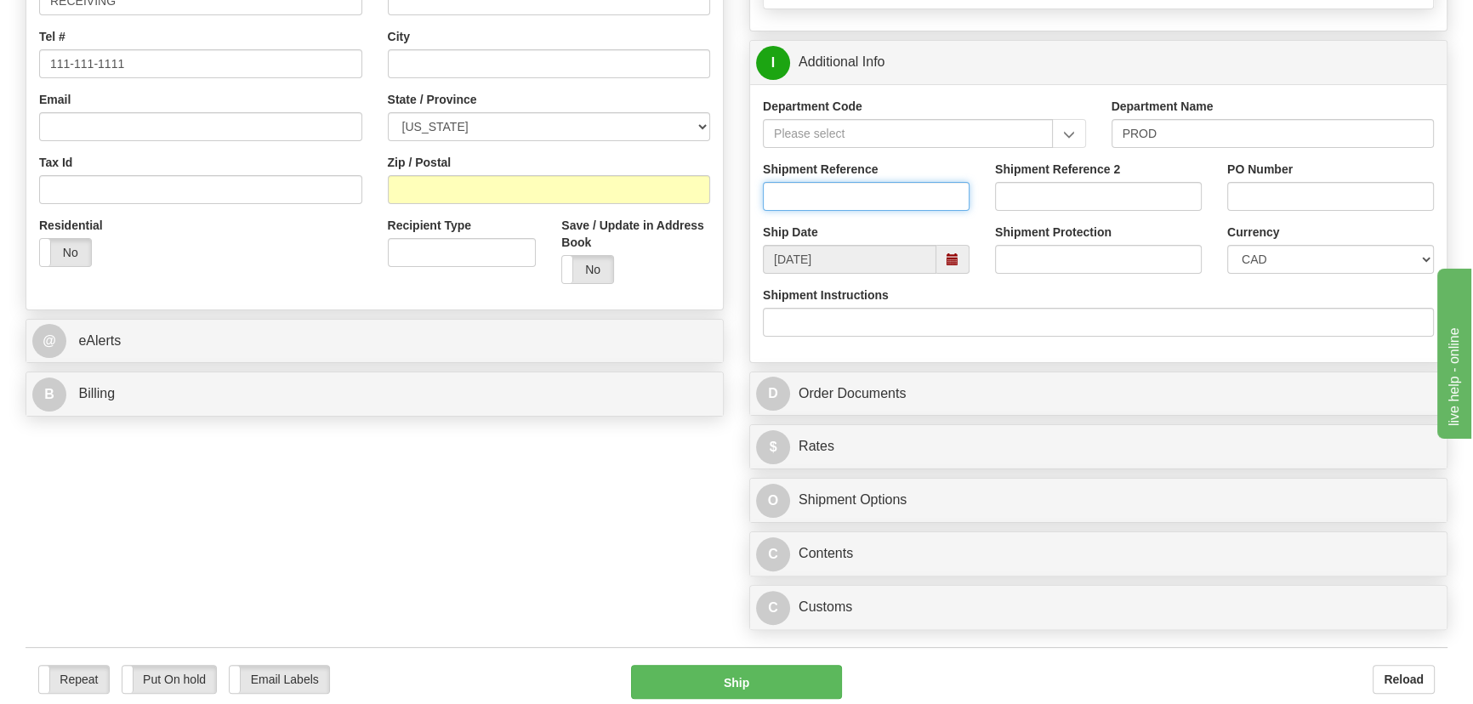
click at [863, 189] on input "Shipment Reference" at bounding box center [866, 196] width 207 height 29
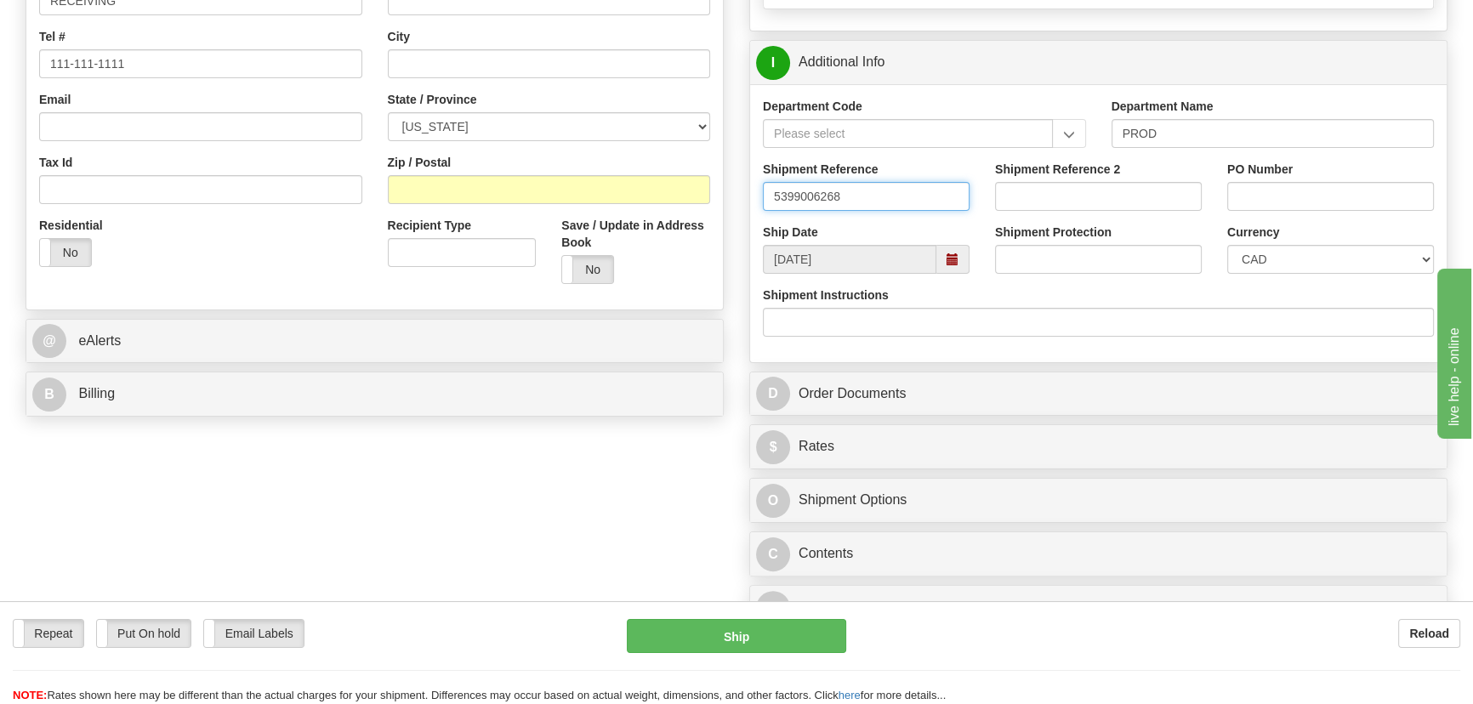
drag, startPoint x: 880, startPoint y: 198, endPoint x: 692, endPoint y: 174, distance: 189.4
type input "5399006268"
drag, startPoint x: 1270, startPoint y: 193, endPoint x: 1251, endPoint y: 194, distance: 19.6
click at [1270, 193] on input "PO Number" at bounding box center [1330, 196] width 207 height 29
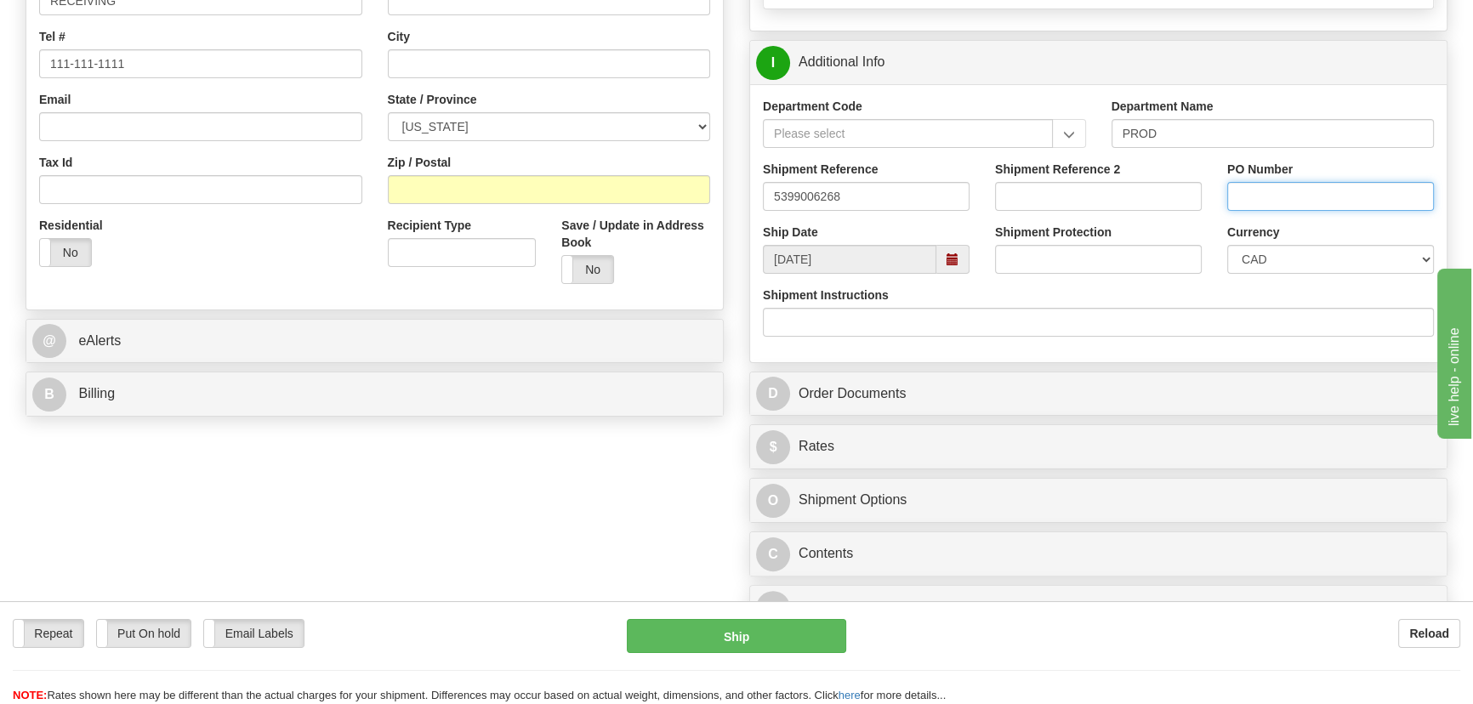
paste input "4135-778283OLS99529523"
type input "4135-778283OLS99529523"
click at [1241, 257] on select "CAD USD EUR ZAR [PERSON_NAME] ARN AUD AUS AWG BBD BFR BGN BHD BMD BND BRC BRL C…" at bounding box center [1330, 259] width 207 height 29
select select "1"
click at [1227, 245] on select "CAD USD EUR ZAR [PERSON_NAME] ARN AUD AUS AWG BBD BFR BGN BHD BMD BND BRC BRL C…" at bounding box center [1330, 259] width 207 height 29
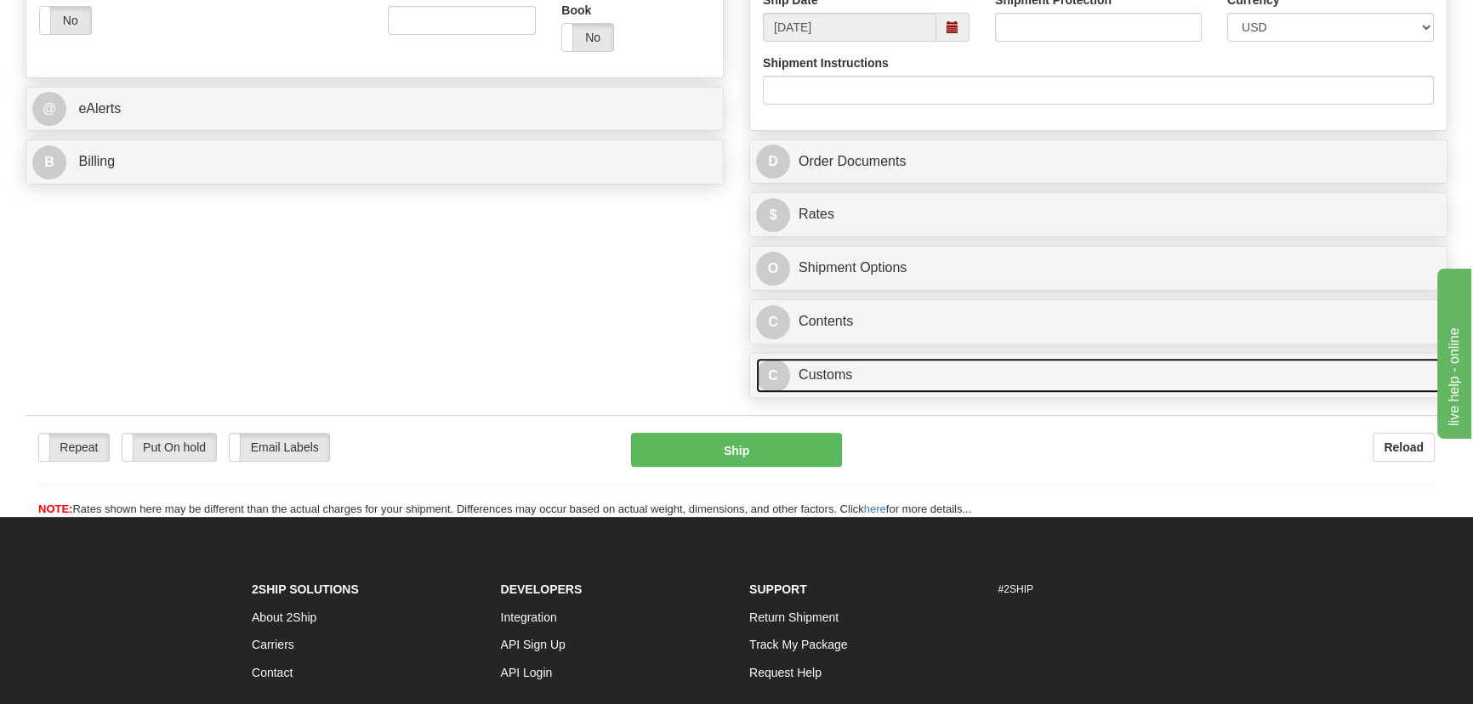
click at [1010, 379] on link "C Customs" at bounding box center [1098, 375] width 684 height 35
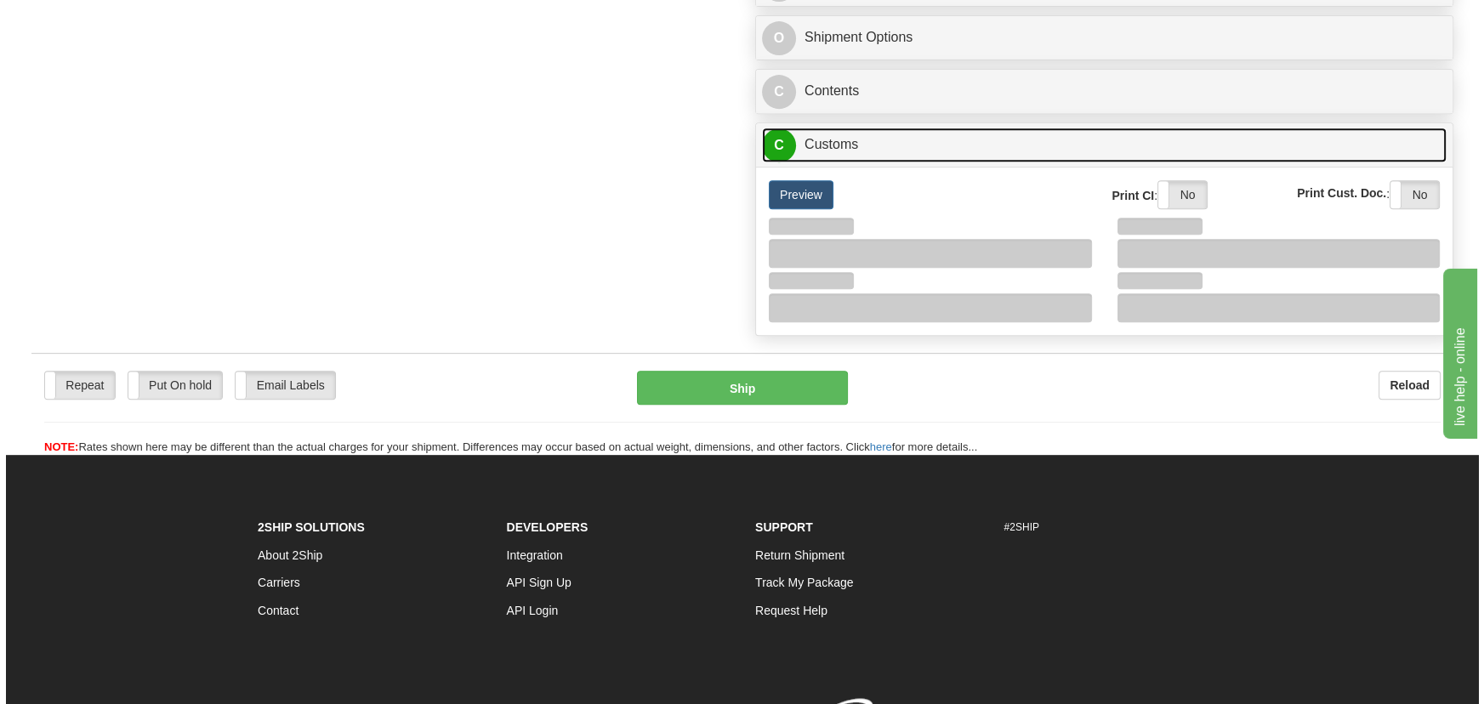
scroll to position [927, 0]
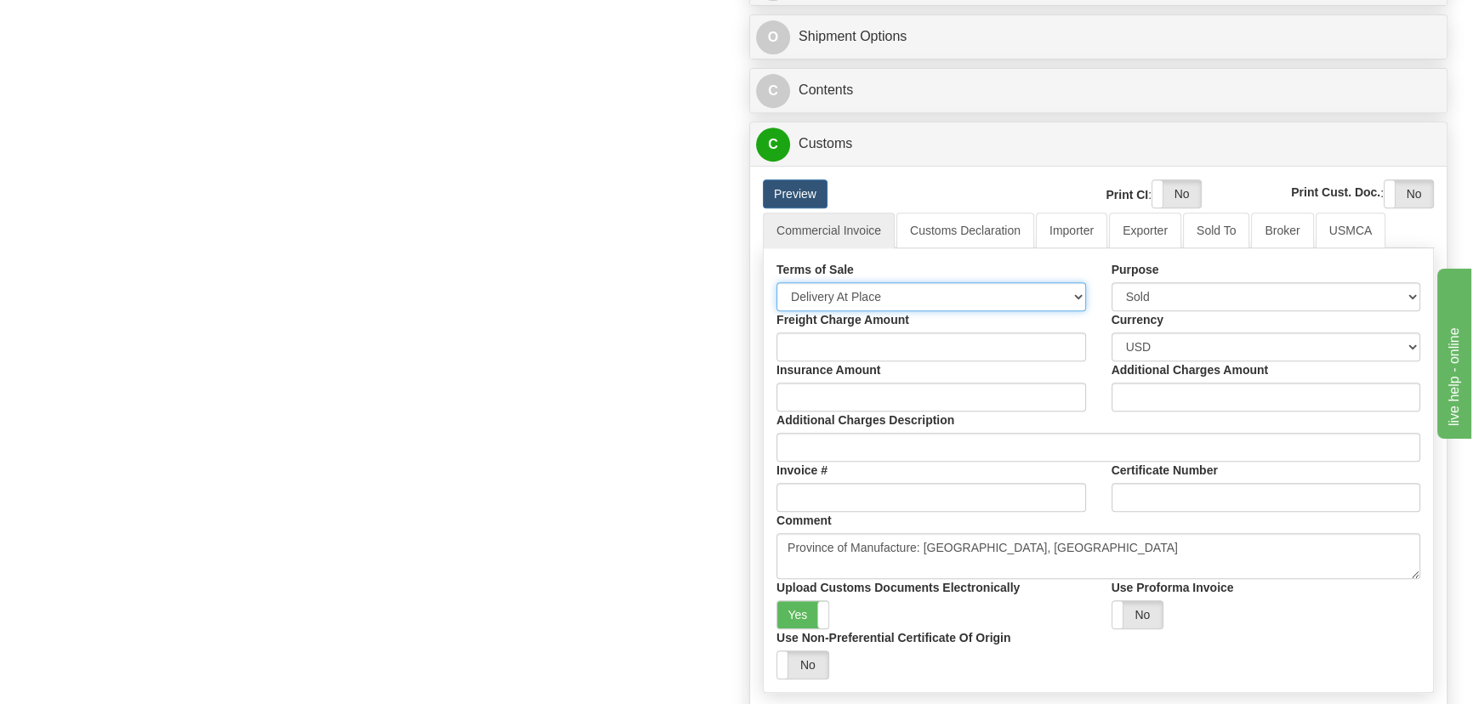
click at [882, 292] on select "Free Carrier Free On Board Ex Works Delivered Duty Unpaid Delivered Duty Paid C…" at bounding box center [930, 296] width 309 height 29
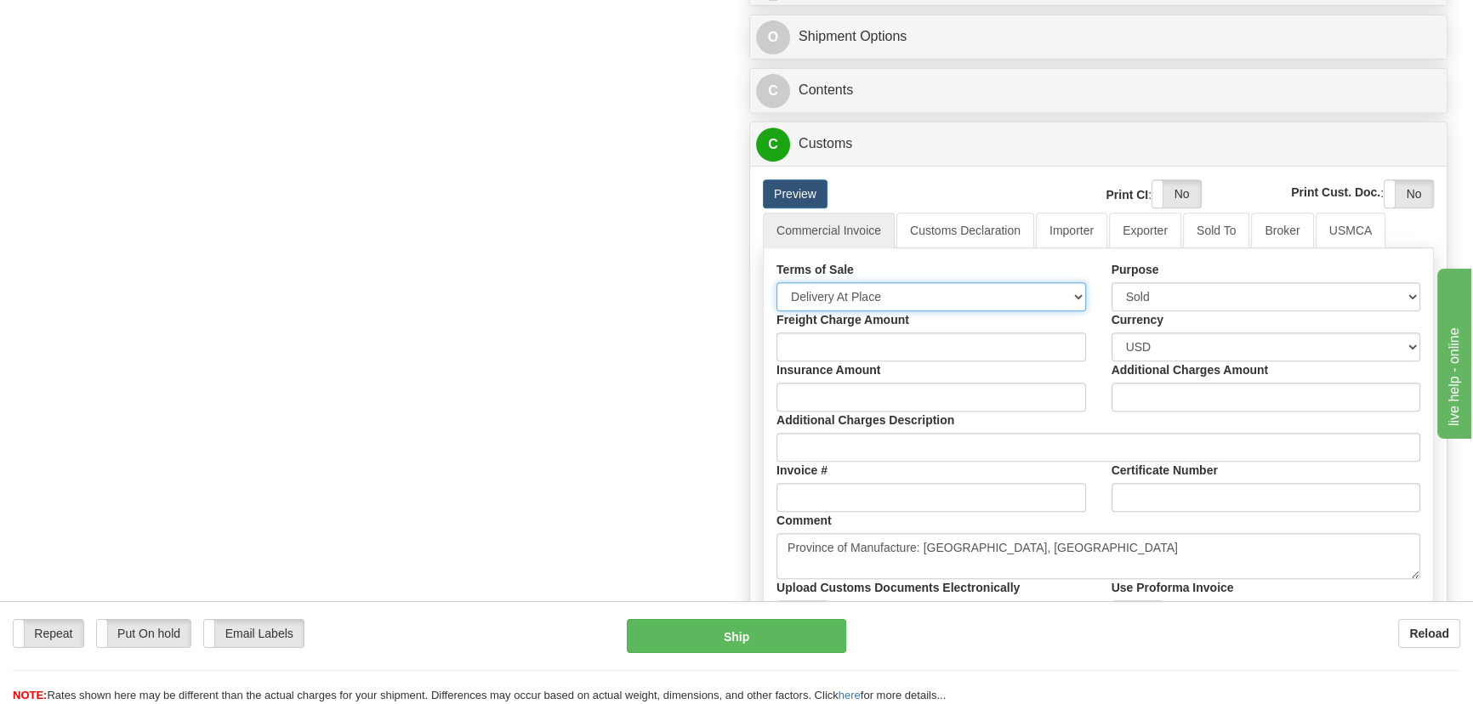
select select "7"
click at [776, 282] on select "Free Carrier Free On Board Ex Works Delivered Duty Unpaid Delivered Duty Paid C…" at bounding box center [930, 296] width 309 height 29
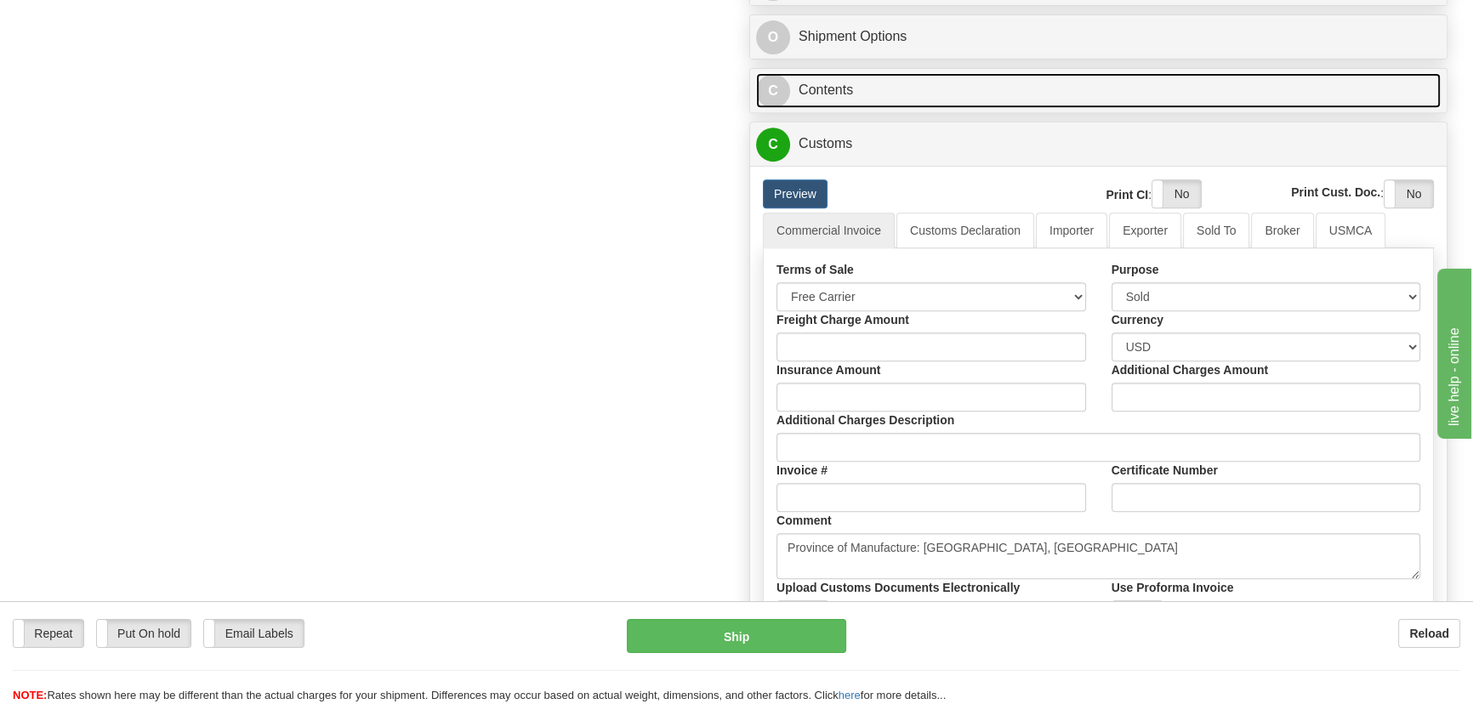
click at [1159, 93] on link "C Contents" at bounding box center [1098, 90] width 684 height 35
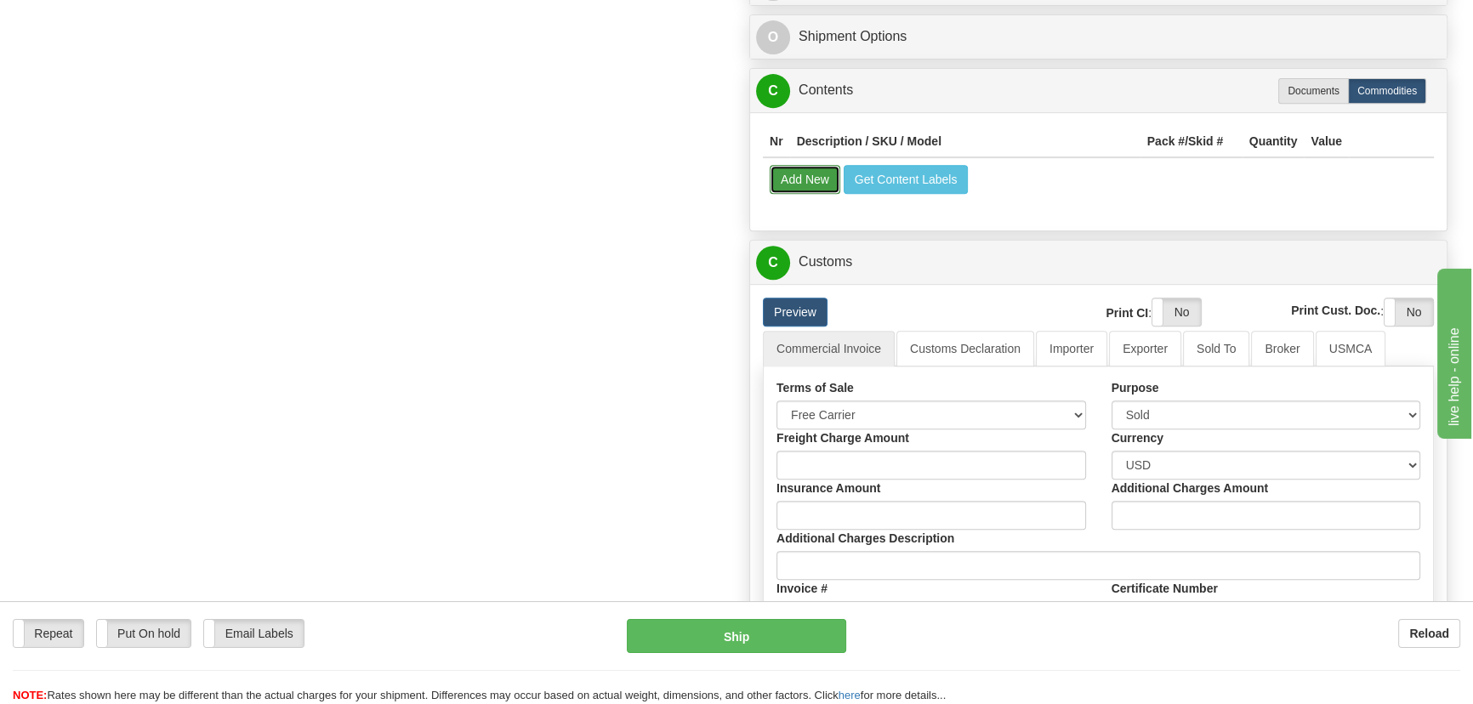
click at [812, 174] on button "Add New" at bounding box center [804, 179] width 71 height 29
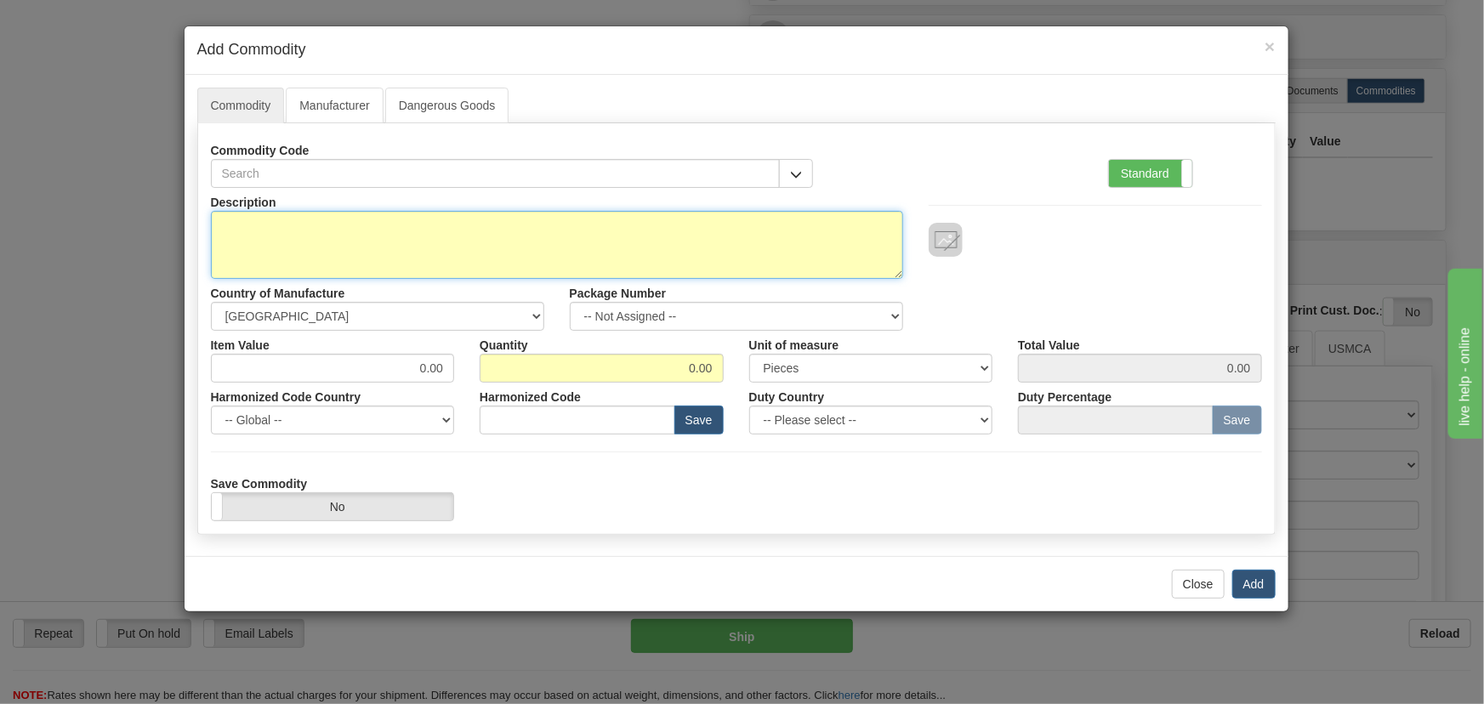
click at [738, 222] on textarea "Description" at bounding box center [557, 245] width 692 height 68
paste textarea "E869-19677-043X"
type textarea "E869-19677-043X"
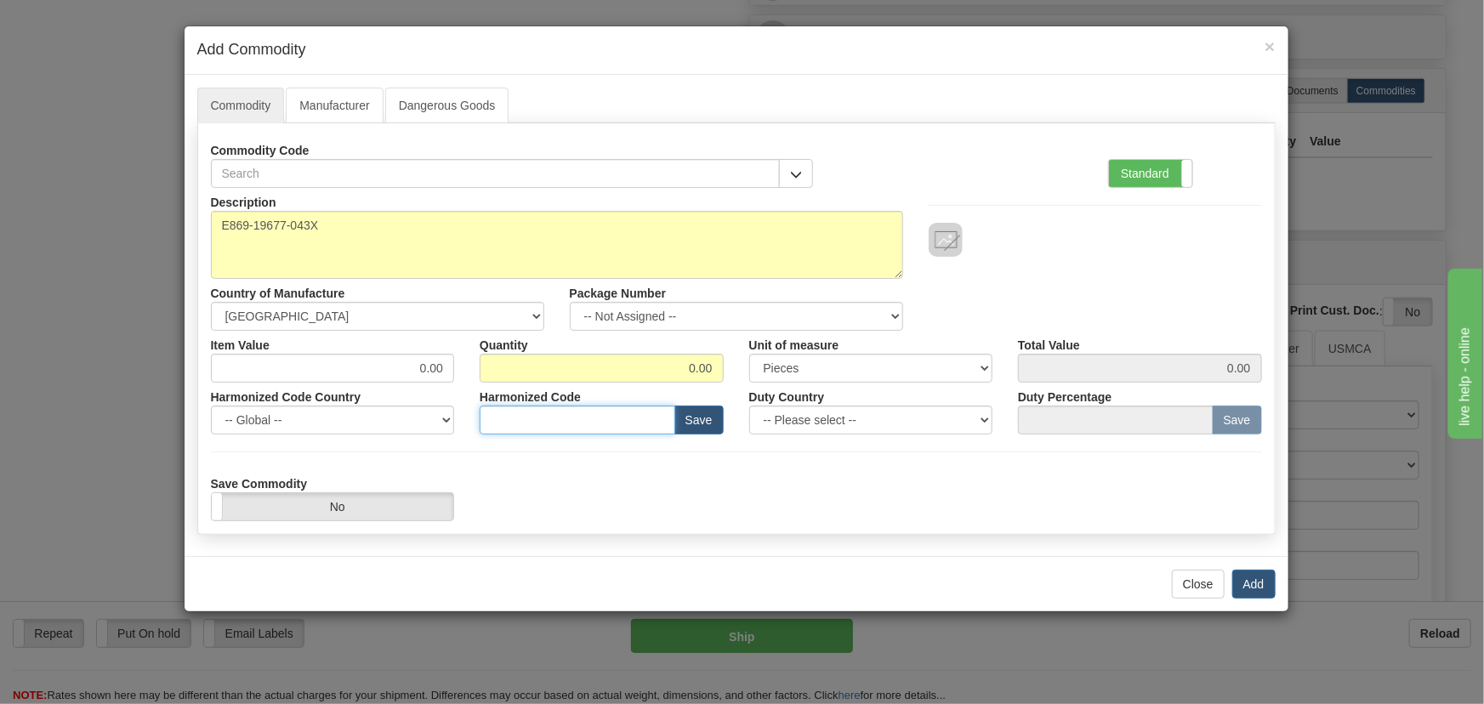
click at [616, 420] on input "text" at bounding box center [578, 420] width 196 height 29
paste input "8537.10.9160"
type input "8537.10.9160"
click at [715, 427] on button "Save" at bounding box center [698, 420] width 49 height 29
click at [1156, 167] on label "Standard" at bounding box center [1150, 173] width 83 height 27
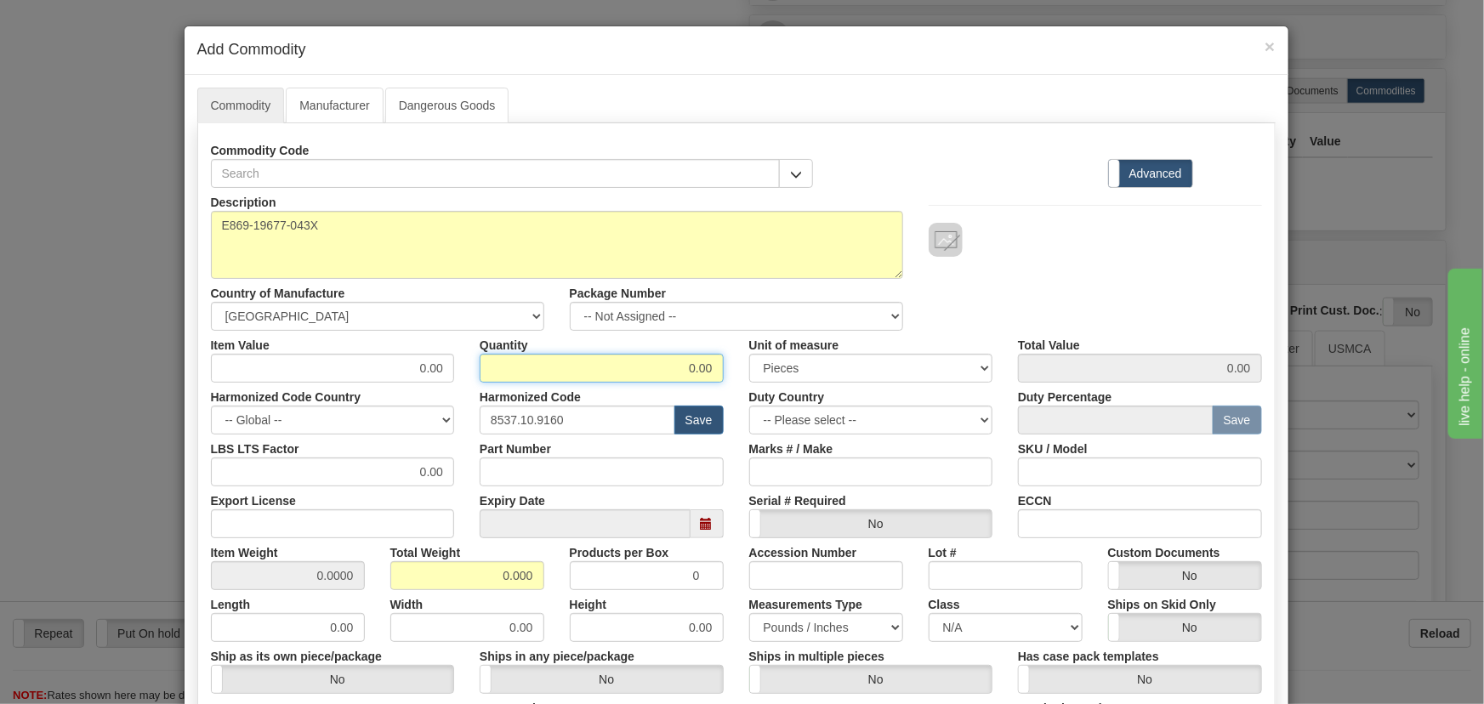
drag, startPoint x: 671, startPoint y: 365, endPoint x: 741, endPoint y: 375, distance: 70.5
click at [740, 375] on div "Item Value 0.00 Quantity 0.00 Unit of measure 3 Thousand Square Inches Adjustme…" at bounding box center [736, 357] width 1076 height 52
type input "5"
click at [553, 590] on div "Description E869-19677-043X Country of Manufacture -- Unknown -- AFGHANISTAN AL…" at bounding box center [736, 562] width 1051 height 748
type input "5"
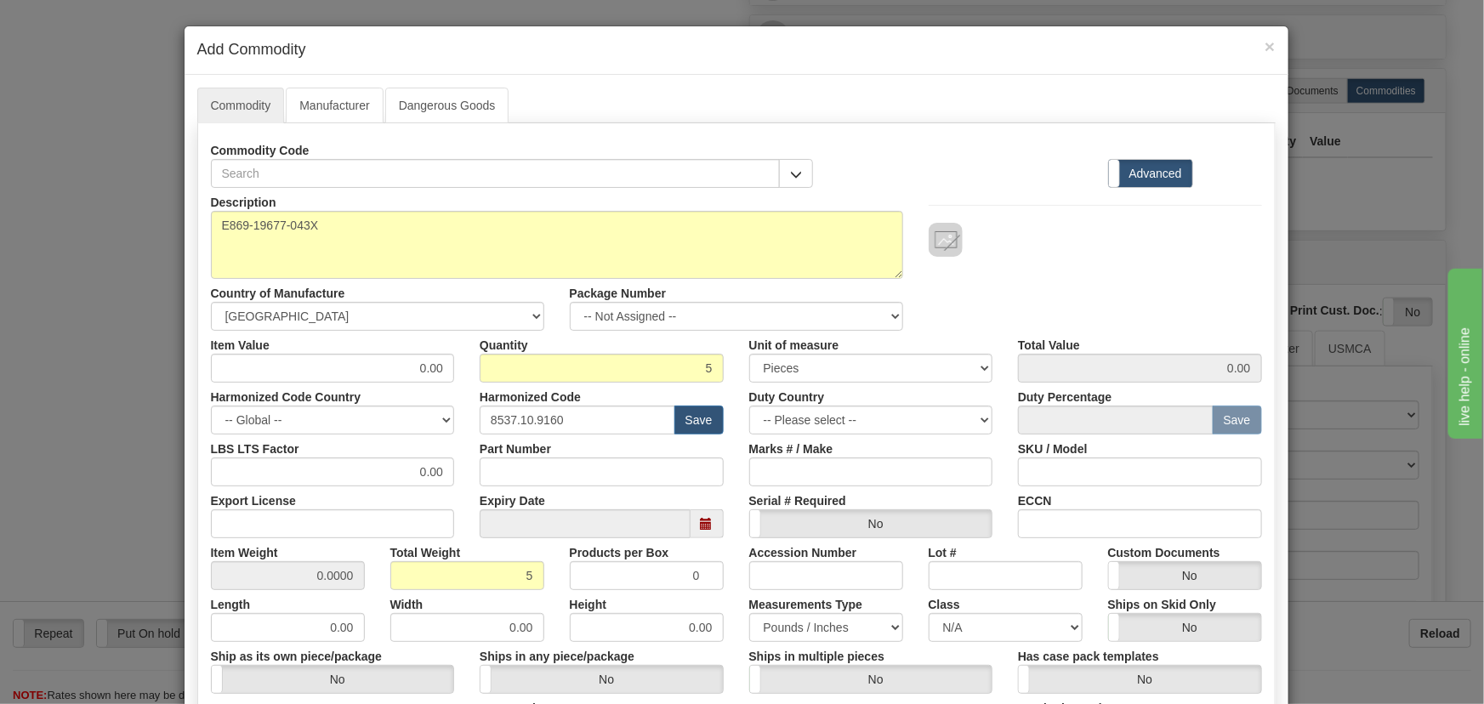
type input "1.0000"
drag, startPoint x: 433, startPoint y: 379, endPoint x: 449, endPoint y: 388, distance: 18.3
click at [449, 388] on div "Description E869-19677-043X Country of Manufacture -- Unknown -- AFGHANISTAN AL…" at bounding box center [736, 562] width 1051 height 748
paste input "4.464,38"
type input "4464.38"
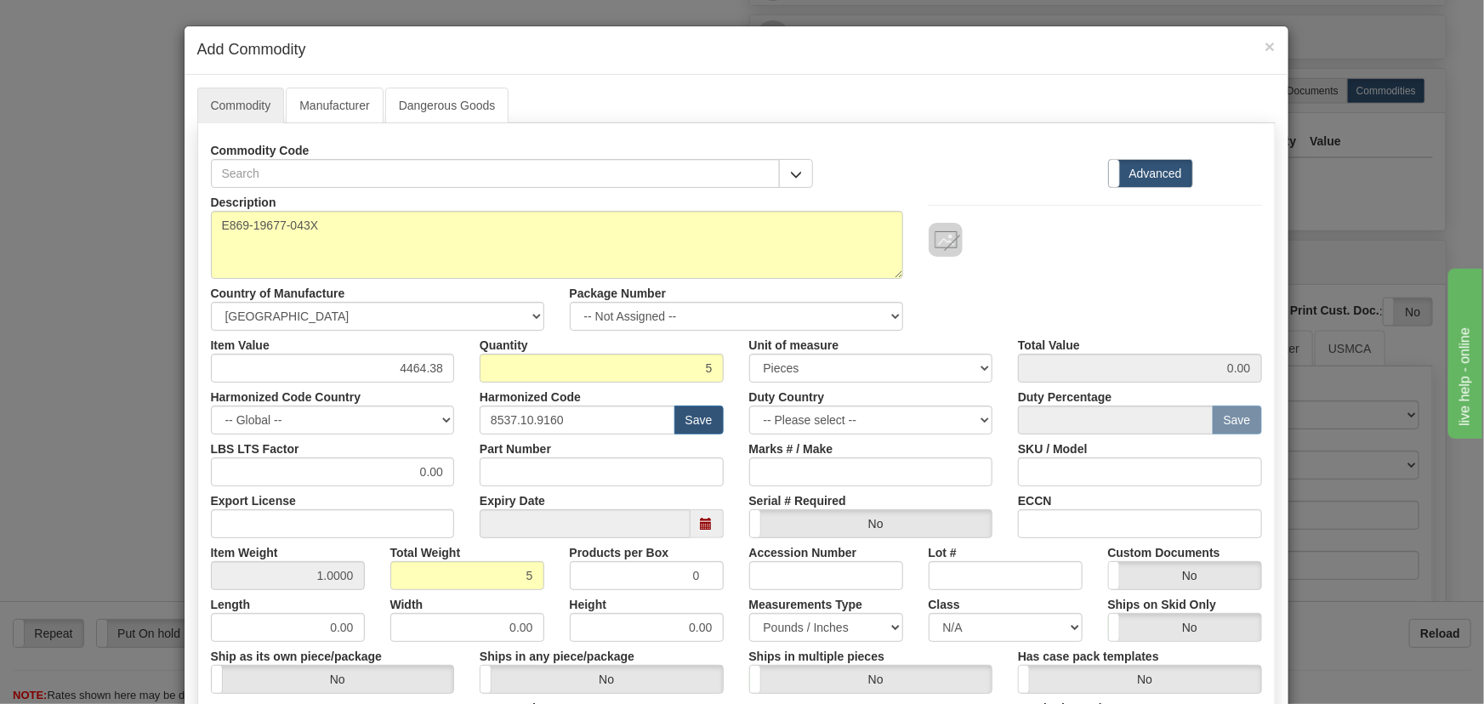
type input "22321.90"
click at [1062, 203] on div at bounding box center [1095, 222] width 359 height 69
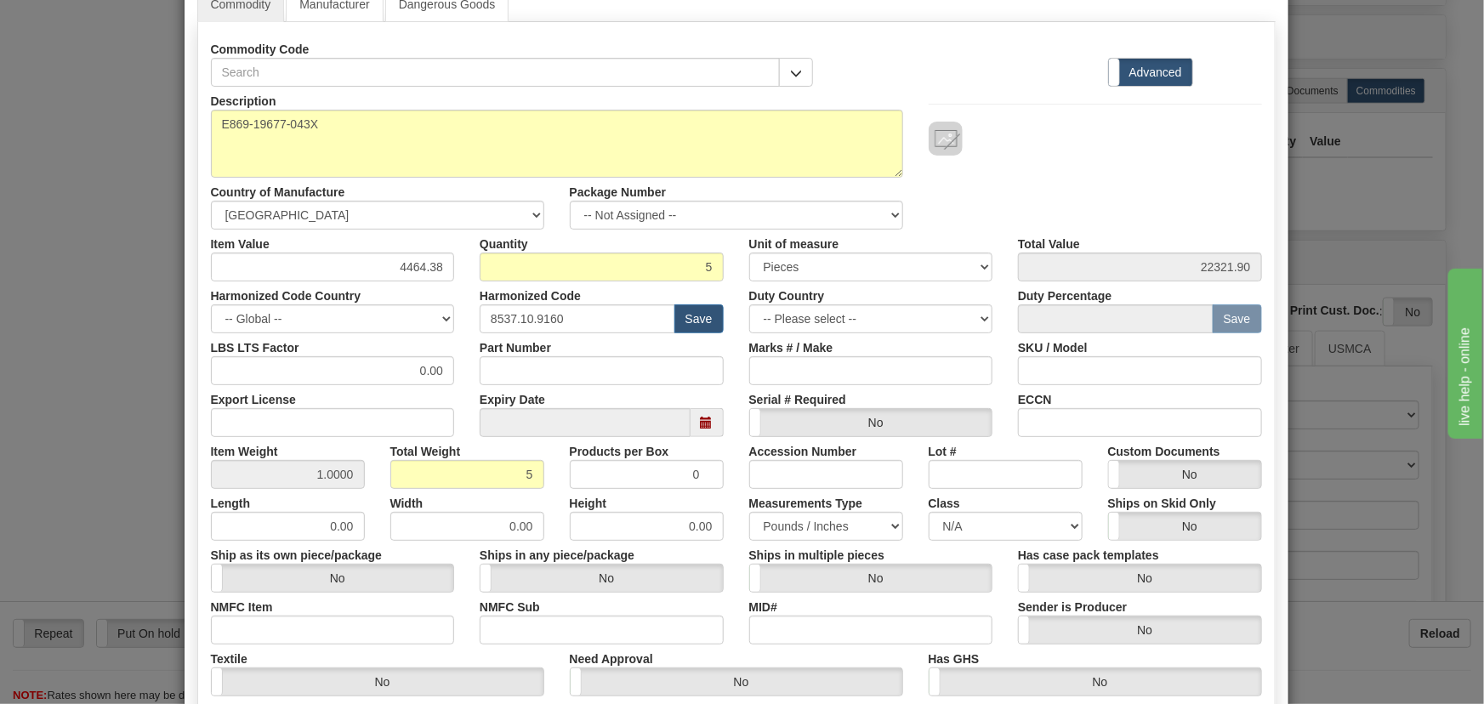
scroll to position [347, 0]
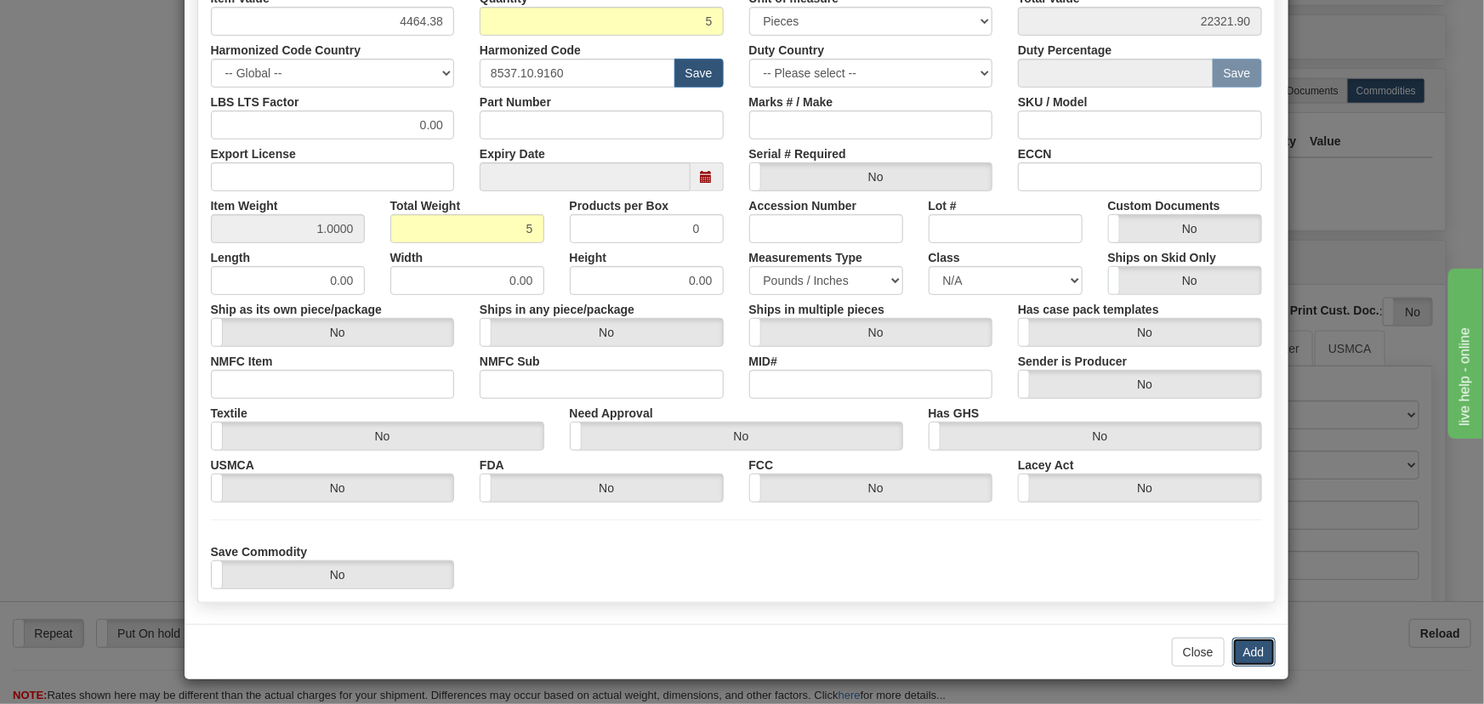
click at [1243, 639] on button "Add" at bounding box center [1253, 652] width 43 height 29
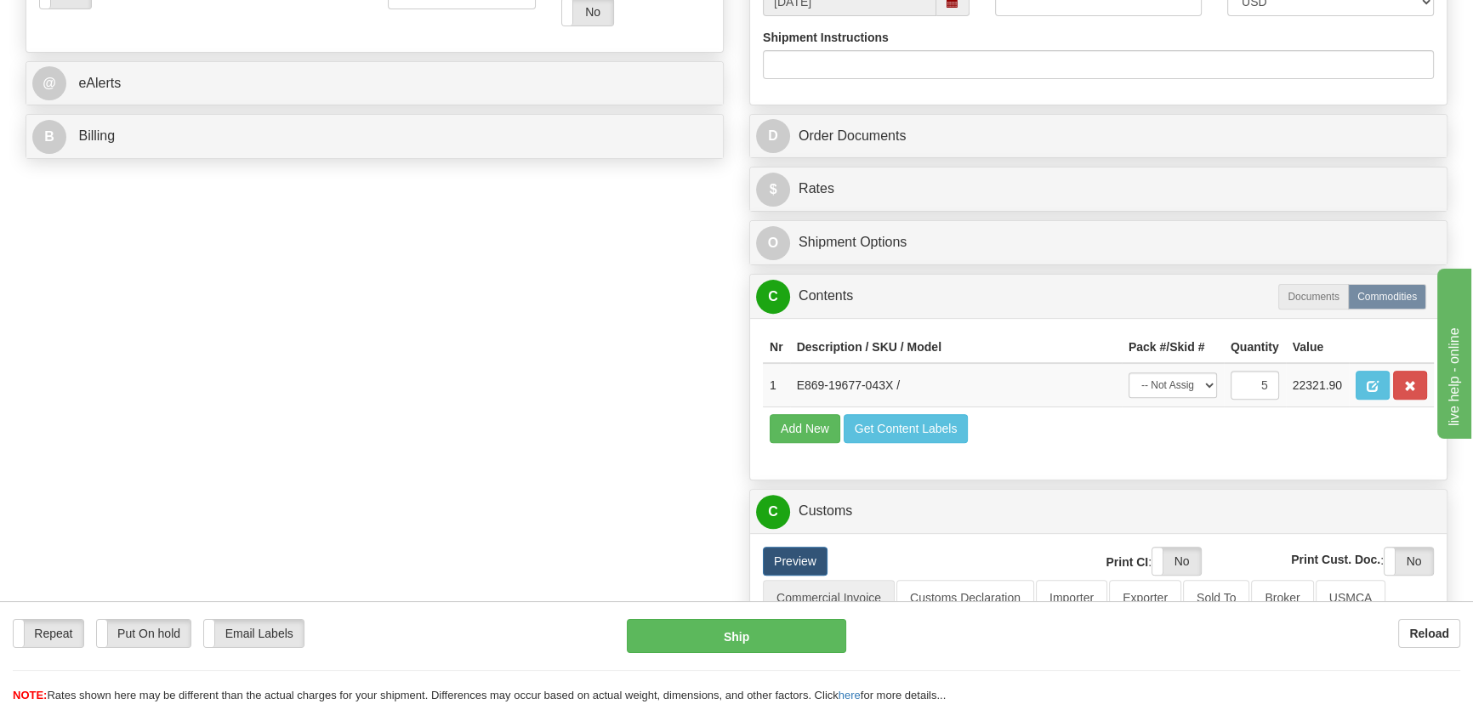
scroll to position [618, 0]
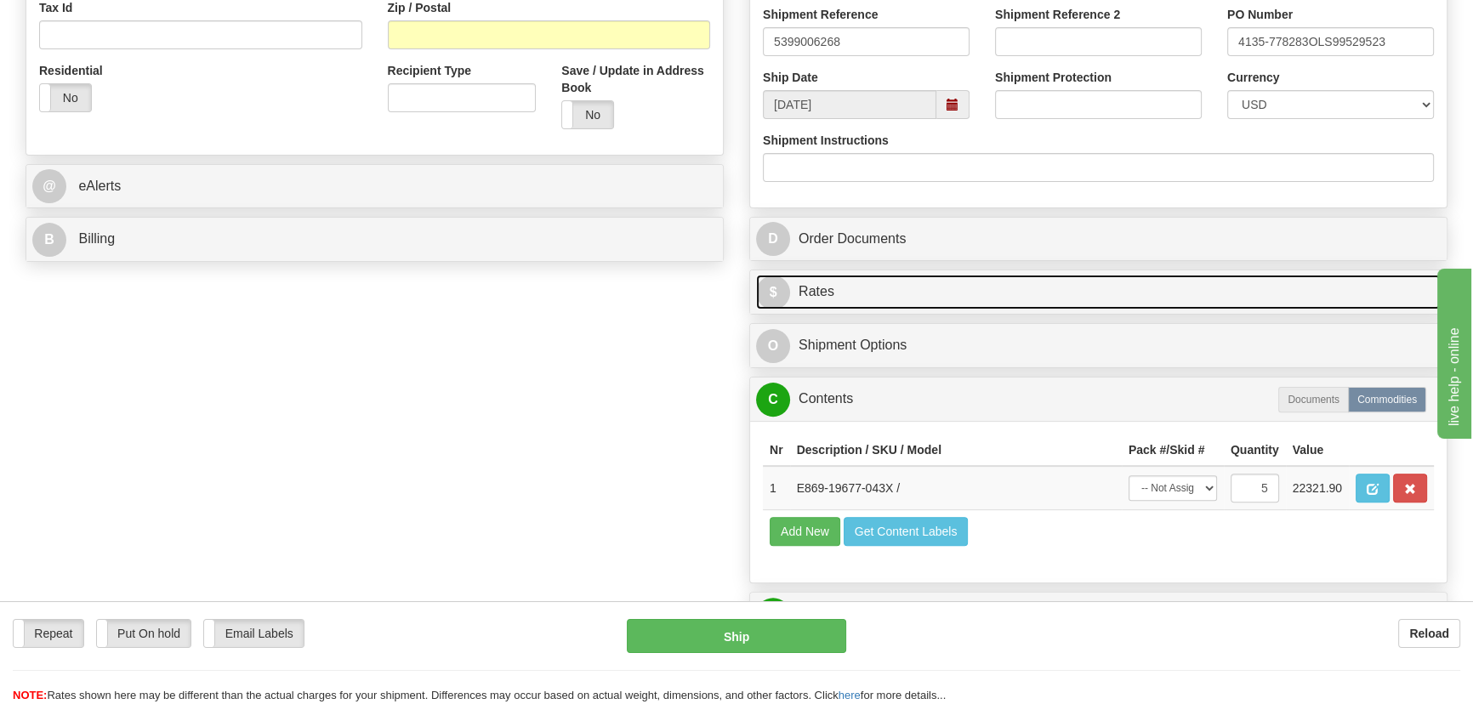
click at [1189, 300] on link "$ Rates" at bounding box center [1098, 292] width 684 height 35
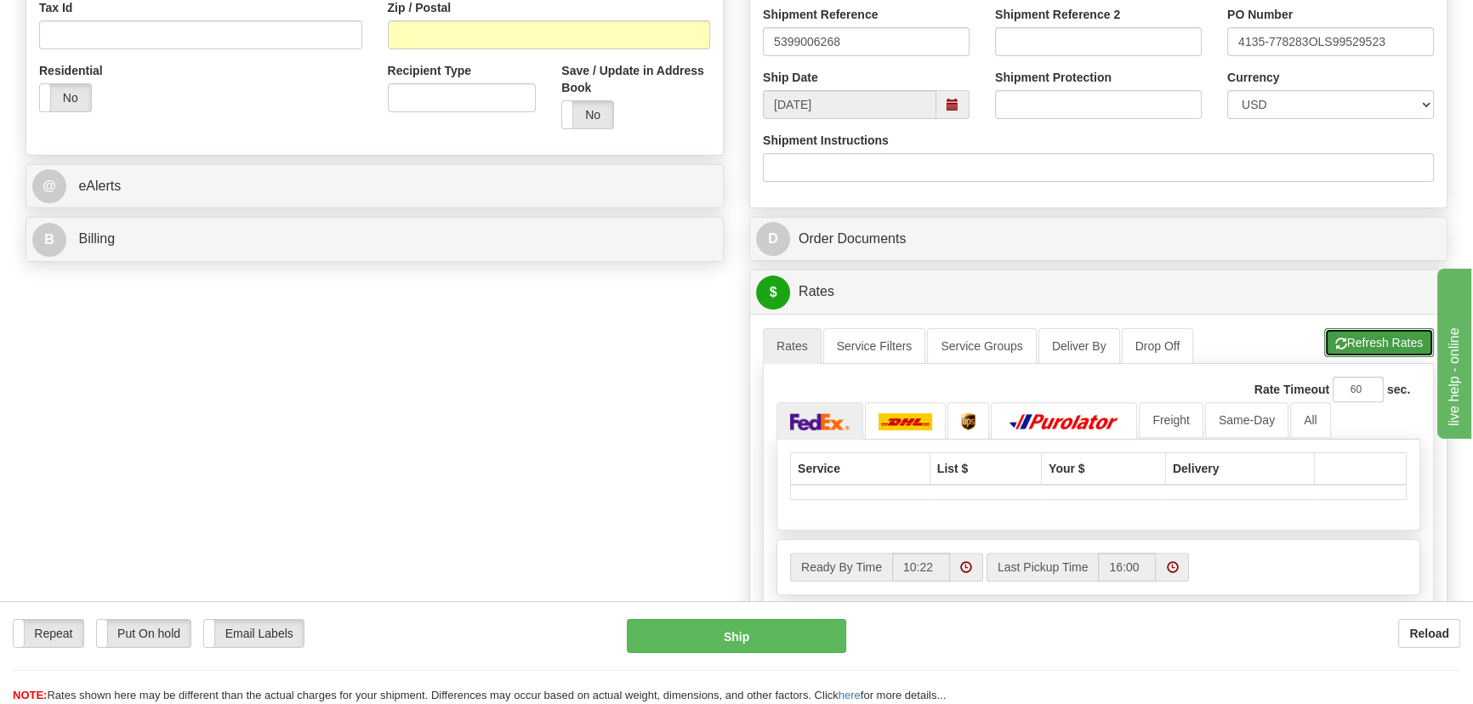
click at [1368, 330] on button "Refresh Rates" at bounding box center [1379, 342] width 110 height 29
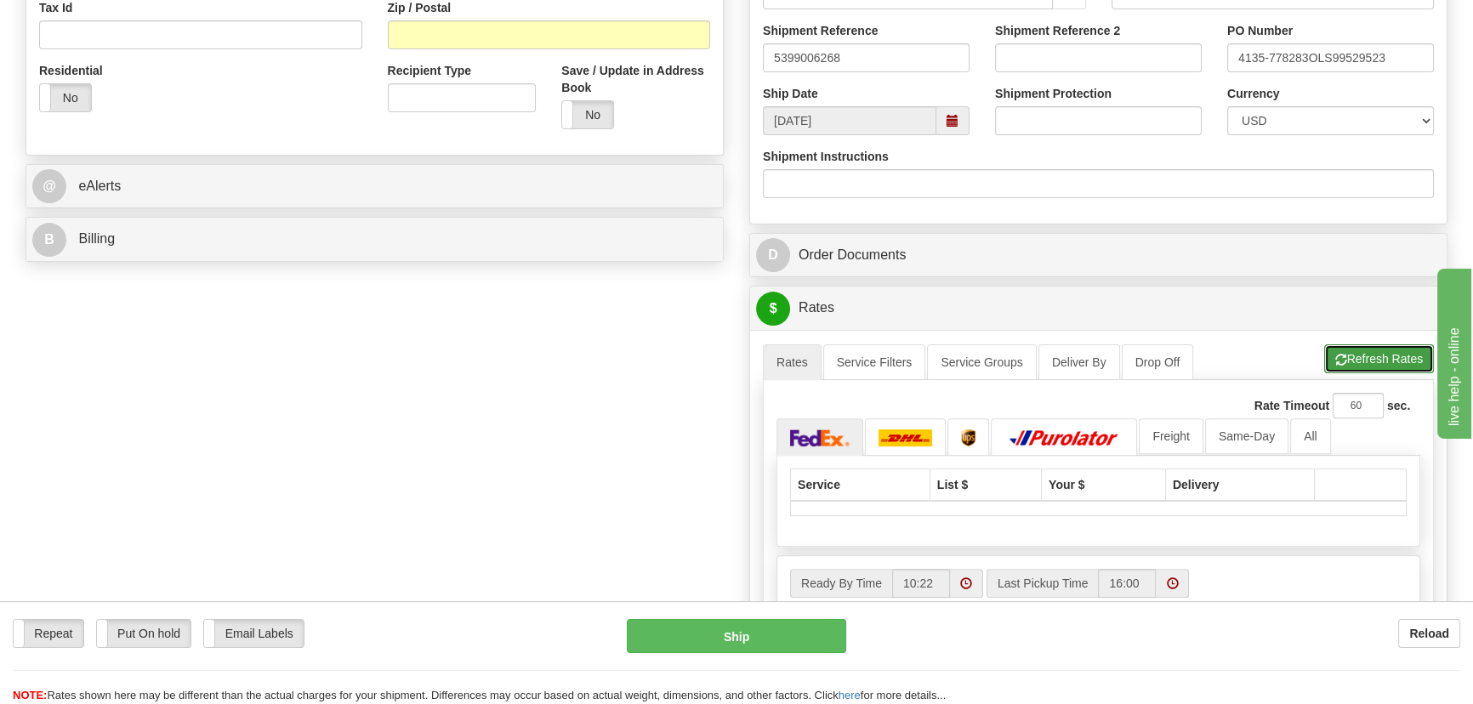
click at [1376, 358] on button "Refresh Rates" at bounding box center [1379, 358] width 110 height 29
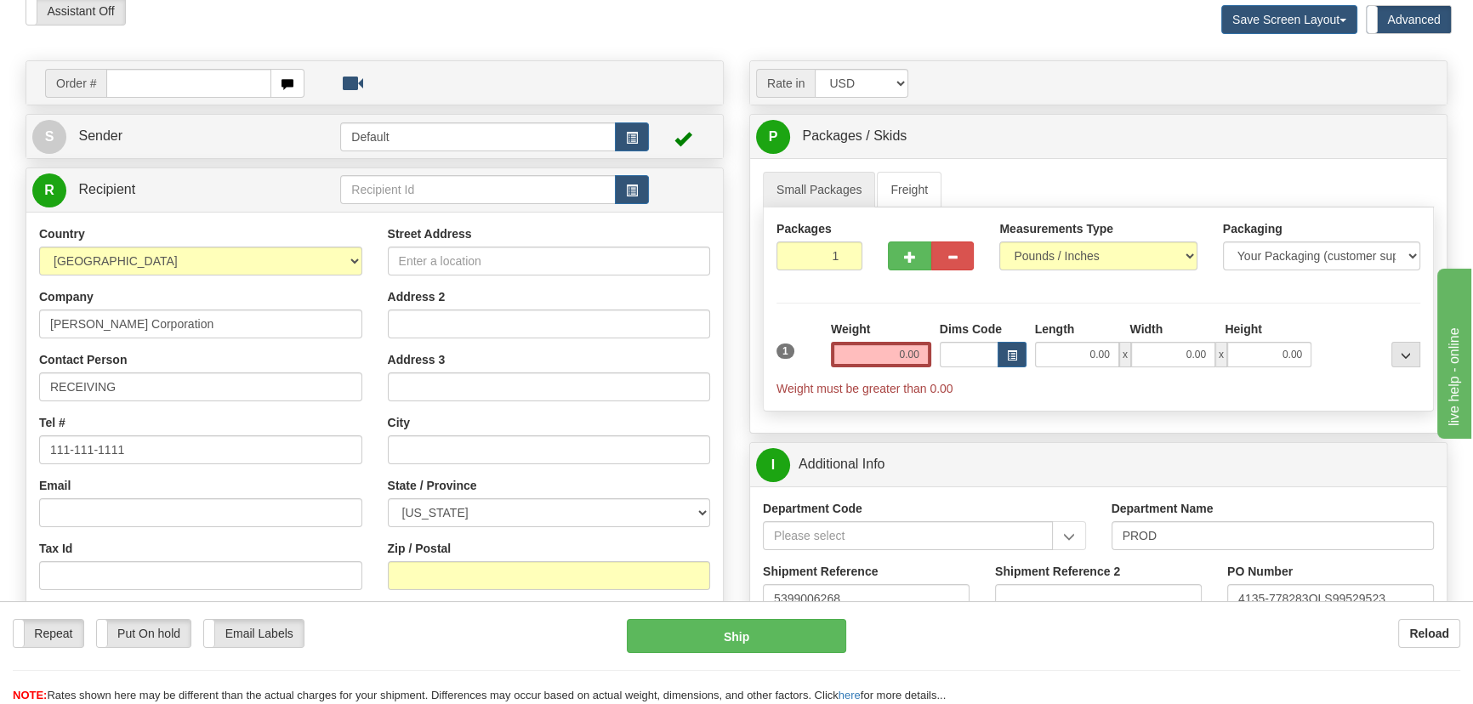
scroll to position [77, 0]
drag, startPoint x: 849, startPoint y: 269, endPoint x: 841, endPoint y: 283, distance: 16.8
click at [850, 270] on div "Packages 1 1" at bounding box center [818, 252] width 111 height 63
type input "5"
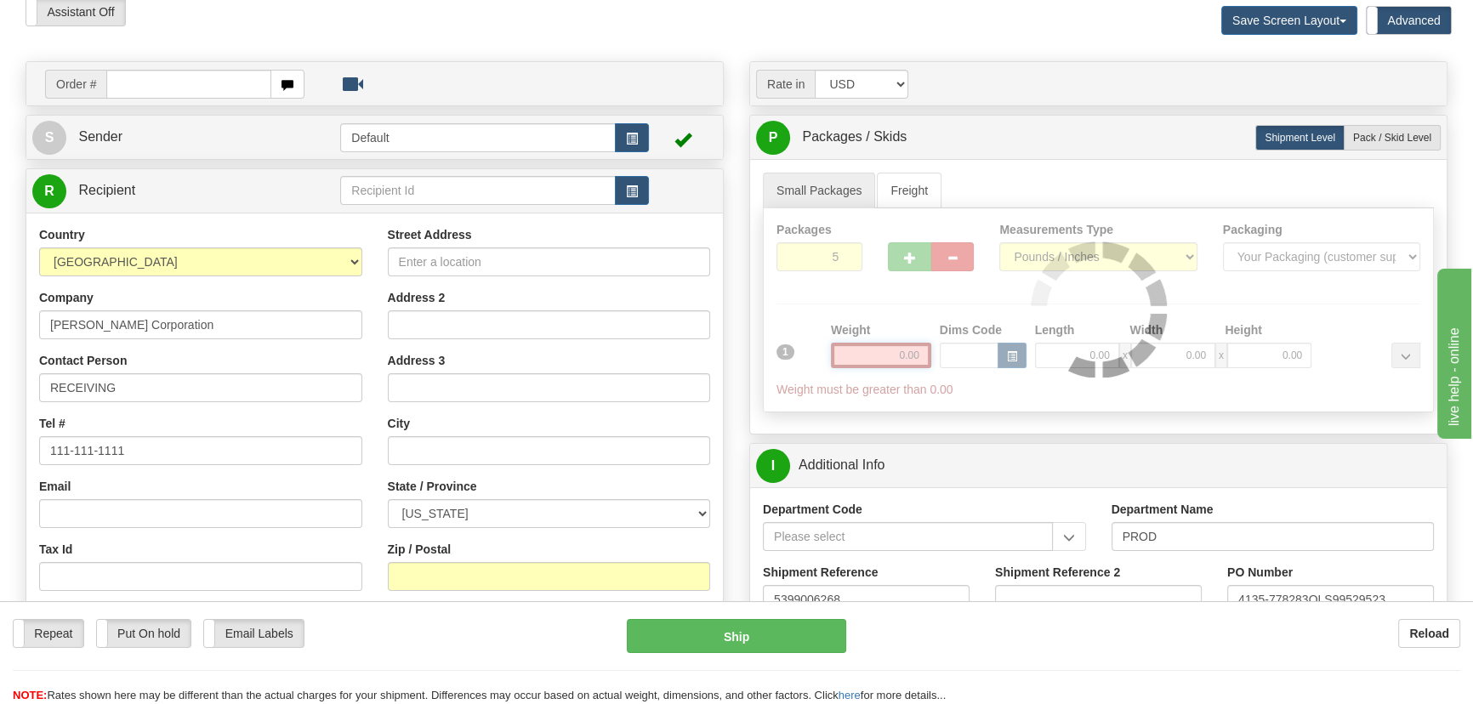
click at [895, 343] on div "Packages 5 1 Measurements Type" at bounding box center [1098, 310] width 671 height 204
click at [892, 359] on div "Packages 5 1 Measurements Type" at bounding box center [1098, 310] width 671 height 204
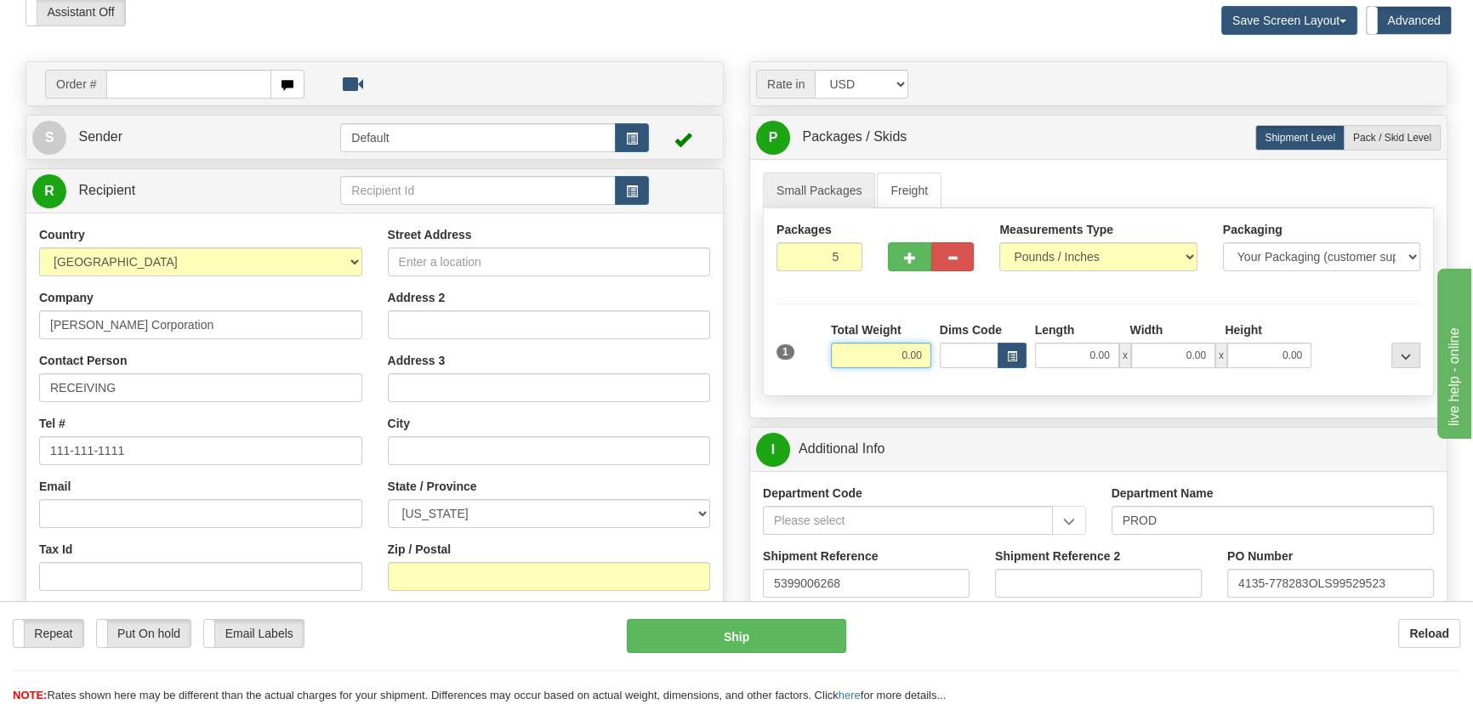
click at [892, 359] on input "0.00" at bounding box center [881, 356] width 100 height 26
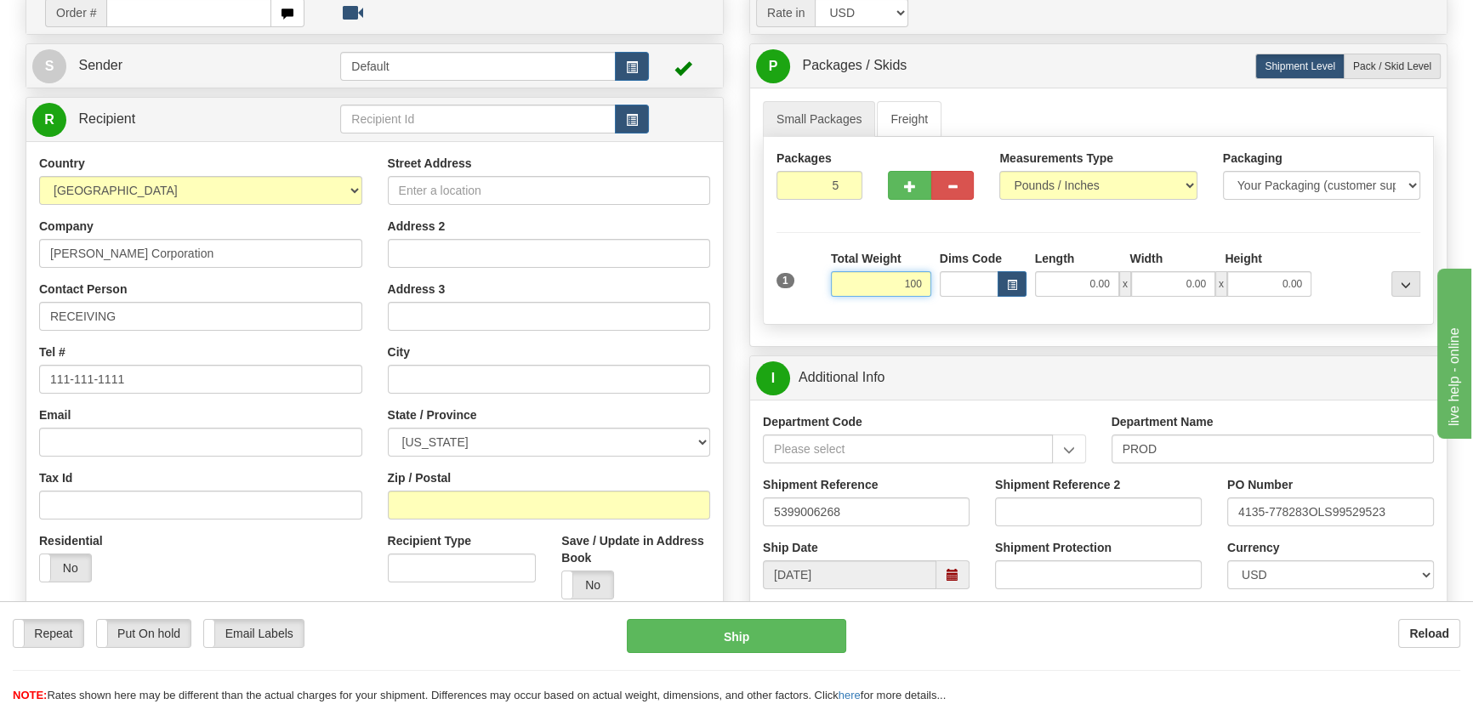
scroll to position [386, 0]
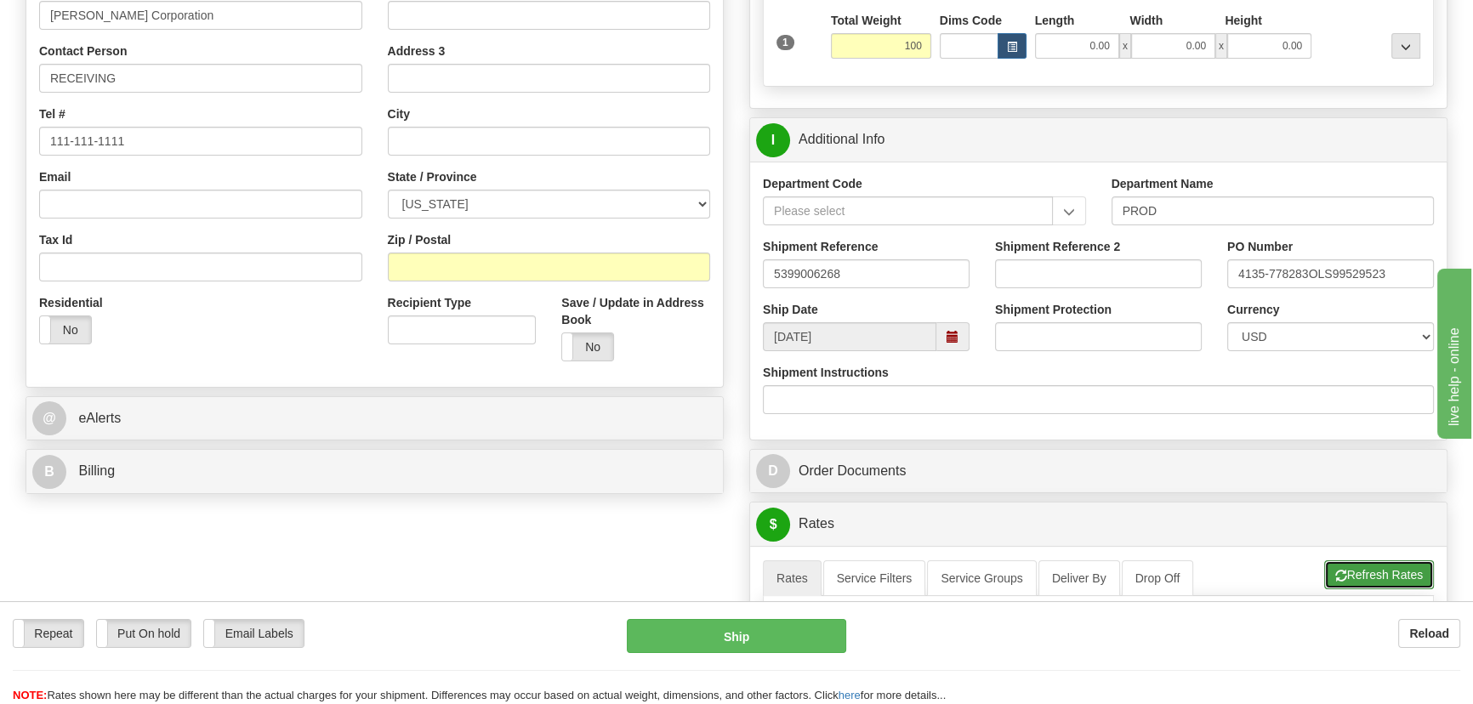
type input "100.00"
click at [1382, 574] on button "Refresh Rates" at bounding box center [1379, 574] width 110 height 29
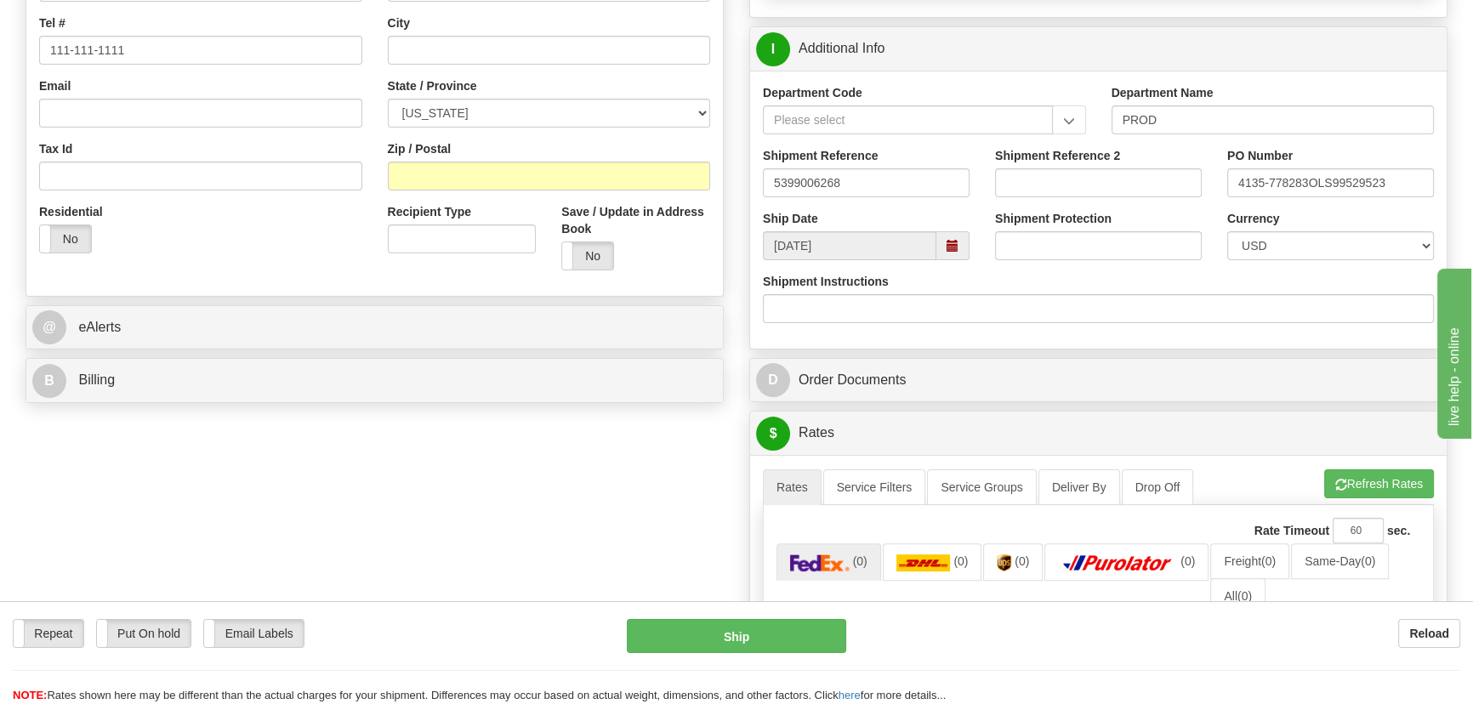
scroll to position [309, 0]
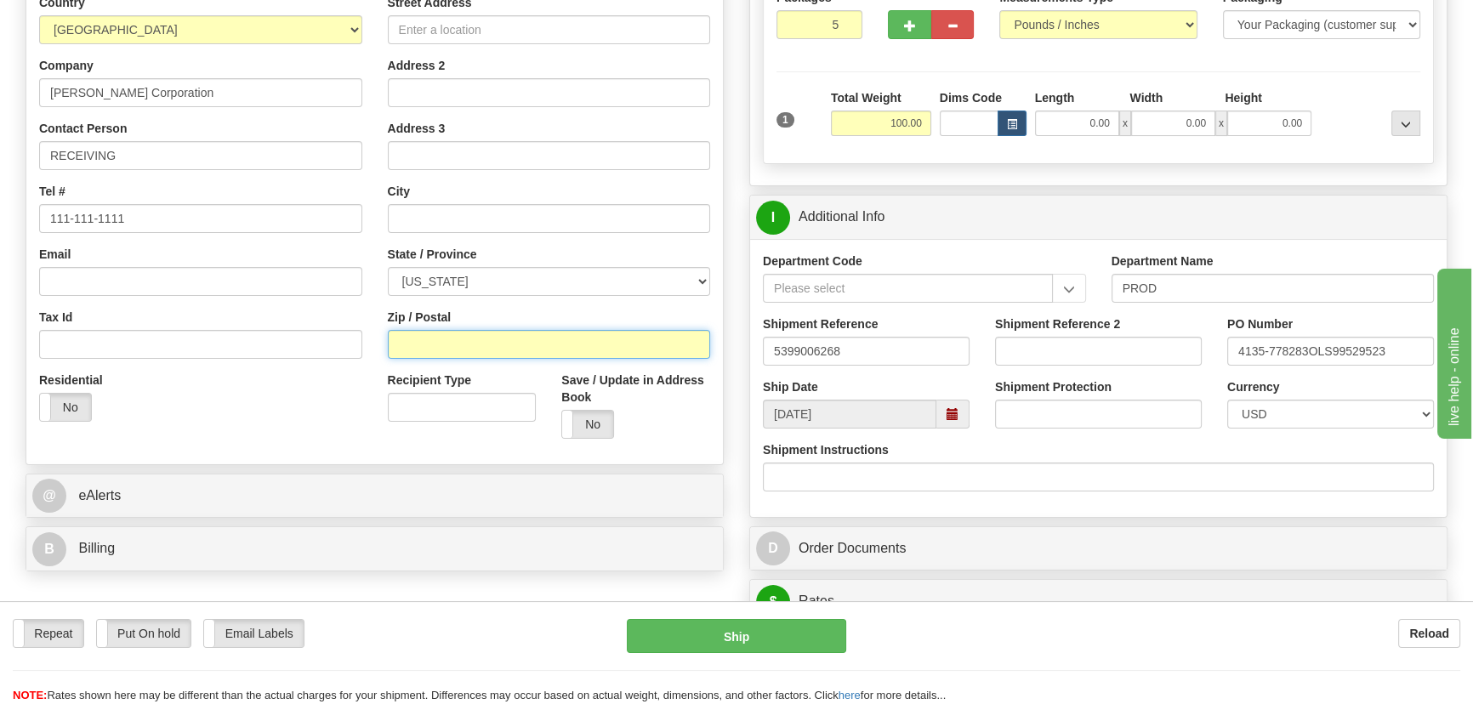
click at [495, 342] on input "Zip / Postal" at bounding box center [549, 344] width 323 height 29
paste input "28704"
type input "28704"
type input "ARDEN"
select select "NC"
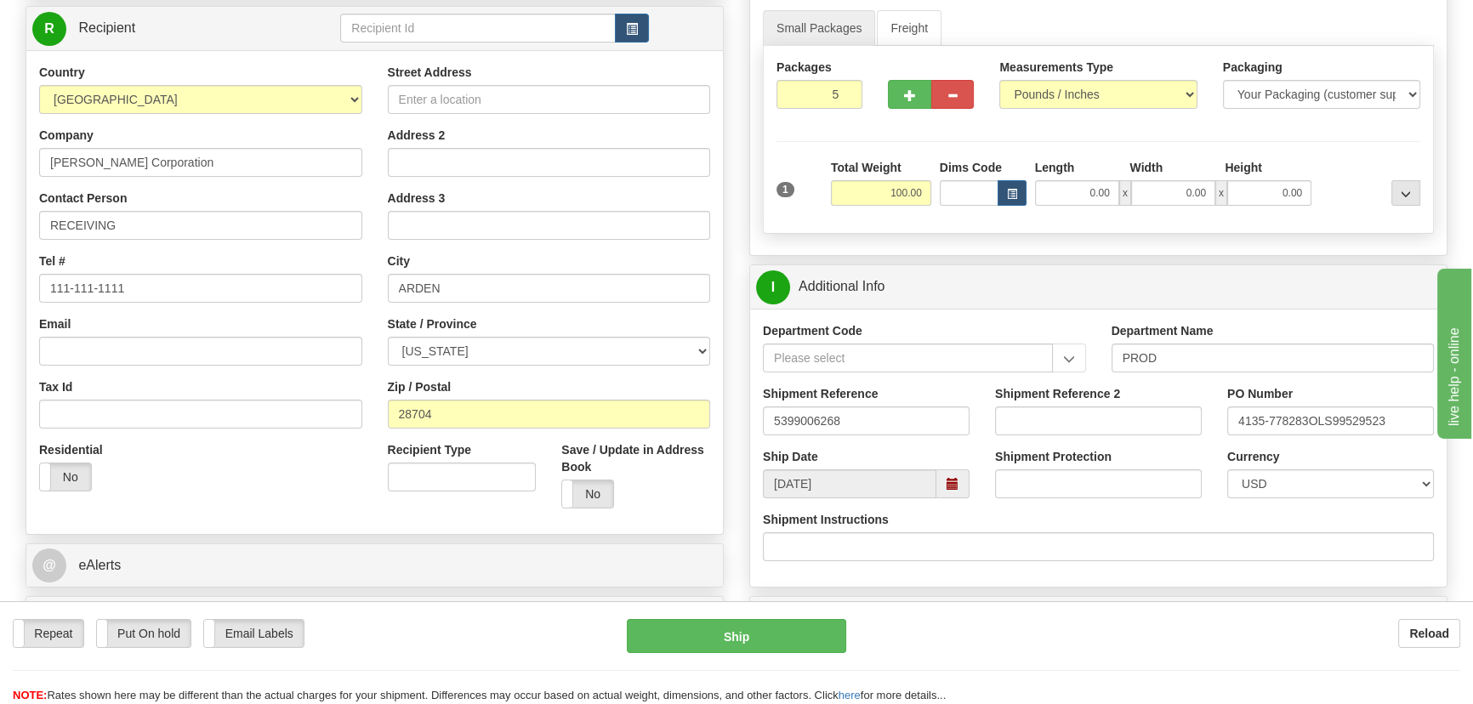
scroll to position [154, 0]
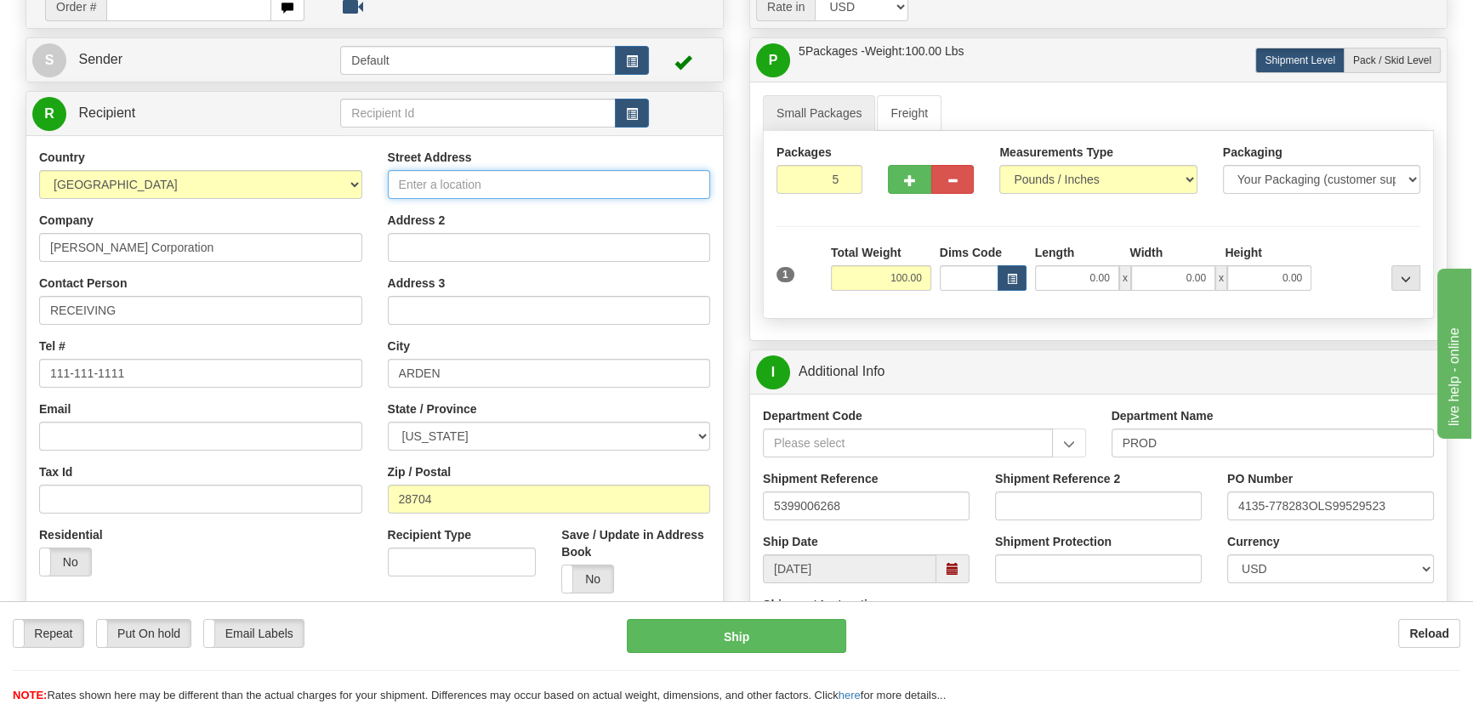
click at [567, 188] on input "Street Address" at bounding box center [549, 184] width 323 height 29
paste input "221 Heywood Road"
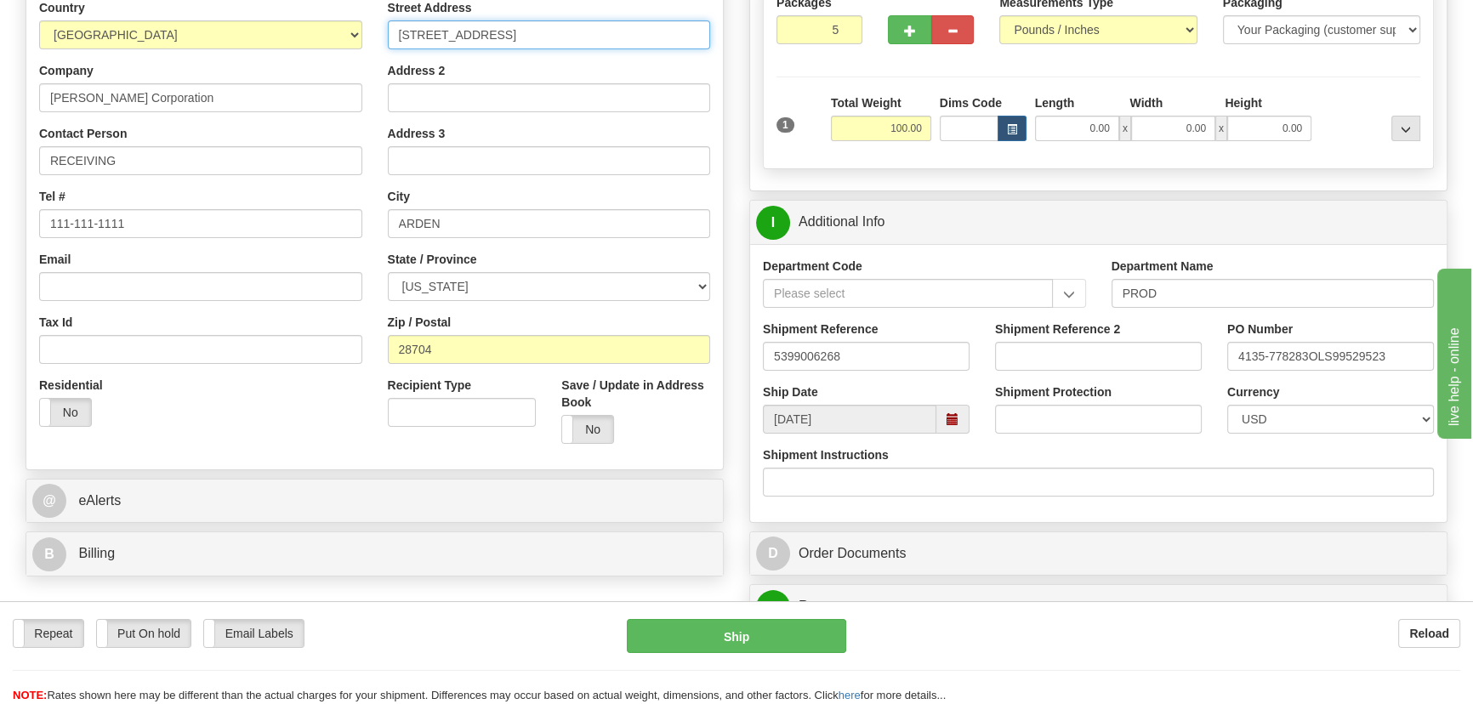
scroll to position [463, 0]
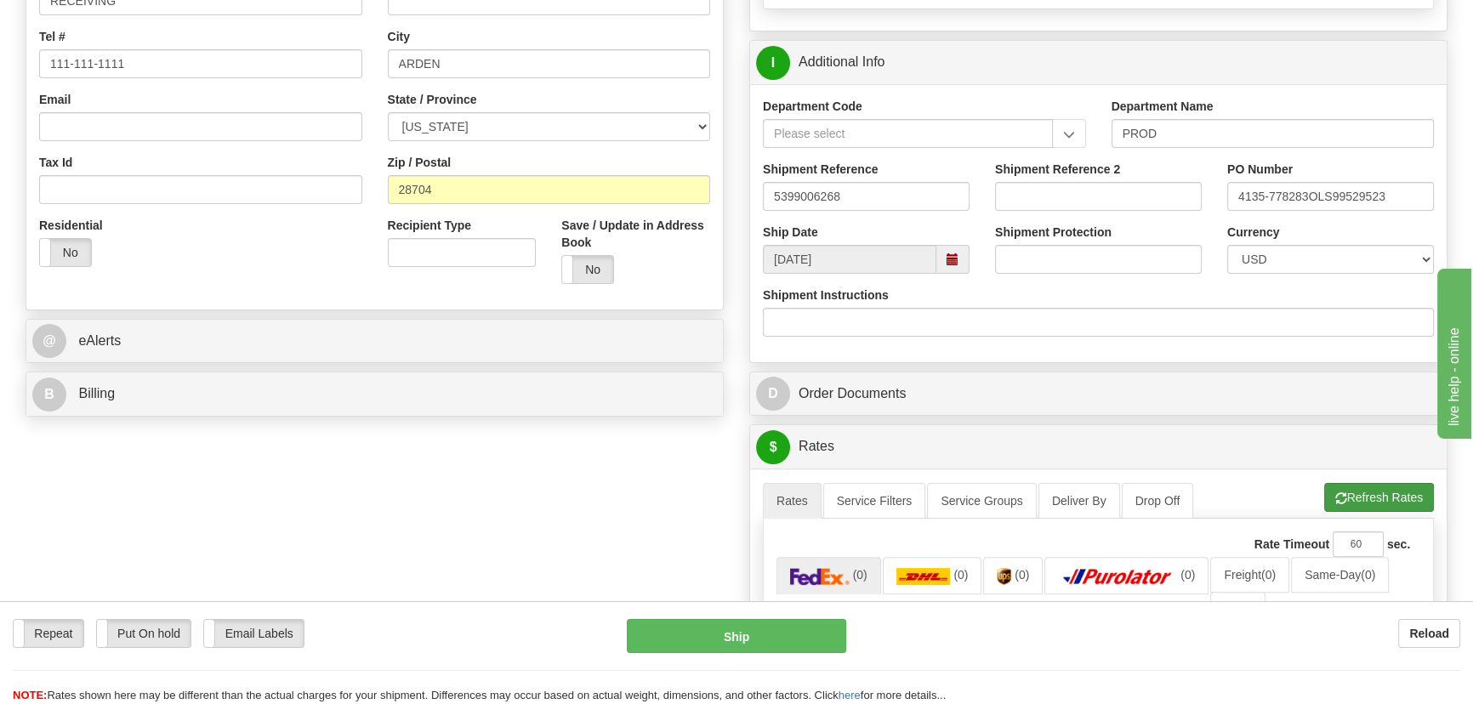
type input "221 Heywood Road"
click at [1378, 503] on button "Refresh Rates" at bounding box center [1379, 497] width 110 height 29
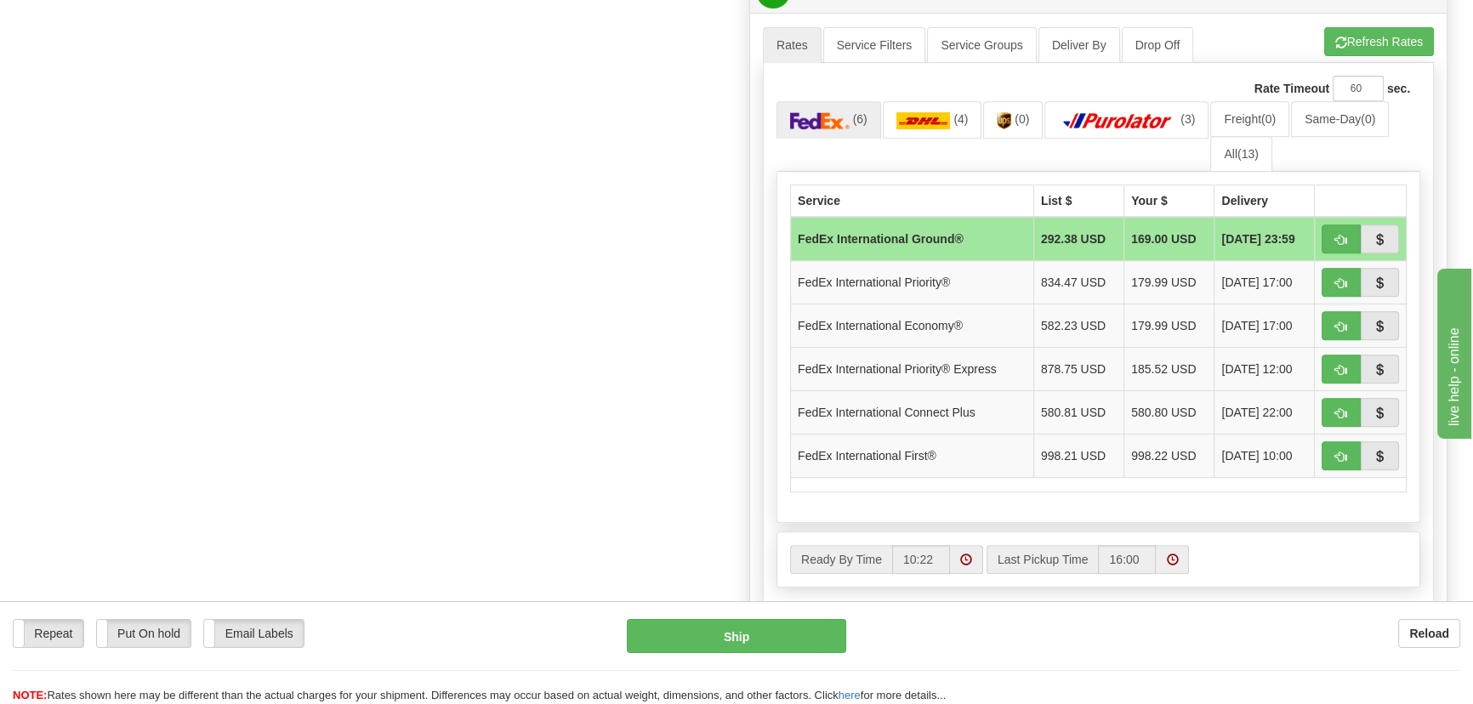
scroll to position [773, 0]
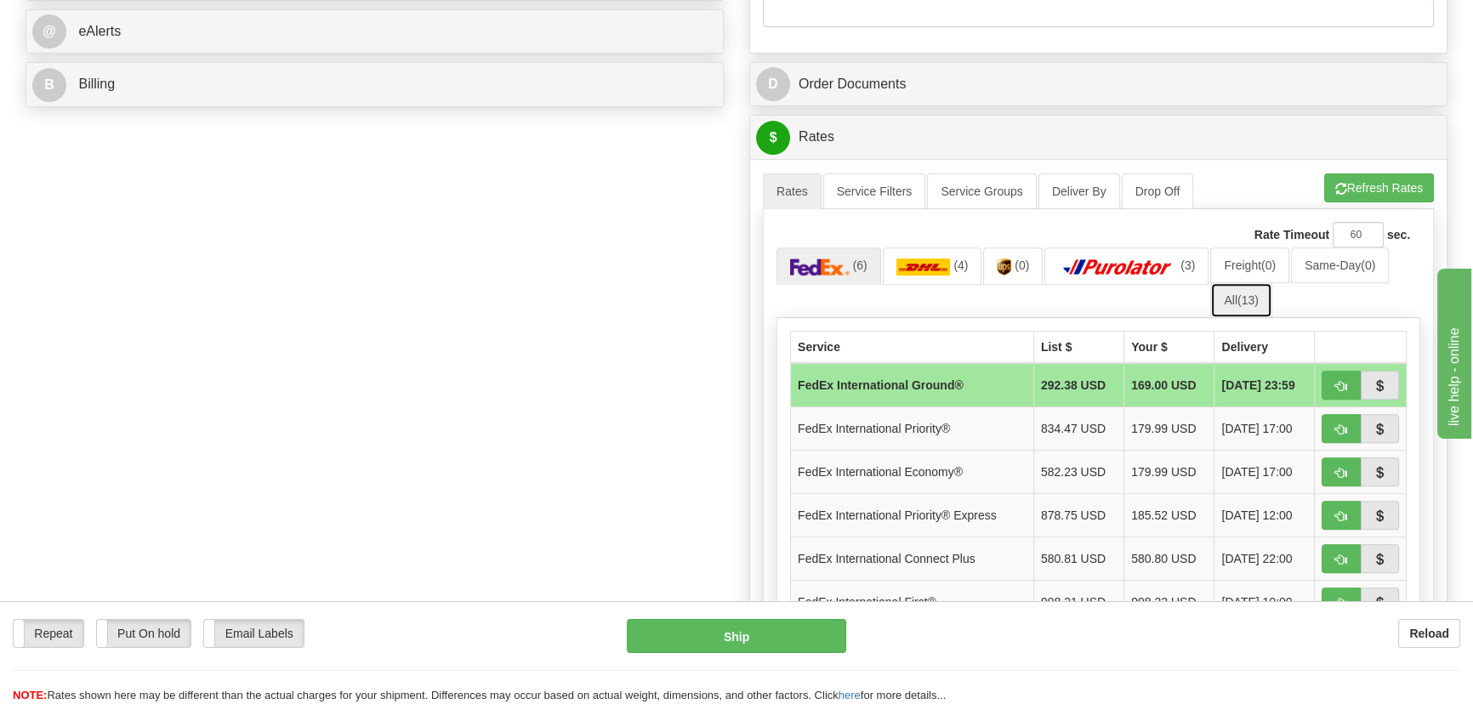
click at [1230, 302] on link "All (13)" at bounding box center [1240, 300] width 61 height 36
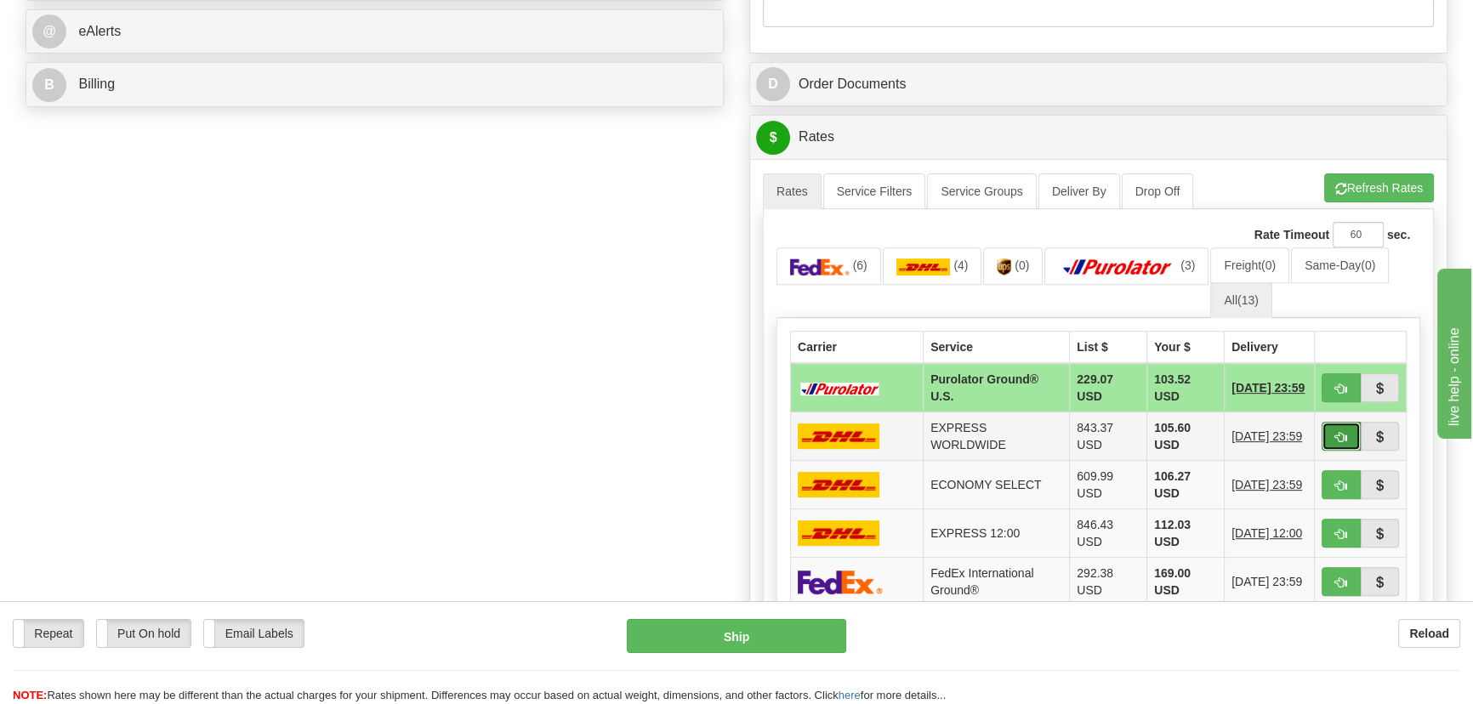
click at [1343, 434] on span "button" at bounding box center [1341, 437] width 12 height 11
type input "P"
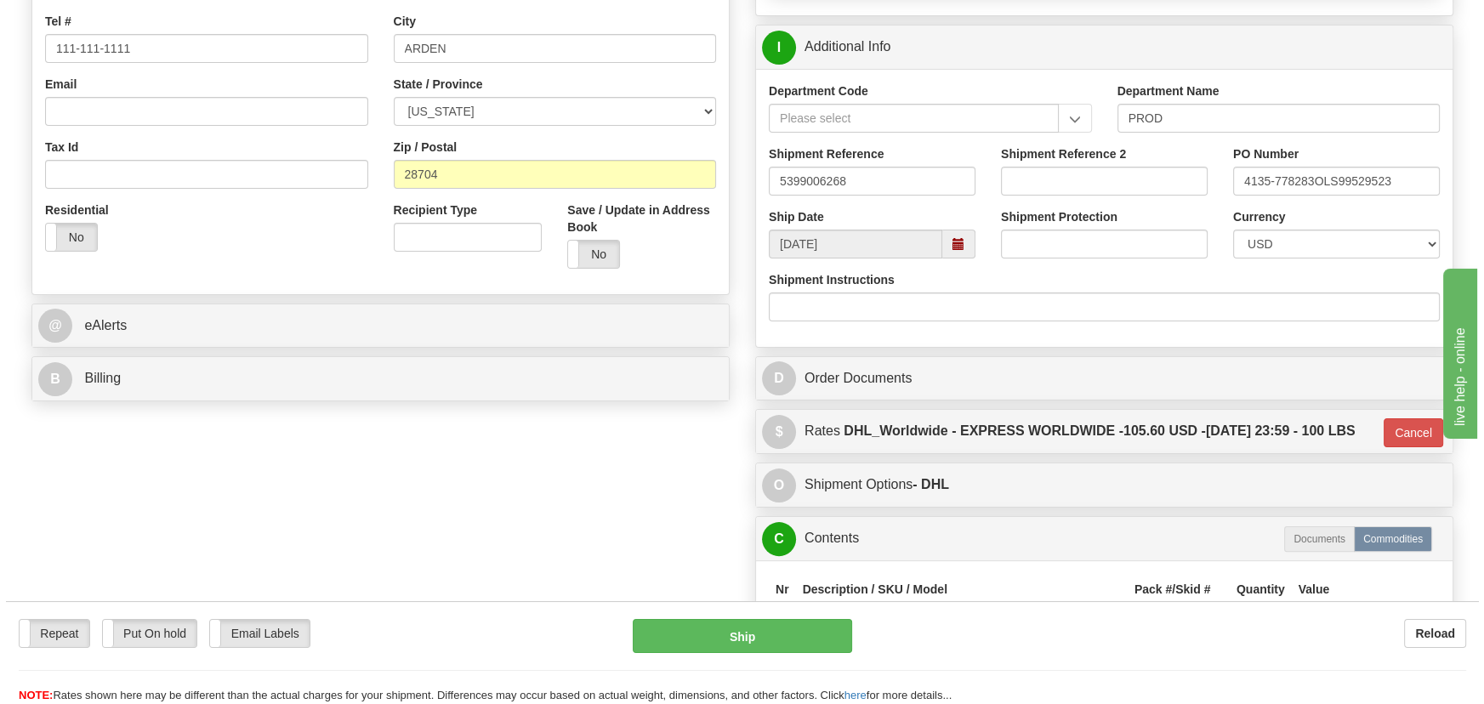
scroll to position [463, 0]
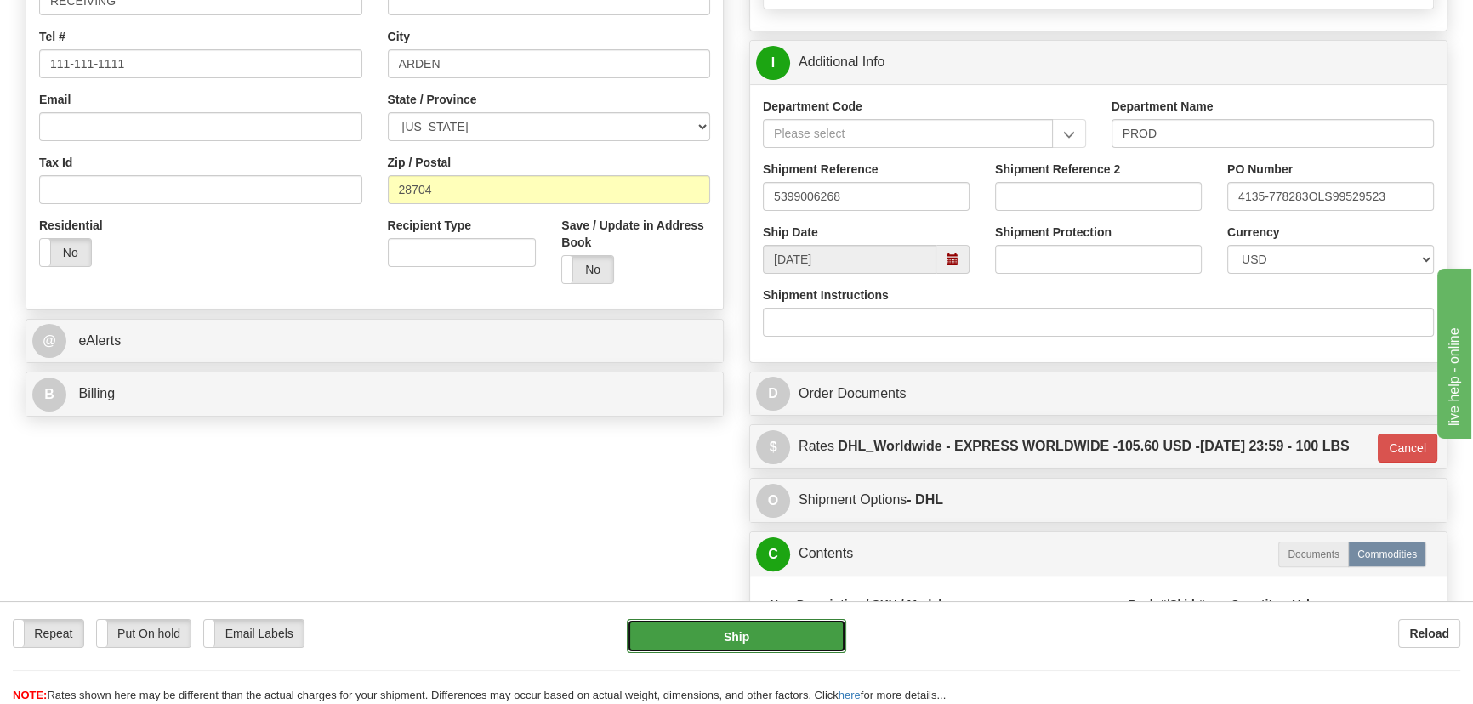
click at [767, 638] on button "Ship" at bounding box center [737, 636] width 220 height 34
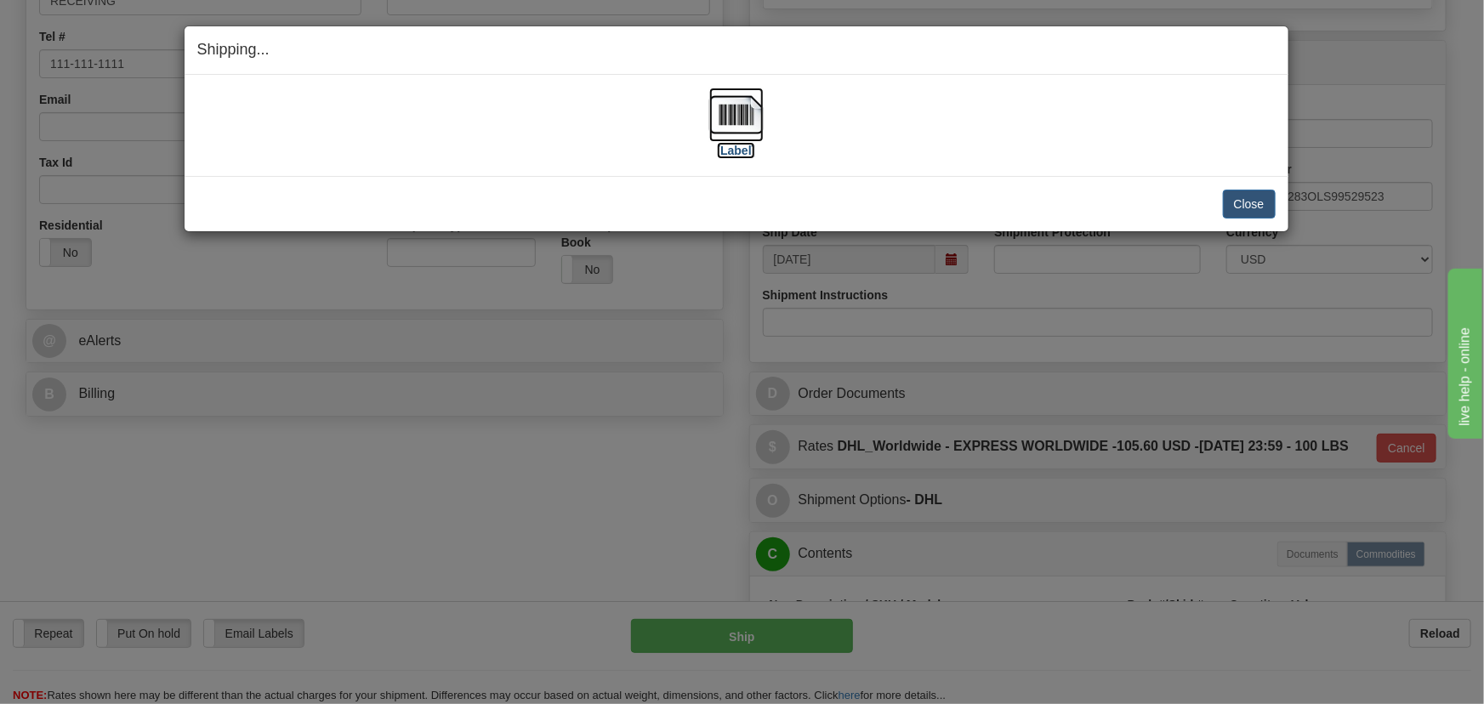
click at [749, 107] on img at bounding box center [736, 115] width 54 height 54
click at [1250, 207] on button "Close" at bounding box center [1249, 204] width 53 height 29
